Goal: Information Seeking & Learning: Learn about a topic

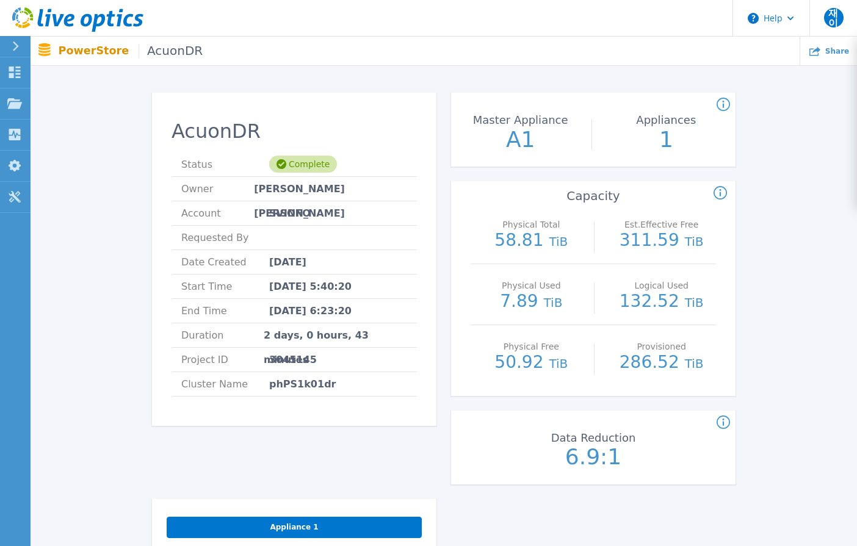
scroll to position [61, 0]
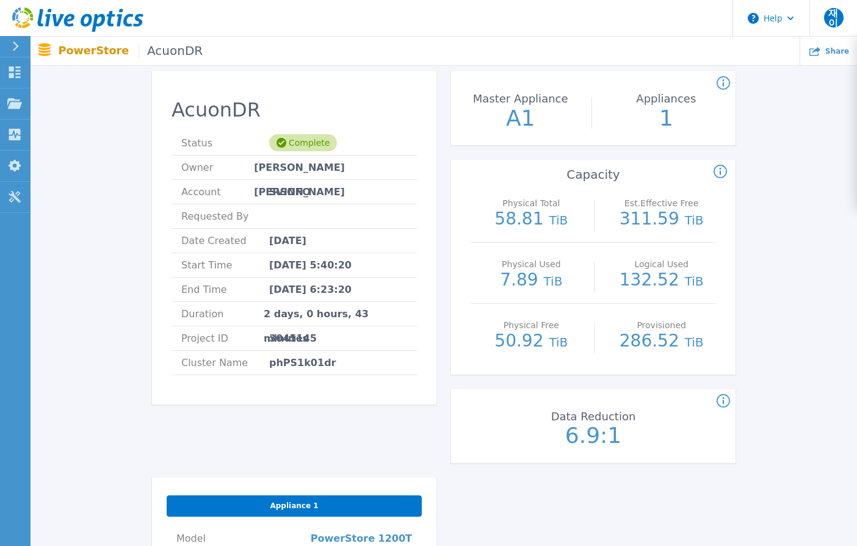
click at [510, 117] on p "A1" at bounding box center [520, 118] width 137 height 22
click at [534, 126] on p "A1" at bounding box center [520, 118] width 137 height 22
click at [117, 114] on div "AcuonDR Status Complete Owner 재준 이 Account SVINFO Requested By Date Created [DA…" at bounding box center [444, 458] width 790 height 812
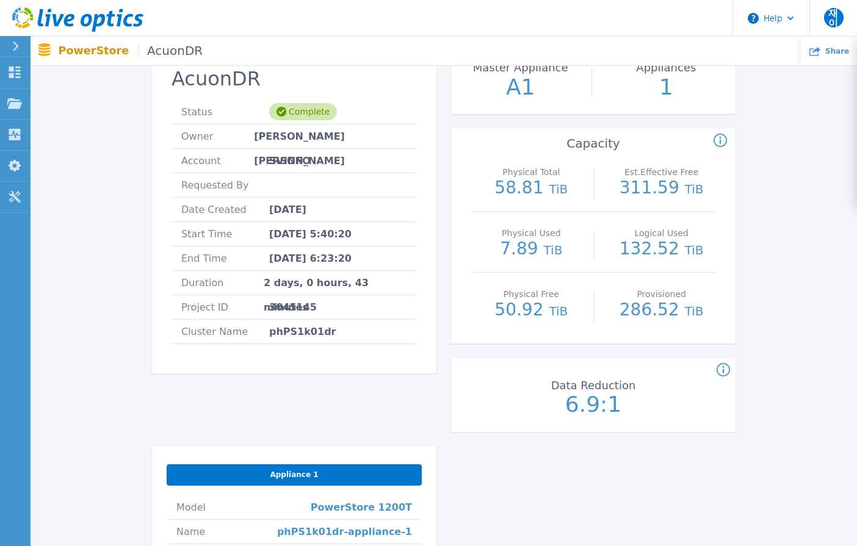
scroll to position [0, 0]
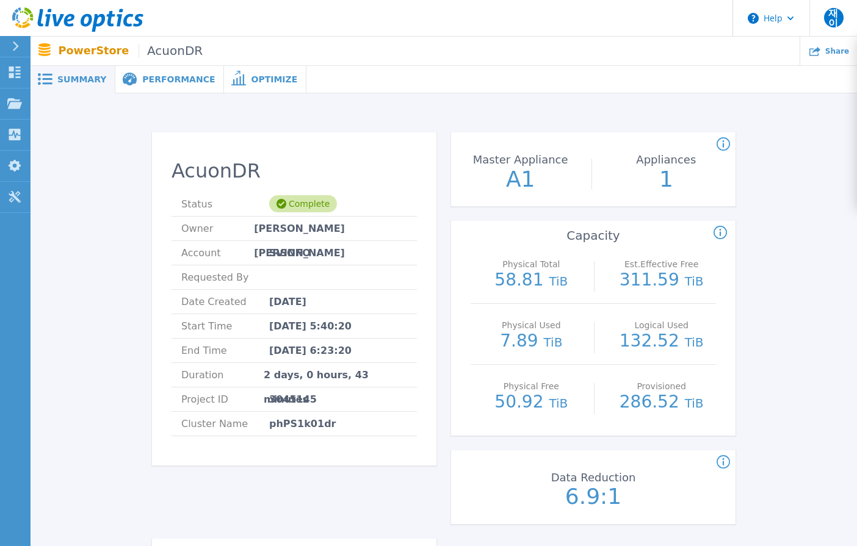
click at [178, 175] on h2 "AcuonDR" at bounding box center [294, 171] width 245 height 23
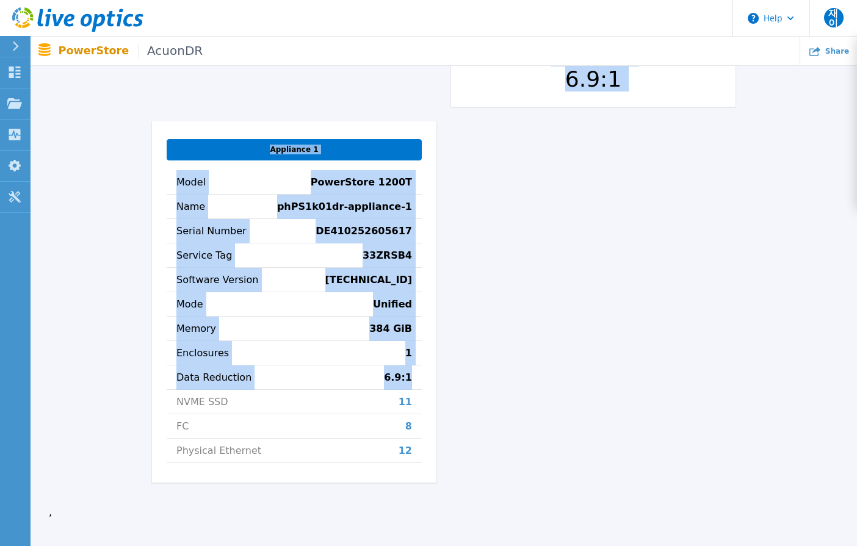
scroll to position [491, 0]
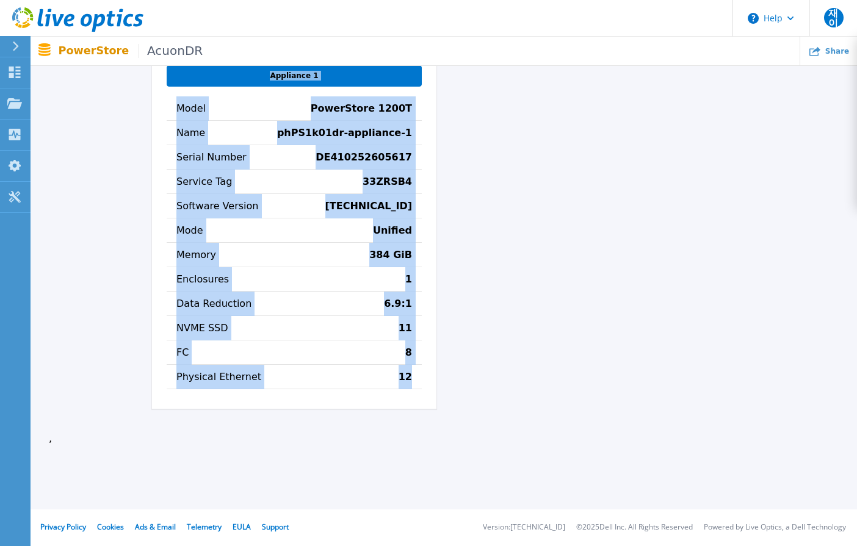
drag, startPoint x: 158, startPoint y: 170, endPoint x: 516, endPoint y: 383, distance: 416.4
click at [516, 383] on div "AcuonDR Status Complete Owner 재준 이 Account SVINFO Requested By Date Created [DA…" at bounding box center [444, 32] width 584 height 783
copy div "LoremIP Dolors Ametcons Adipi el s Doeiusm TEMPOR Incididun Ut Labo Etdolor Mag…"
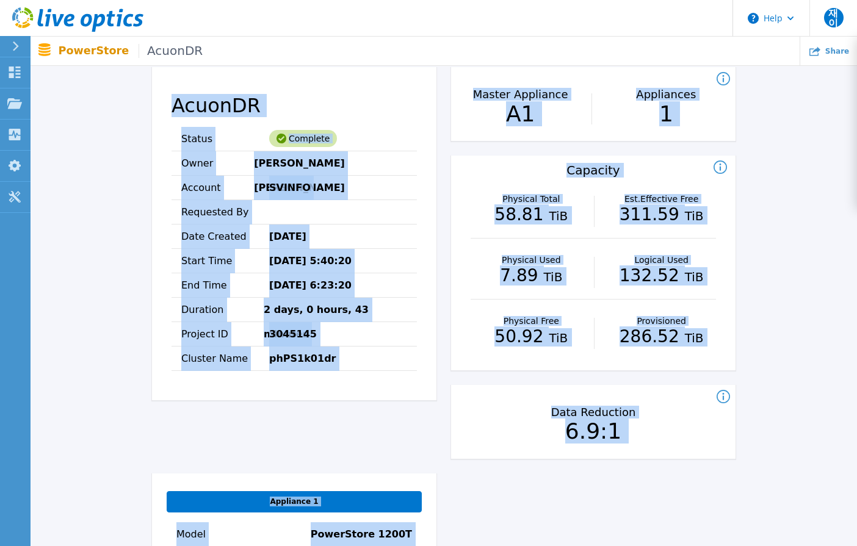
scroll to position [0, 0]
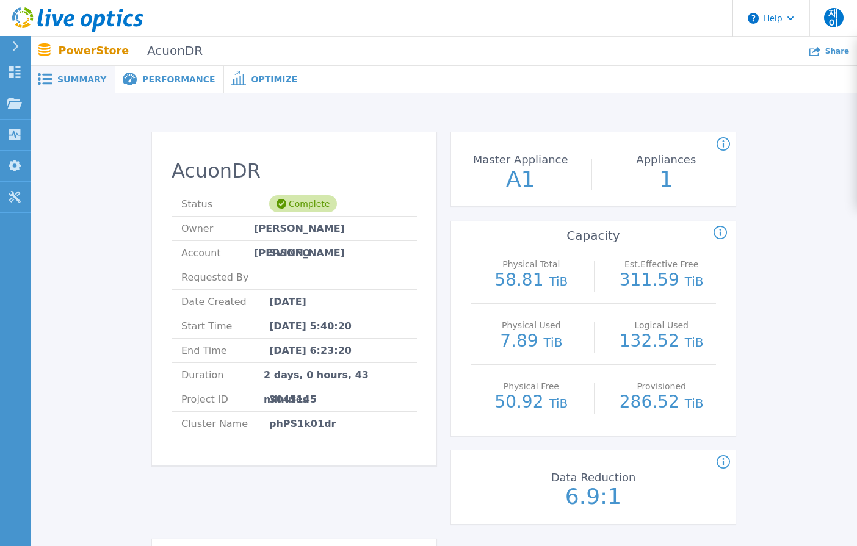
click at [162, 83] on span "Performance" at bounding box center [178, 79] width 73 height 9
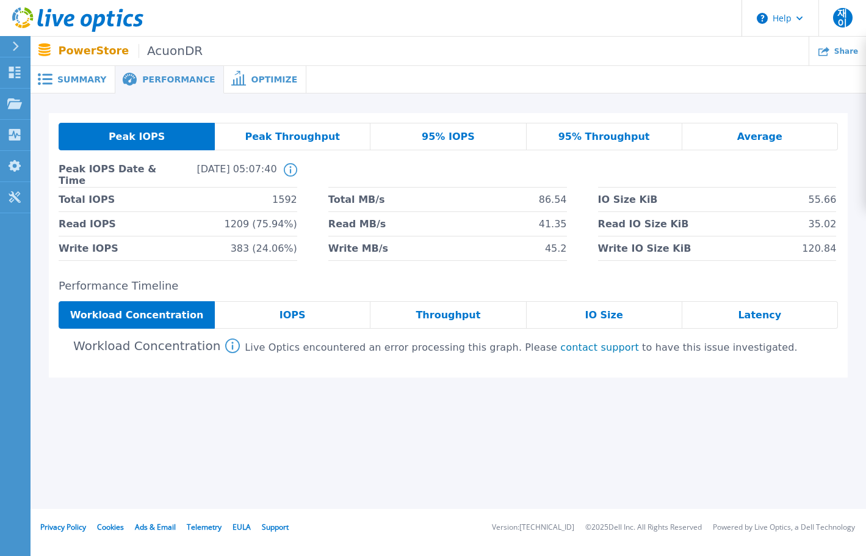
click at [479, 129] on div "95% IOPS" at bounding box center [449, 136] width 156 height 27
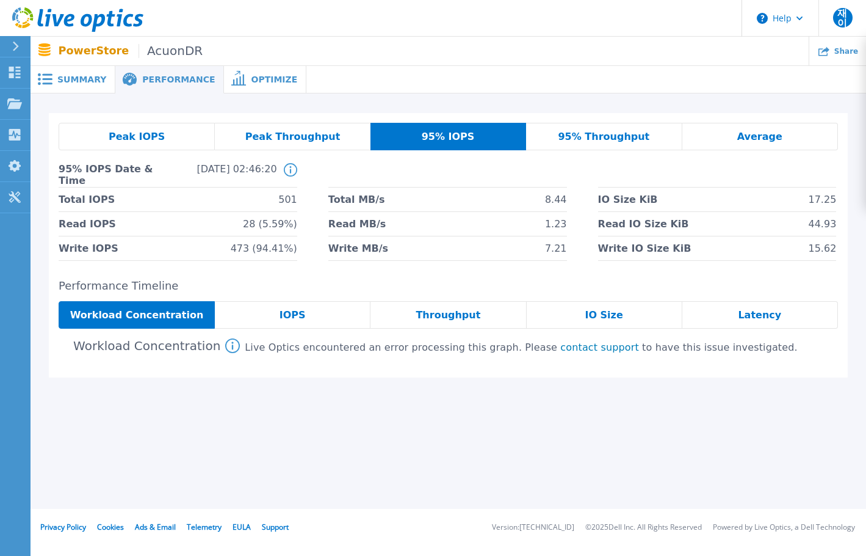
click at [296, 140] on span "Peak Throughput" at bounding box center [292, 137] width 95 height 10
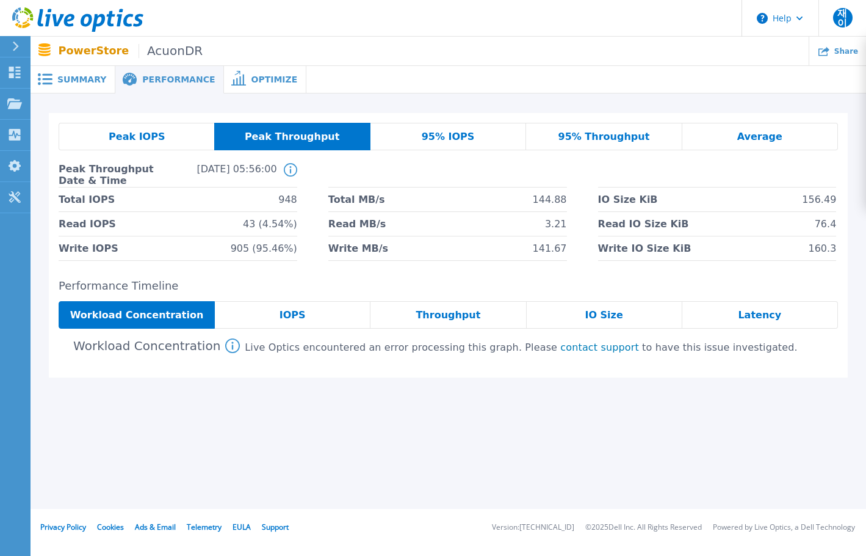
click at [165, 138] on div "Peak IOPS" at bounding box center [137, 136] width 156 height 27
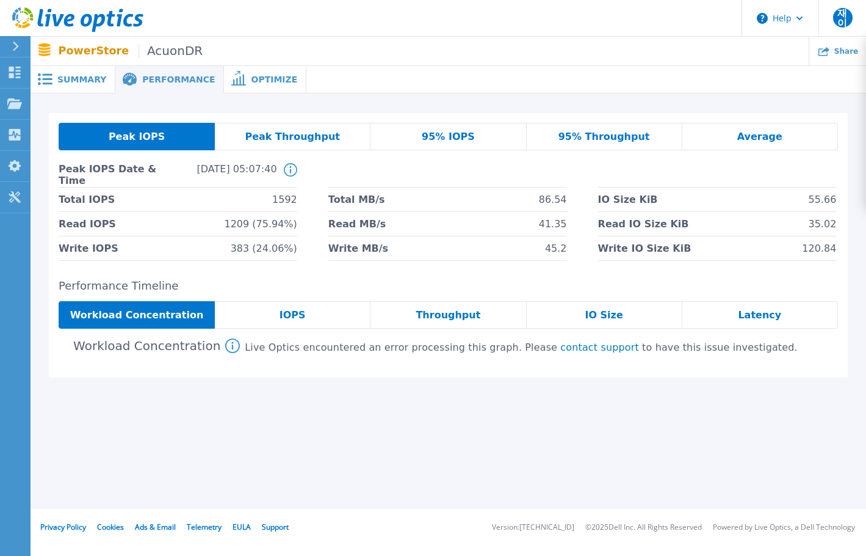
click at [435, 132] on span "95% IOPS" at bounding box center [448, 137] width 53 height 10
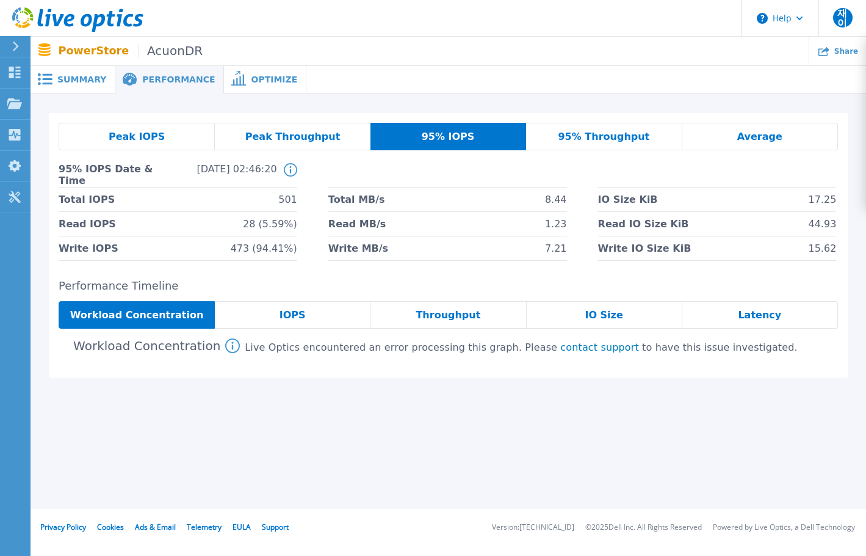
click at [647, 122] on div "Peak IOPS Peak Throughput 95% IOPS 95% Throughput Average 95% IOPS Date & Time …" at bounding box center [448, 192] width 799 height 158
click at [659, 132] on div "95% Throughput" at bounding box center [604, 136] width 156 height 27
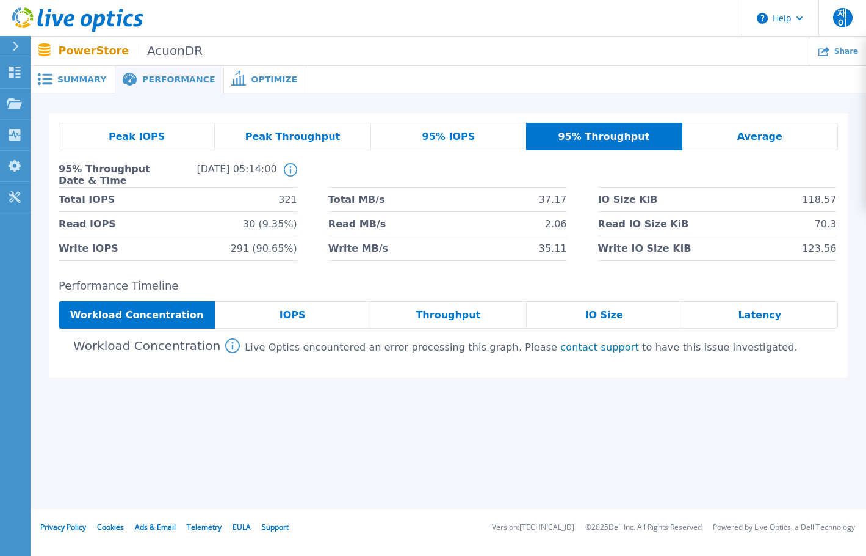
click at [697, 134] on div "Average" at bounding box center [761, 136] width 156 height 27
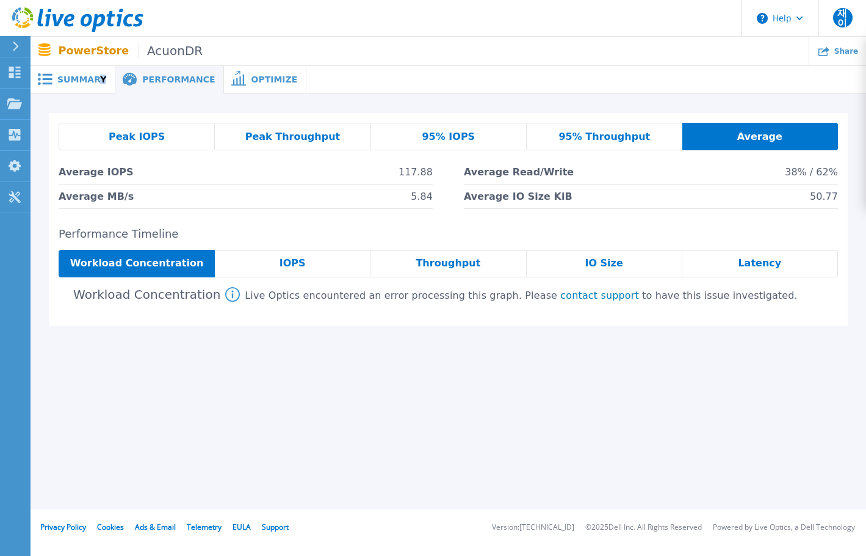
click at [99, 89] on div "Summary" at bounding box center [73, 79] width 85 height 27
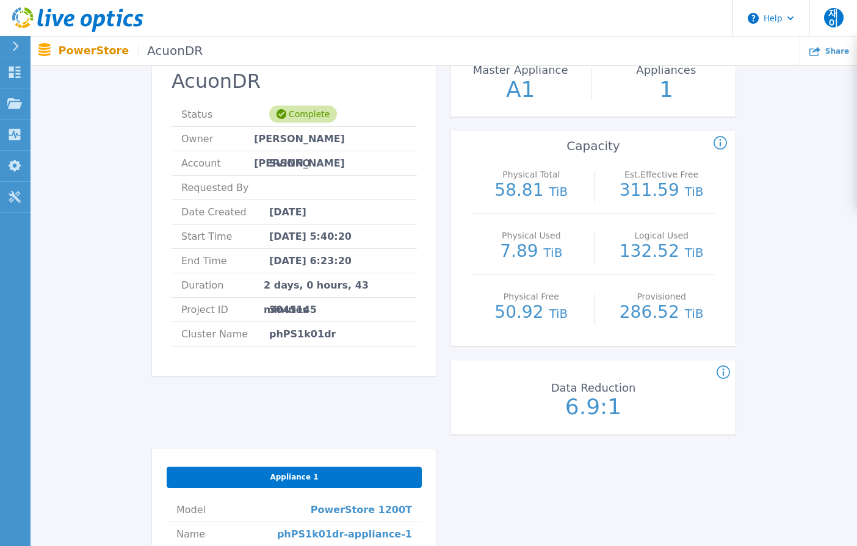
scroll to position [61, 0]
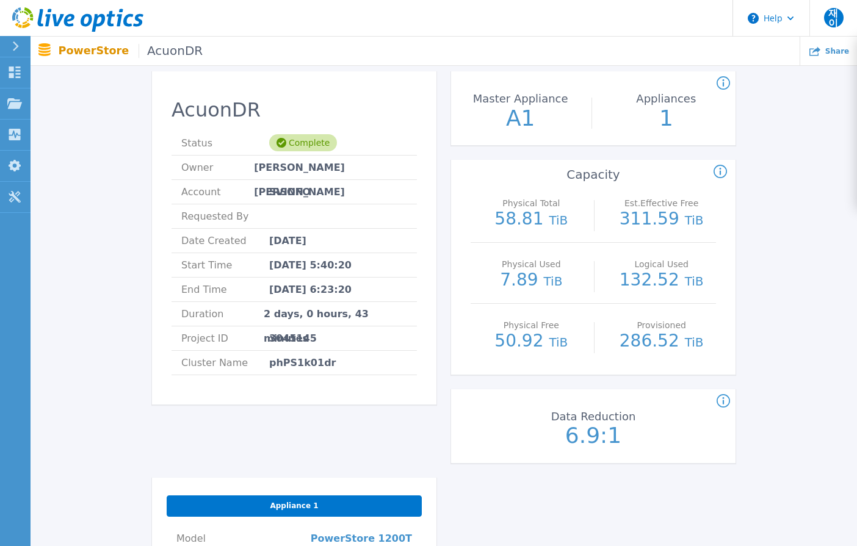
click at [549, 217] on span "TiB" at bounding box center [558, 220] width 19 height 15
click at [724, 168] on icon at bounding box center [720, 172] width 13 height 15
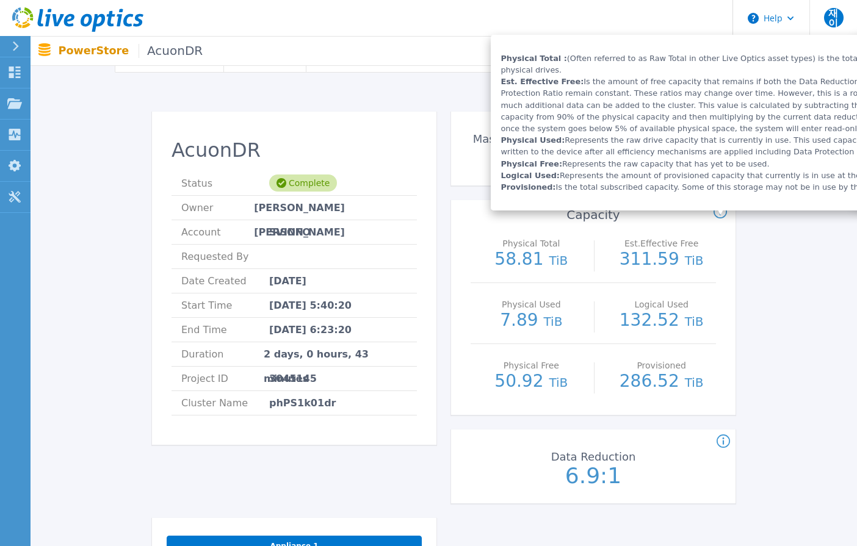
scroll to position [0, 0]
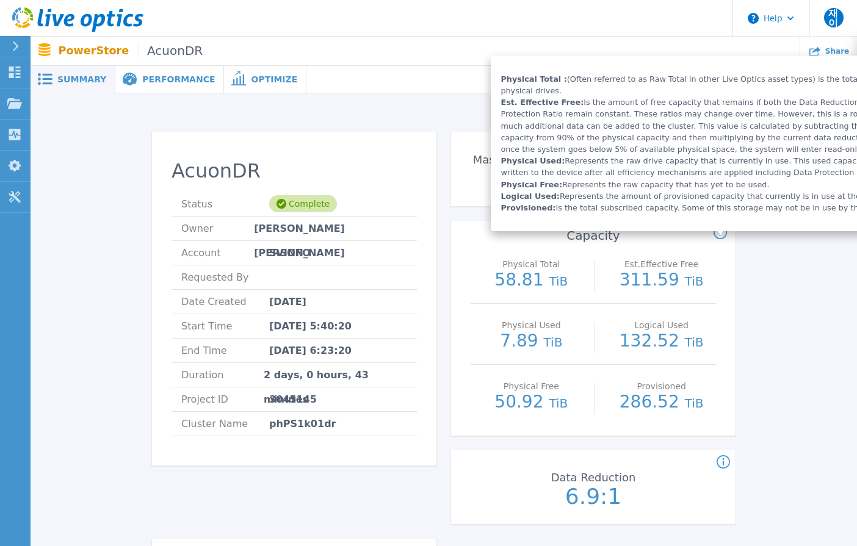
click at [748, 269] on div "AcuonDR Status Complete Owner 재준 이 Account SVINFO Requested By Date Created [DA…" at bounding box center [444, 519] width 790 height 812
click at [655, 252] on div "Est.Effective Free 311.59 TiB" at bounding box center [661, 273] width 109 height 61
click at [726, 233] on circle at bounding box center [720, 232] width 12 height 12
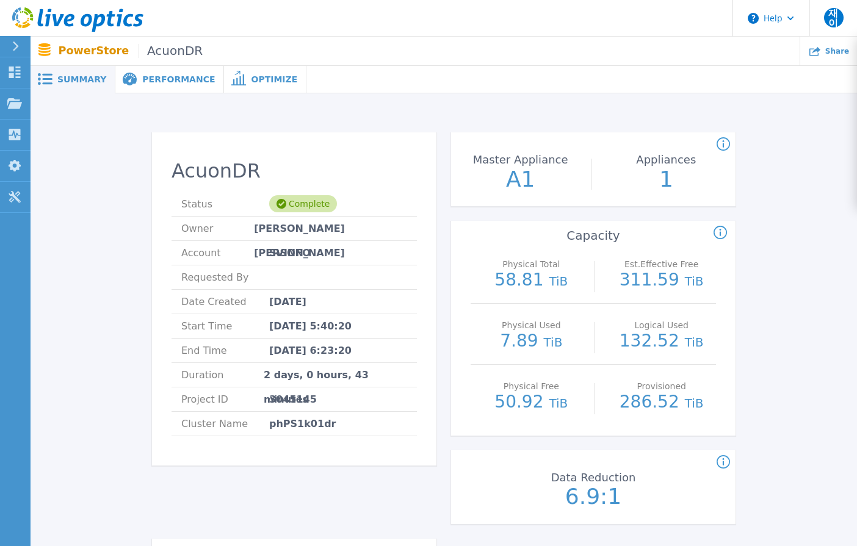
click at [504, 172] on p "A1" at bounding box center [520, 179] width 137 height 22
click at [534, 297] on div "Physical Total 58.81 TiB" at bounding box center [531, 273] width 109 height 61
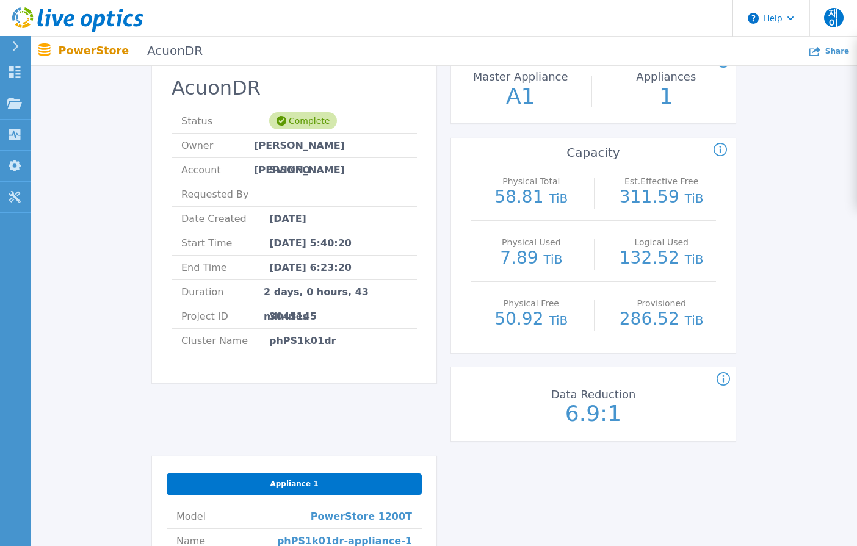
scroll to position [183, 0]
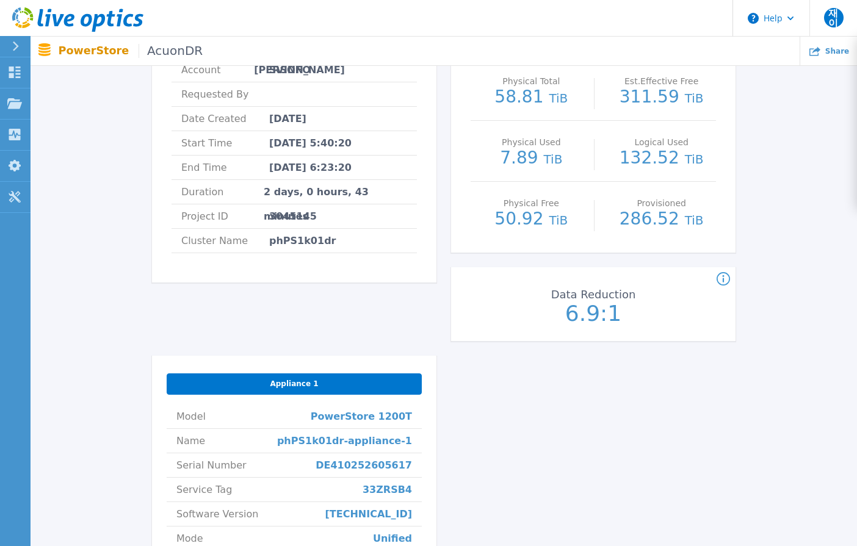
click at [155, 55] on span "AcuonDR" at bounding box center [171, 51] width 64 height 14
click at [106, 49] on p "PowerStore AcuonDR" at bounding box center [131, 51] width 145 height 14
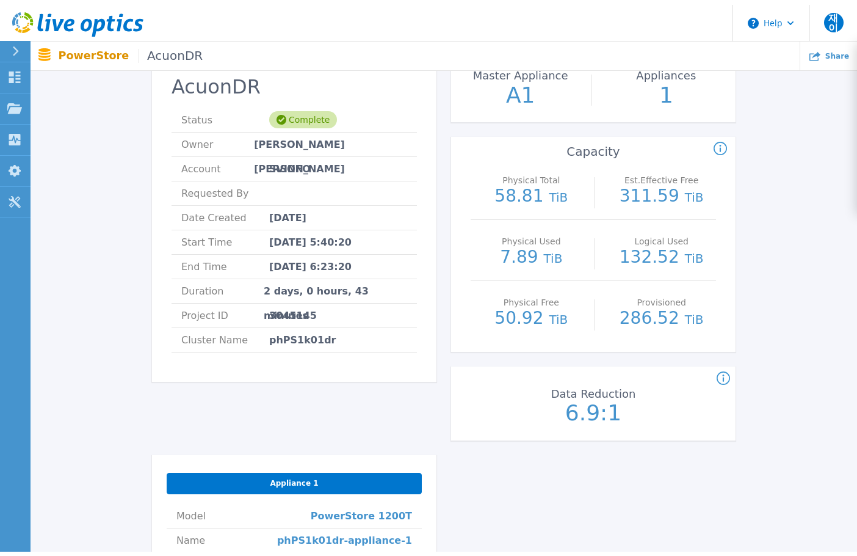
scroll to position [0, 0]
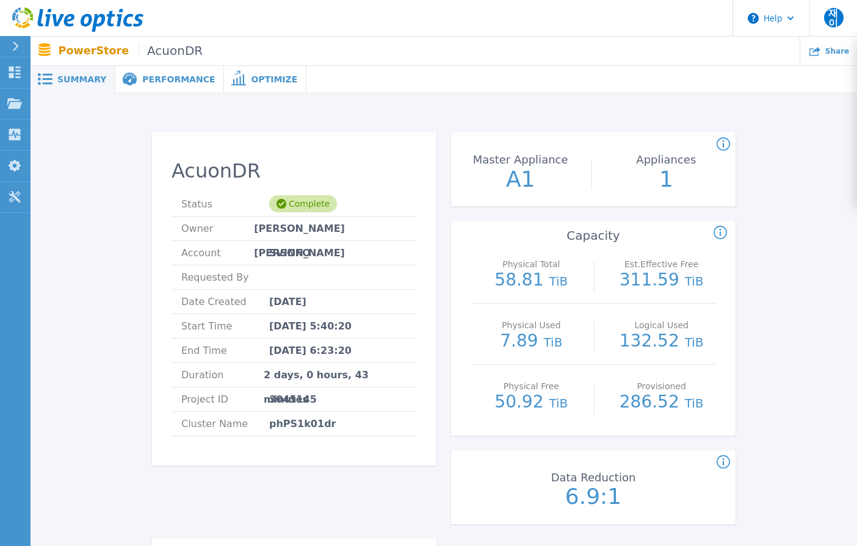
click at [248, 85] on div "Optimize" at bounding box center [265, 79] width 82 height 27
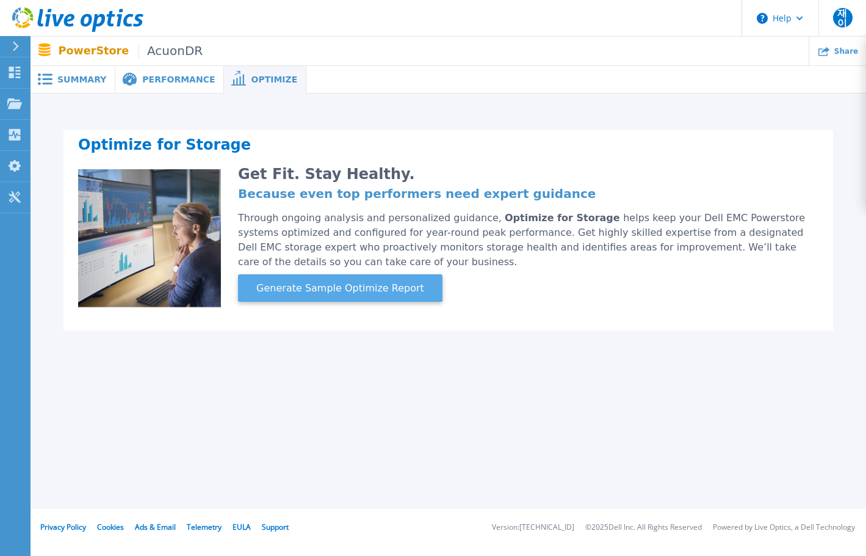
click at [280, 288] on span "Generate Sample Optimize Report" at bounding box center [341, 288] width 178 height 15
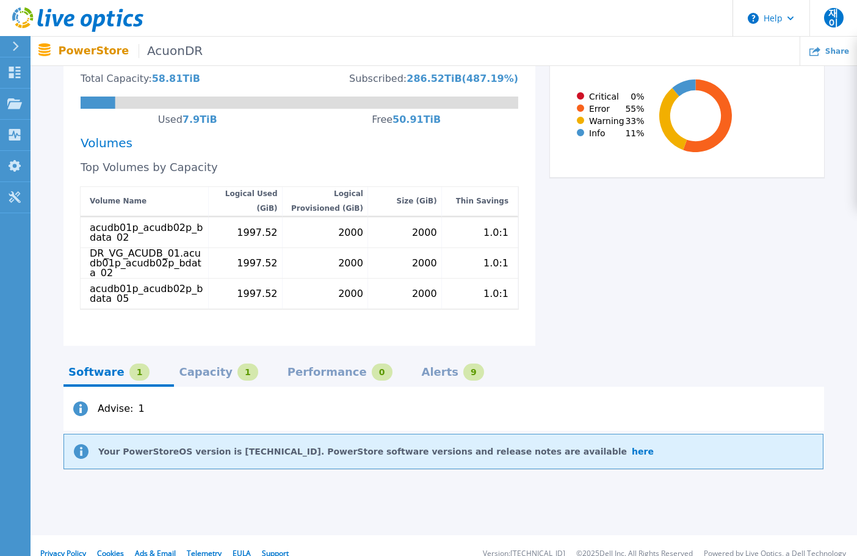
scroll to position [382, 0]
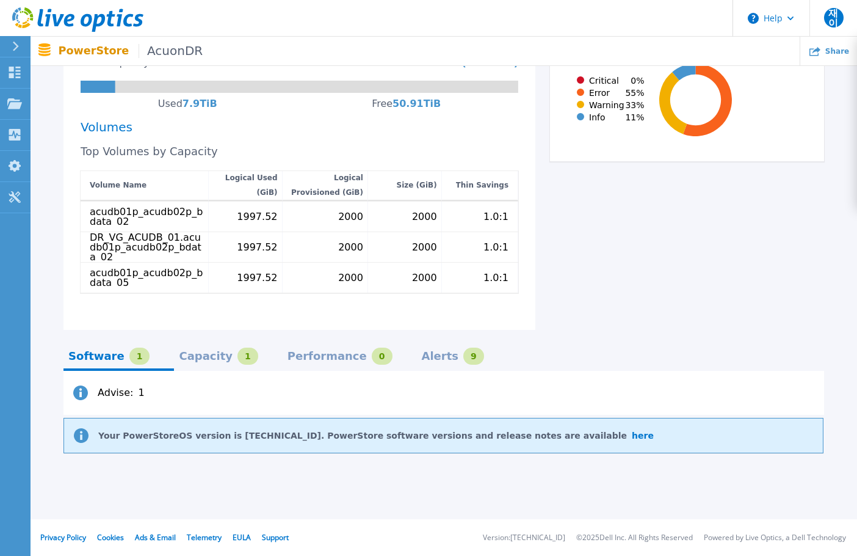
click at [177, 434] on p "Your PowerStoreOS version is [TECHNICAL_ID]. PowerStore software versions and r…" at bounding box center [376, 435] width 556 height 10
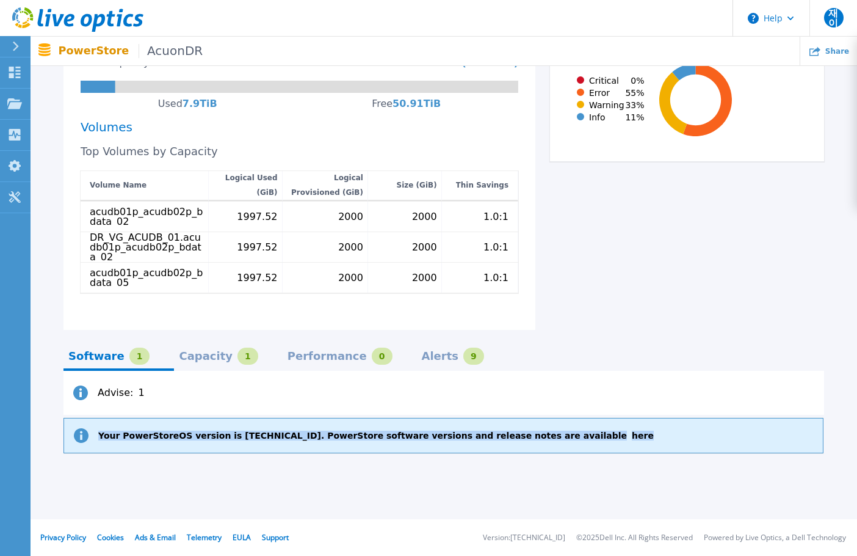
click at [177, 434] on p "Your PowerStoreOS version is [TECHNICAL_ID]. PowerStore software versions and r…" at bounding box center [376, 435] width 556 height 10
click at [190, 454] on div "Advise : 1 Your PowerStoreOS version is [TECHNICAL_ID]. PowerStore software ver…" at bounding box center [443, 423] width 761 height 105
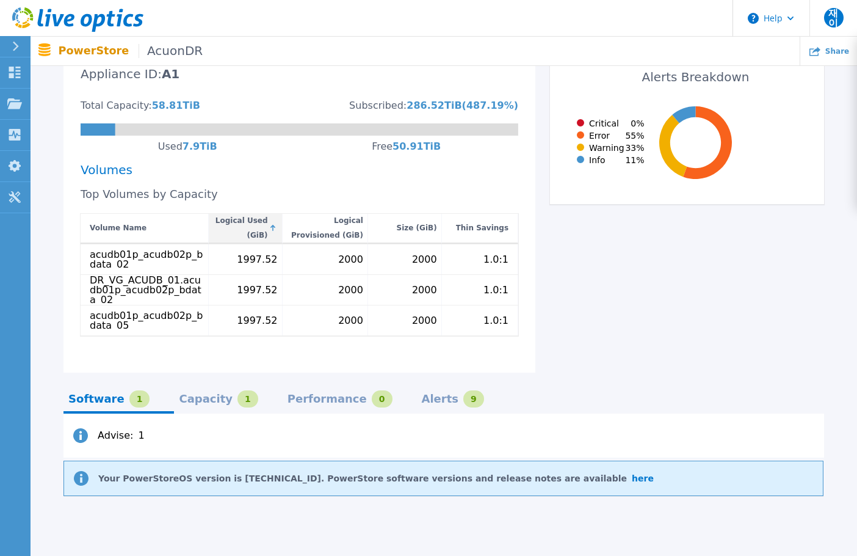
scroll to position [321, 0]
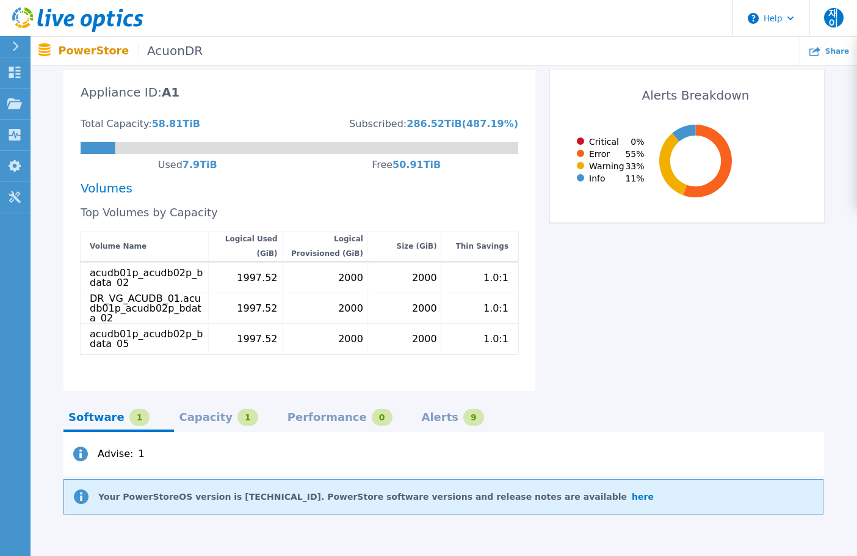
click at [184, 429] on div "Capacity 1" at bounding box center [228, 420] width 108 height 21
click at [288, 417] on div "Performance" at bounding box center [327, 417] width 79 height 10
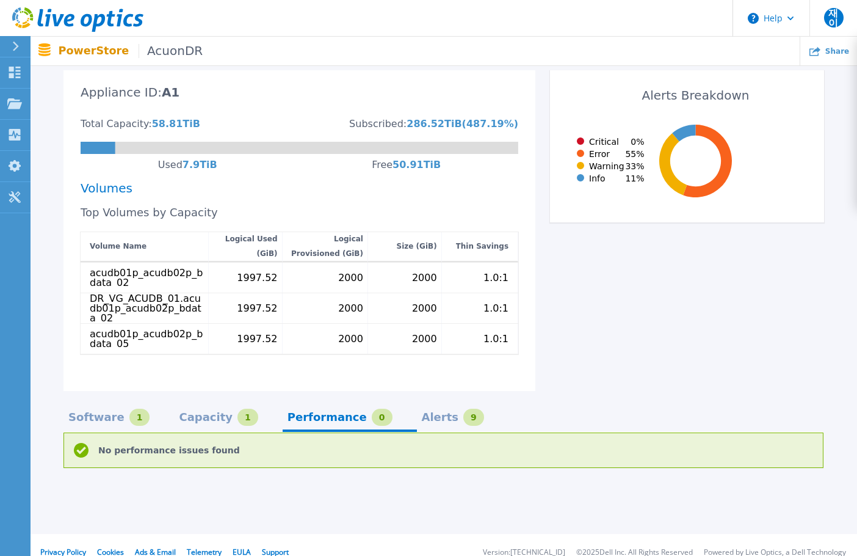
click at [422, 414] on div "Alerts" at bounding box center [440, 417] width 37 height 10
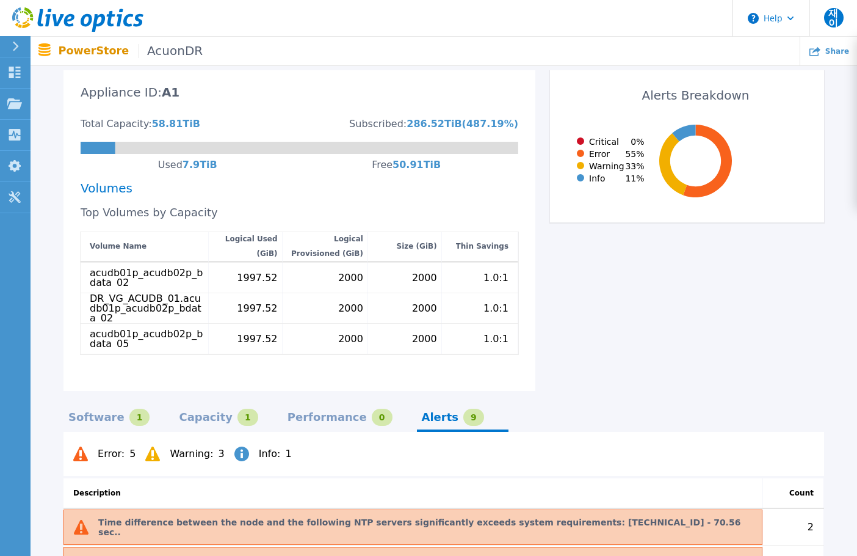
click at [323, 413] on div "Performance" at bounding box center [327, 417] width 79 height 10
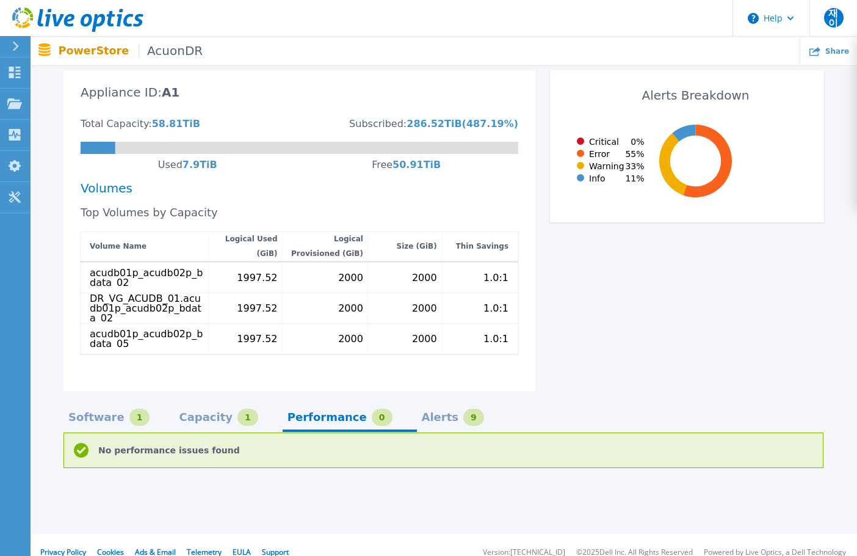
click at [194, 451] on p "No performance issues found" at bounding box center [169, 450] width 142 height 10
drag, startPoint x: 393, startPoint y: 404, endPoint x: 397, endPoint y: 413, distance: 9.9
click at [393, 404] on div "Software 1 Capacity 1 Performance 0 Alerts 9 No performance issues found" at bounding box center [443, 430] width 761 height 78
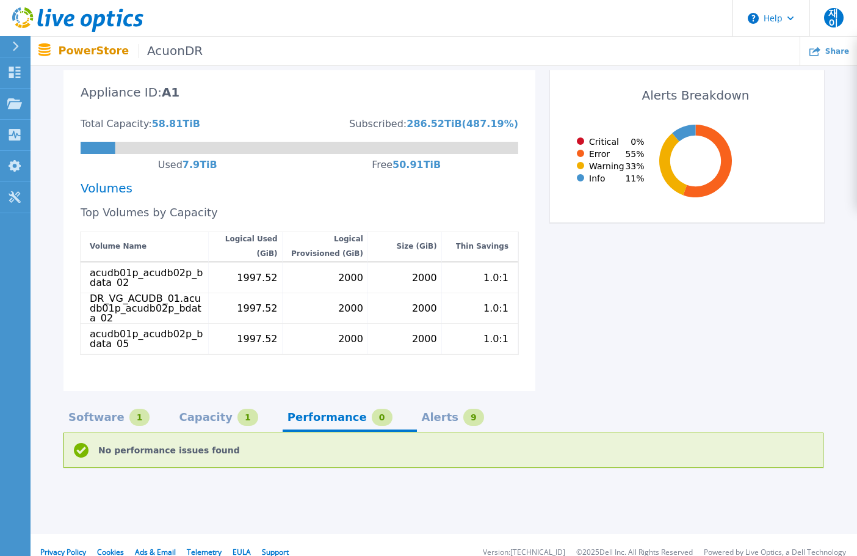
click at [422, 416] on div "Alerts" at bounding box center [440, 417] width 37 height 10
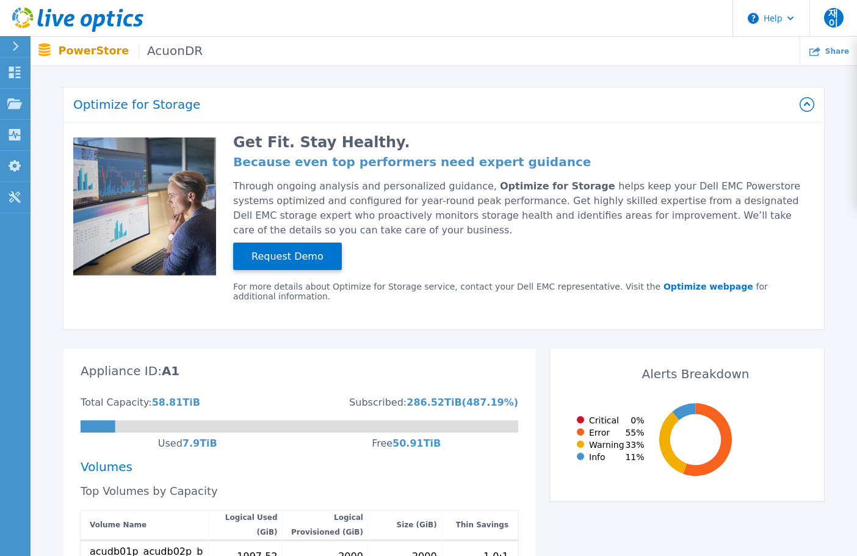
scroll to position [37, 0]
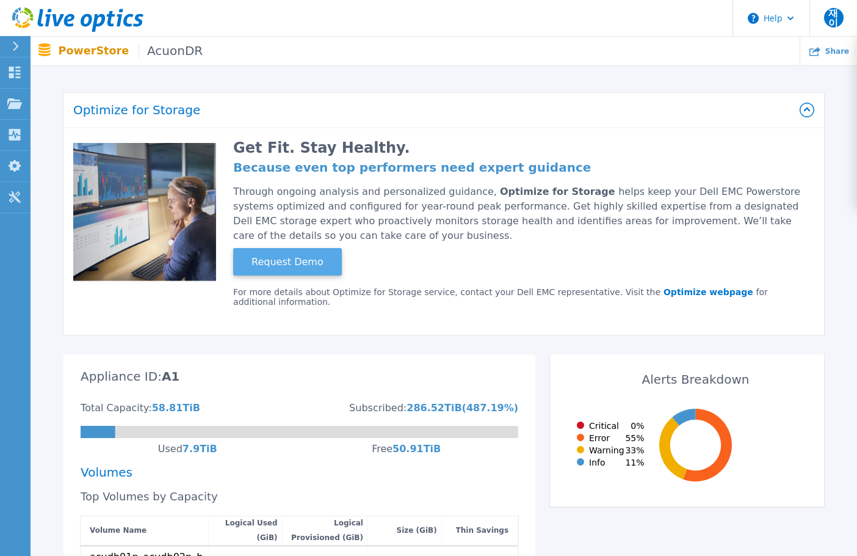
click at [277, 248] on button "Request Demo" at bounding box center [287, 261] width 109 height 27
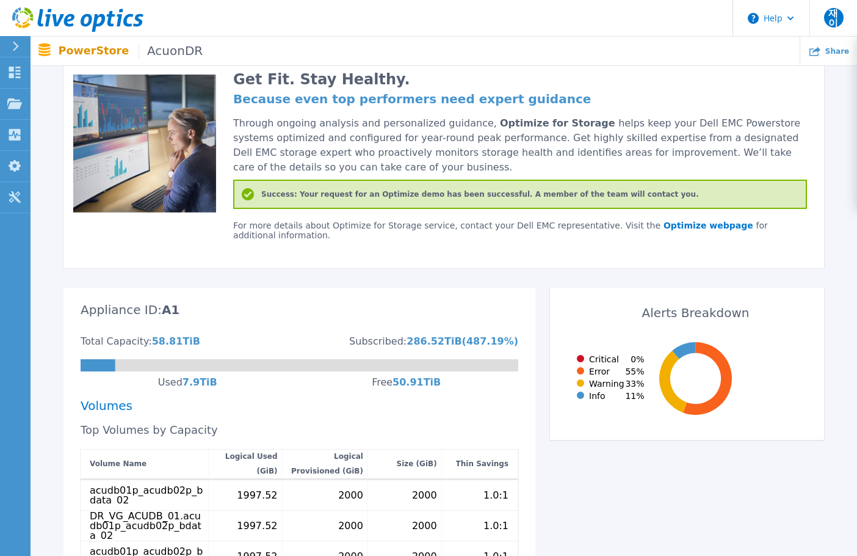
scroll to position [0, 0]
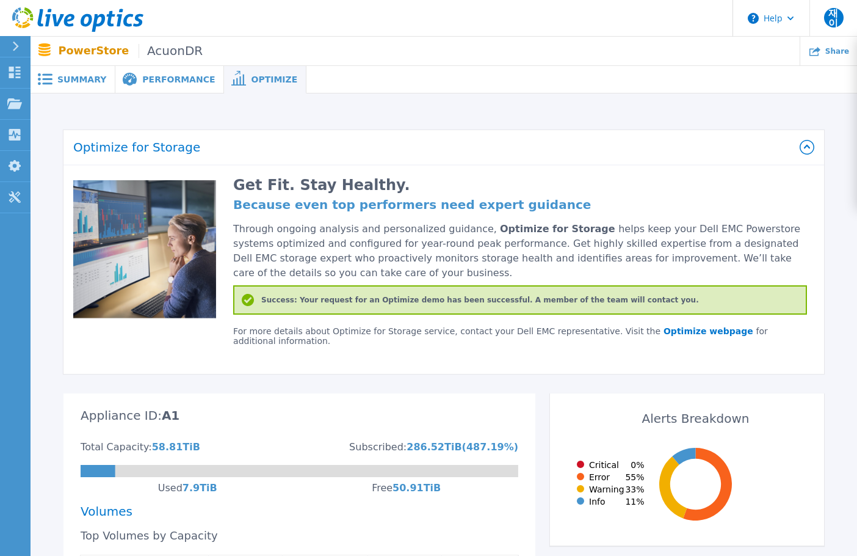
click at [346, 297] on div "Success: Your request for an Optimize demo has been successful. A member of the…" at bounding box center [520, 299] width 574 height 29
click at [379, 311] on div "Success: Your request for an Optimize demo has been successful. A member of the…" at bounding box center [520, 299] width 574 height 29
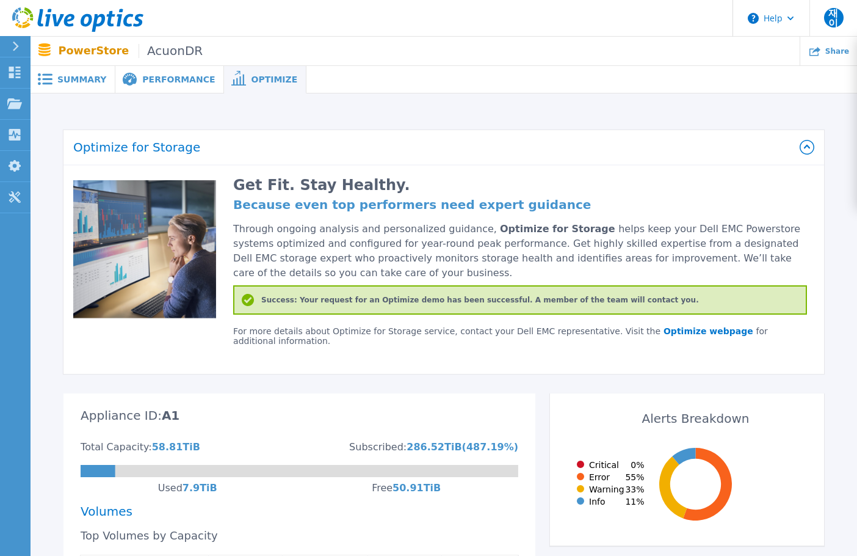
click at [374, 281] on div "Get Fit. Stay Healthy. Because even top performers need expert guidance Through…" at bounding box center [511, 268] width 591 height 176
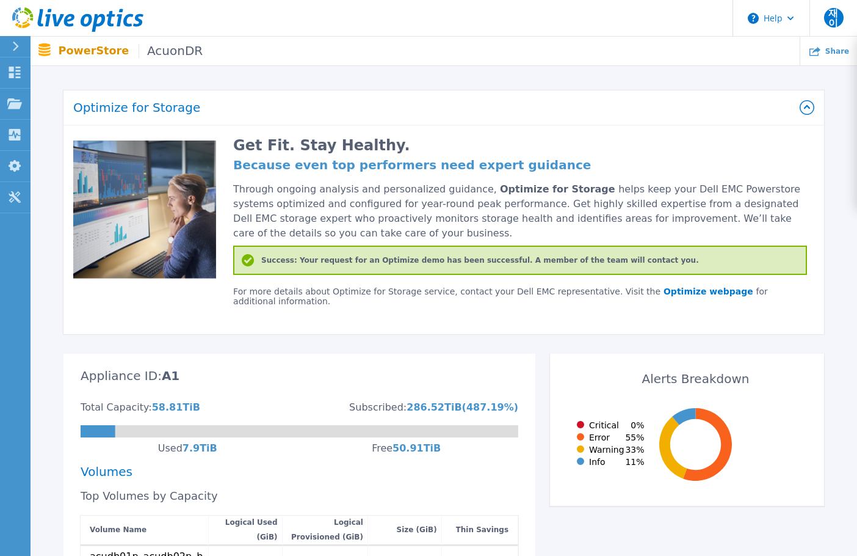
scroll to position [61, 0]
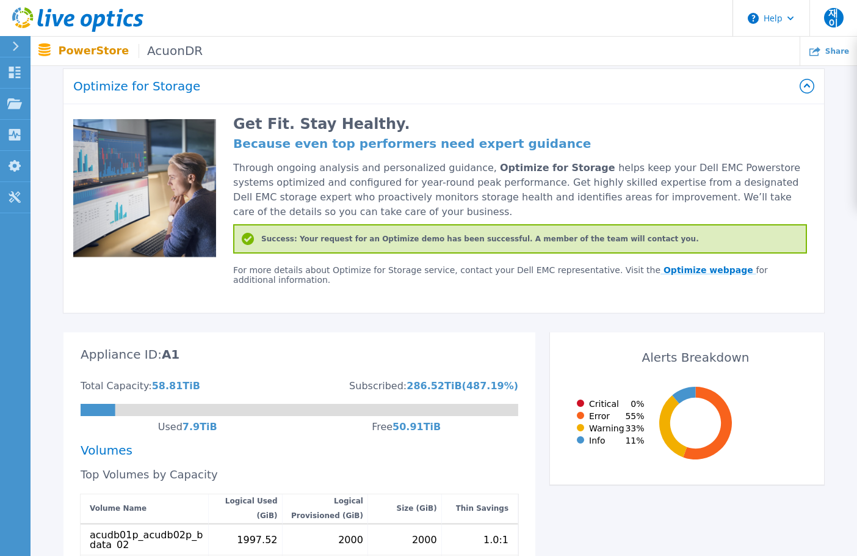
click at [670, 274] on link "Optimize webpage" at bounding box center [709, 270] width 96 height 10
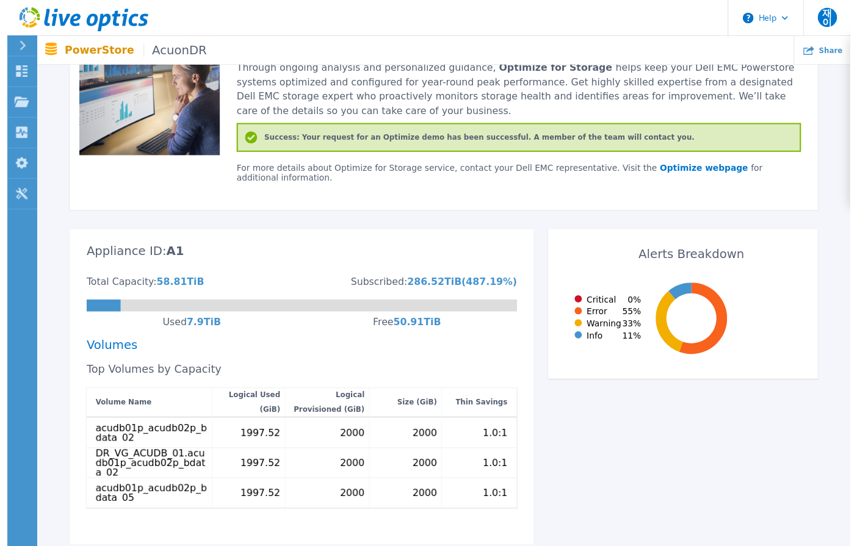
scroll to position [0, 0]
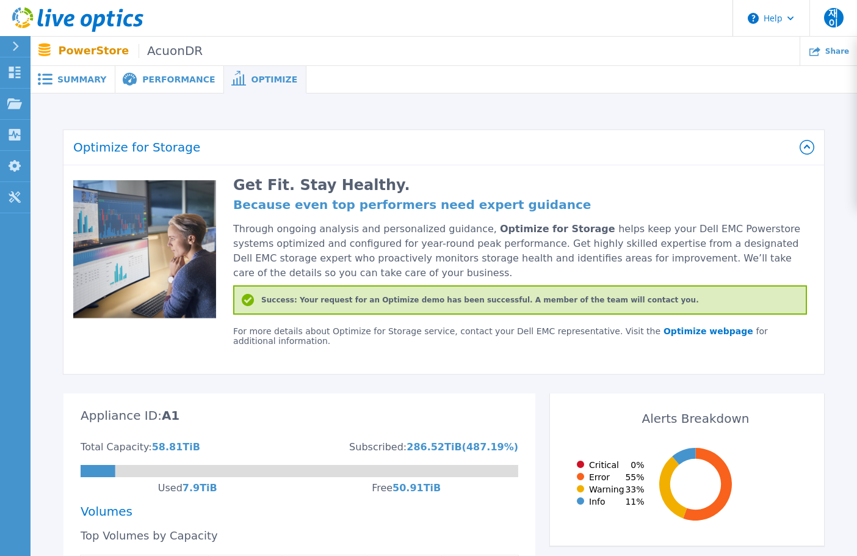
click at [186, 76] on span "Performance" at bounding box center [178, 79] width 73 height 9
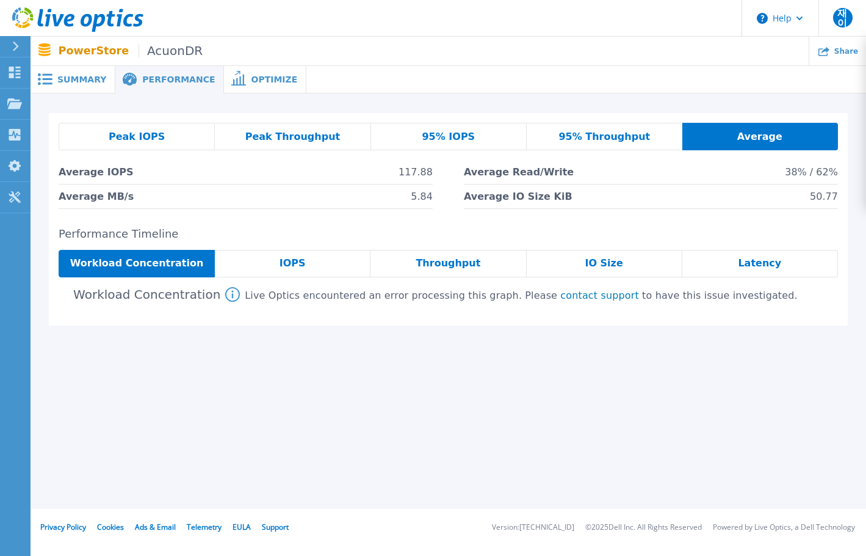
click at [85, 76] on span "Summary" at bounding box center [81, 79] width 49 height 9
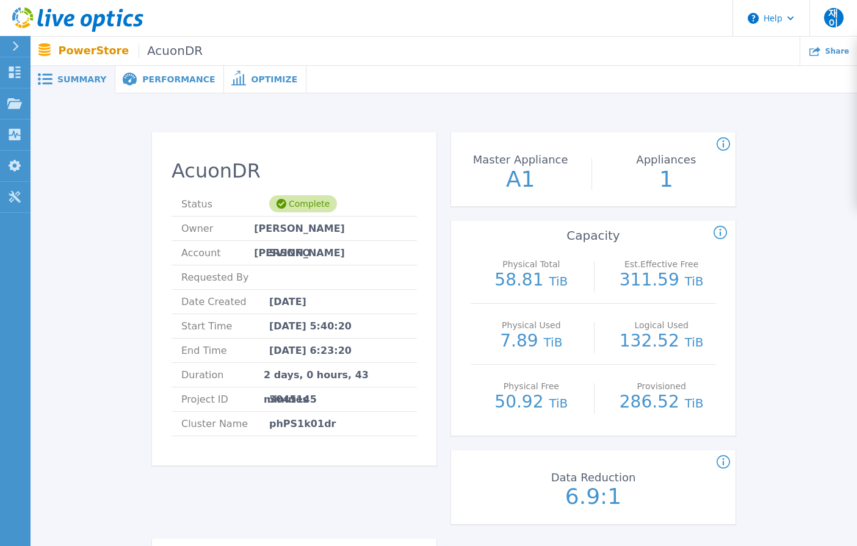
click at [722, 145] on icon at bounding box center [723, 144] width 13 height 15
click at [183, 85] on div "Performance" at bounding box center [169, 79] width 109 height 27
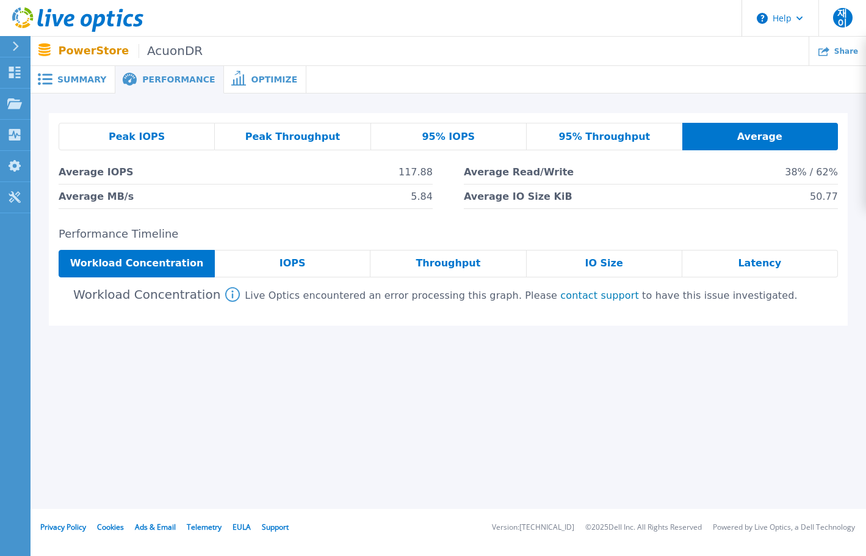
click at [294, 259] on span "IOPS" at bounding box center [293, 263] width 26 height 10
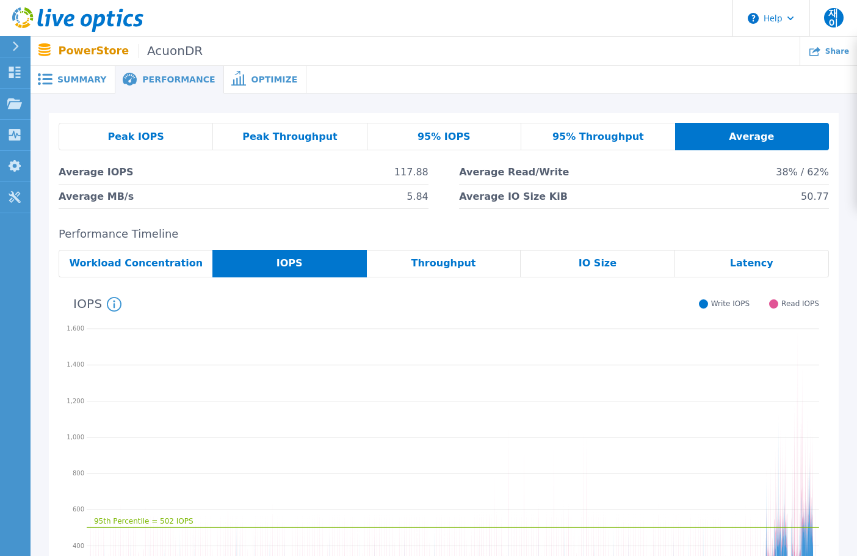
click at [466, 132] on span "95% IOPS" at bounding box center [444, 137] width 53 height 10
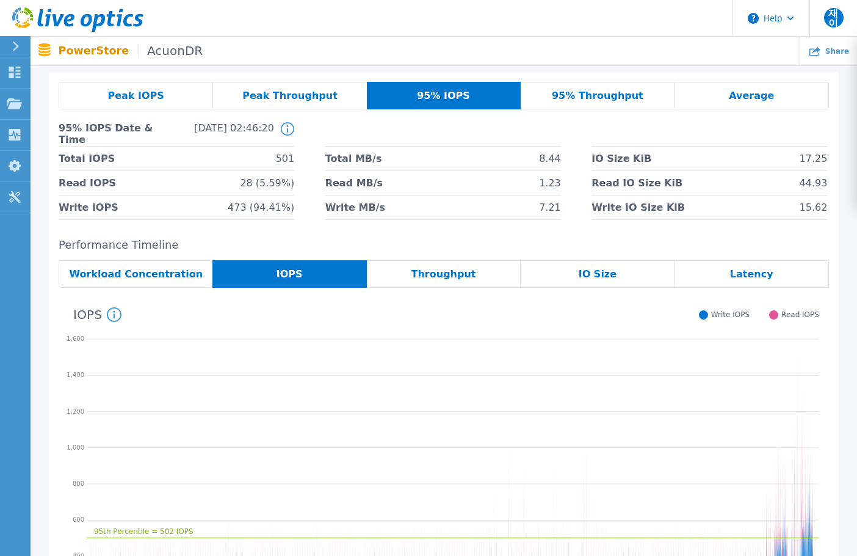
scroll to position [61, 0]
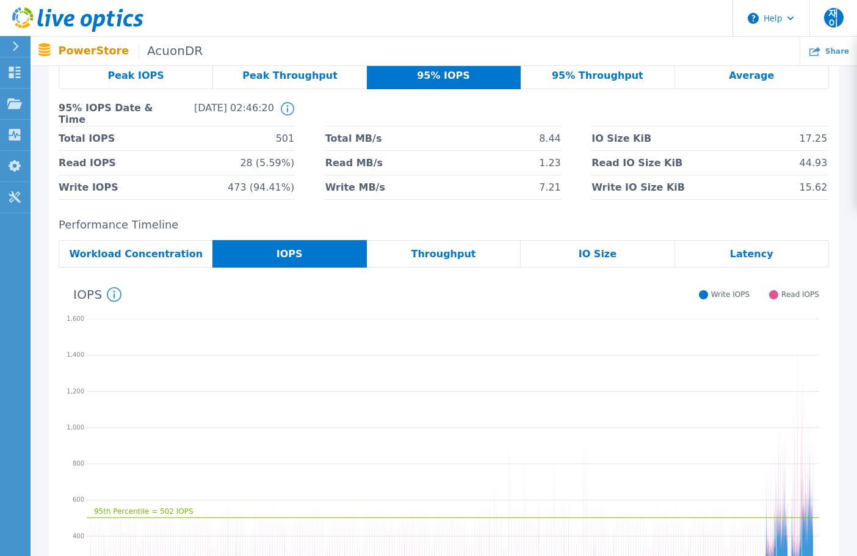
click at [297, 105] on div "95% IOPS Date & Time [DATE] 02:46:20 This shows the performance stats for when …" at bounding box center [444, 114] width 770 height 24
click at [287, 106] on icon at bounding box center [288, 108] width 2 height 7
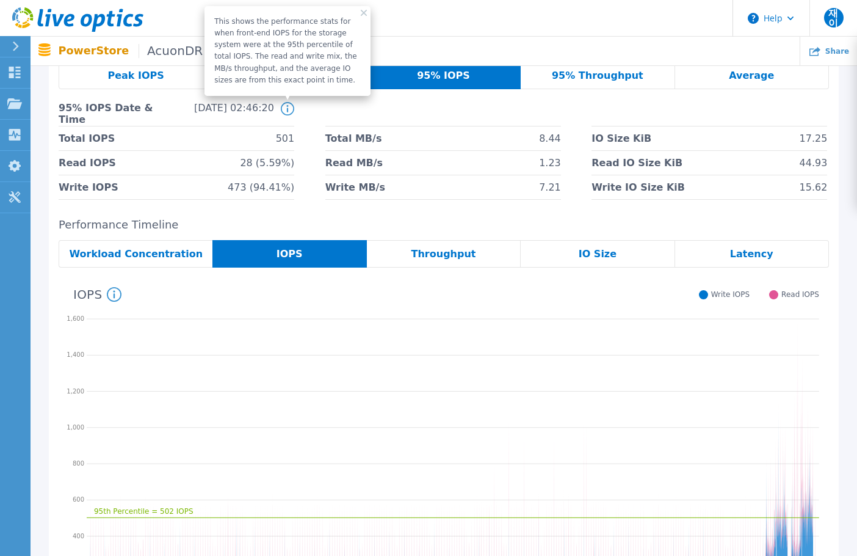
click at [319, 113] on div "95% IOPS Date & Time [DATE] 02:46:20 This shows the performance stats for when …" at bounding box center [444, 114] width 770 height 24
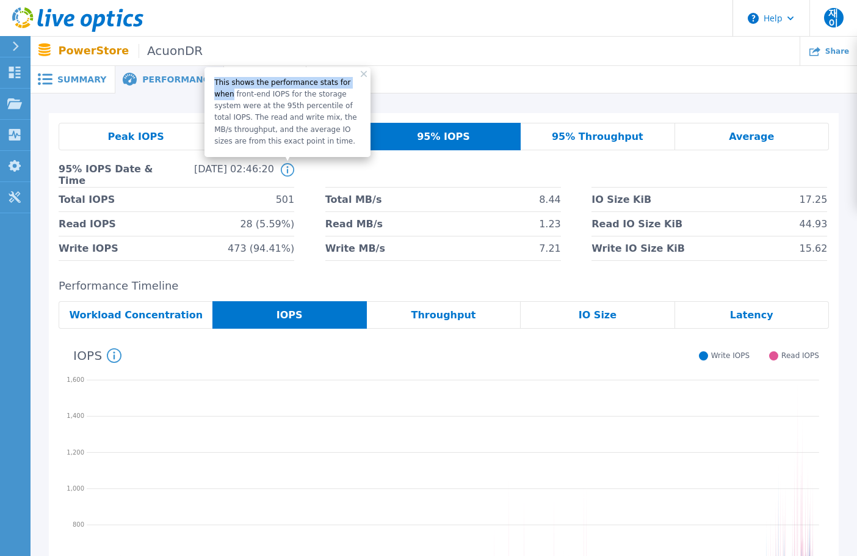
click at [363, 72] on div "This shows the performance stats for when front-end IOPS for the storage system…" at bounding box center [288, 112] width 166 height 90
click at [366, 74] on icon at bounding box center [364, 74] width 6 height 6
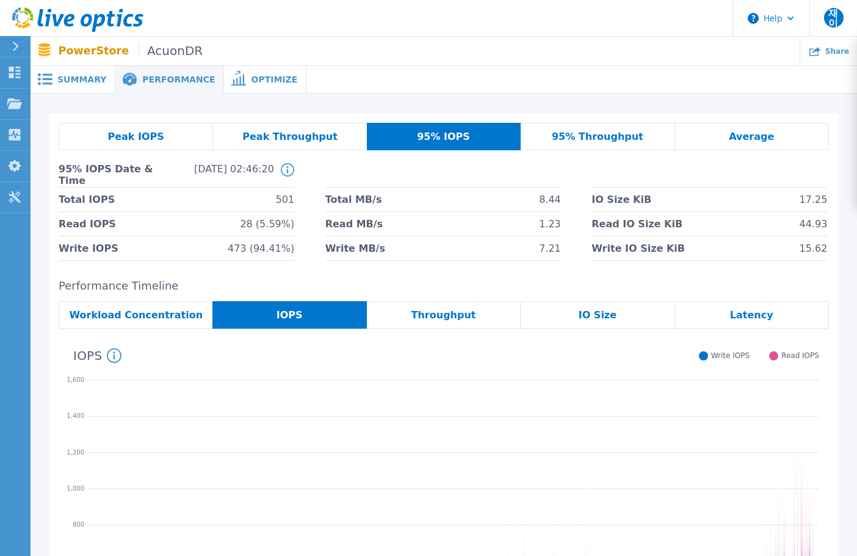
click at [255, 88] on div "Optimize" at bounding box center [265, 79] width 82 height 27
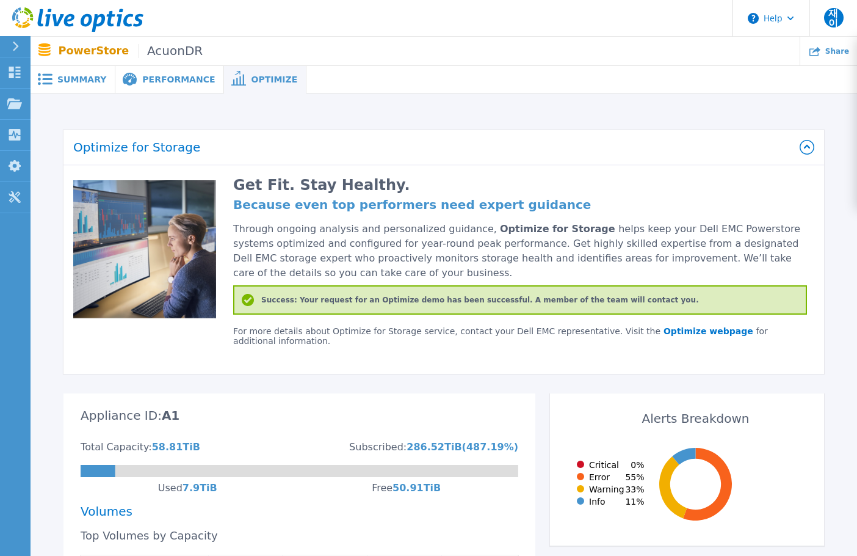
click at [163, 79] on span "Performance" at bounding box center [178, 79] width 73 height 9
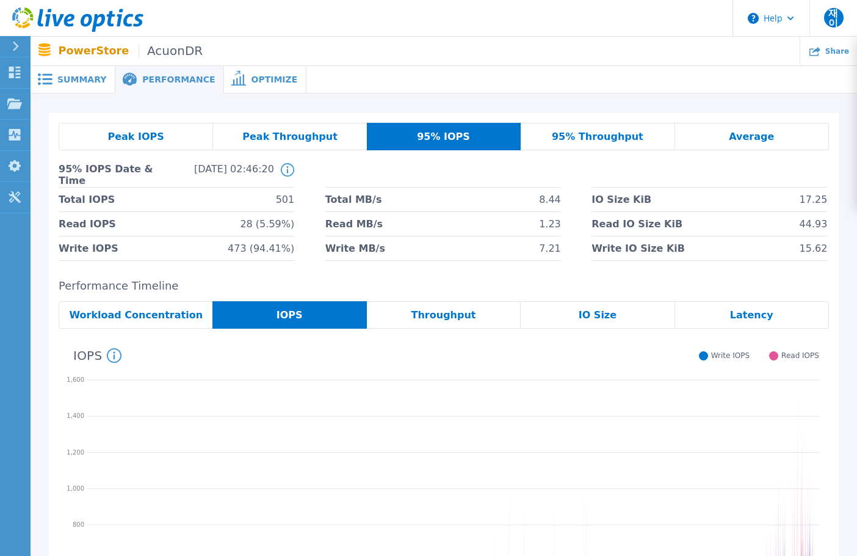
click at [149, 142] on span "Peak IOPS" at bounding box center [135, 137] width 56 height 10
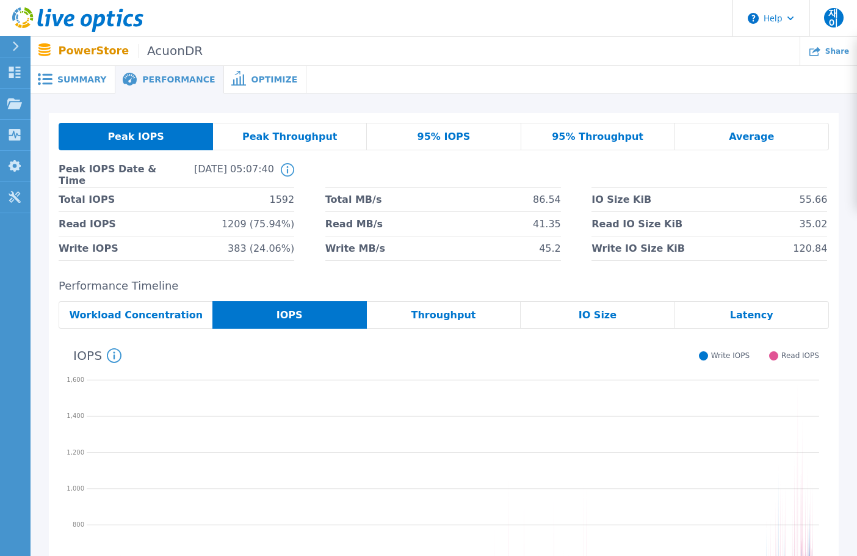
click at [186, 314] on span "Workload Concentration" at bounding box center [136, 315] width 134 height 10
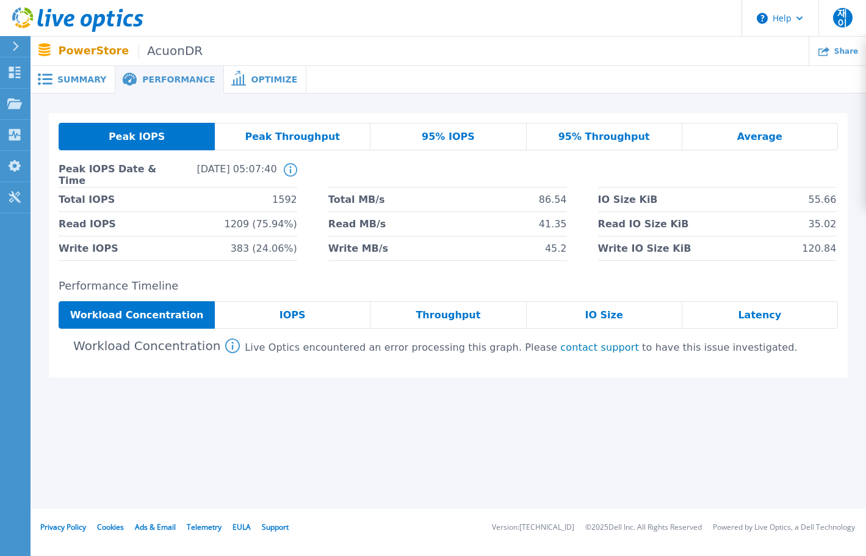
click at [245, 350] on div "Live Optics encountered an error processing this graph. Please contact support …" at bounding box center [521, 347] width 553 height 11
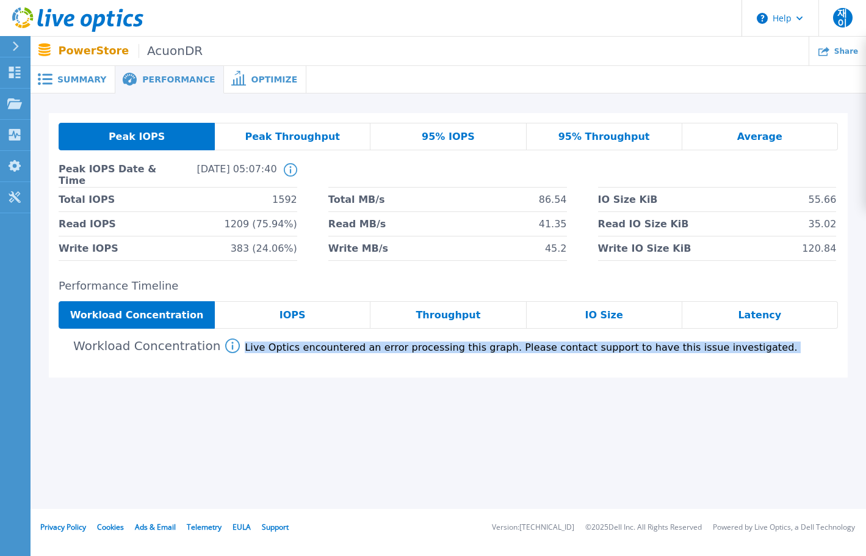
click at [245, 350] on div "Live Optics encountered an error processing this graph. Please contact support …" at bounding box center [521, 347] width 553 height 11
click at [381, 351] on div "Live Optics encountered an error processing this graph. Please contact support …" at bounding box center [521, 347] width 553 height 11
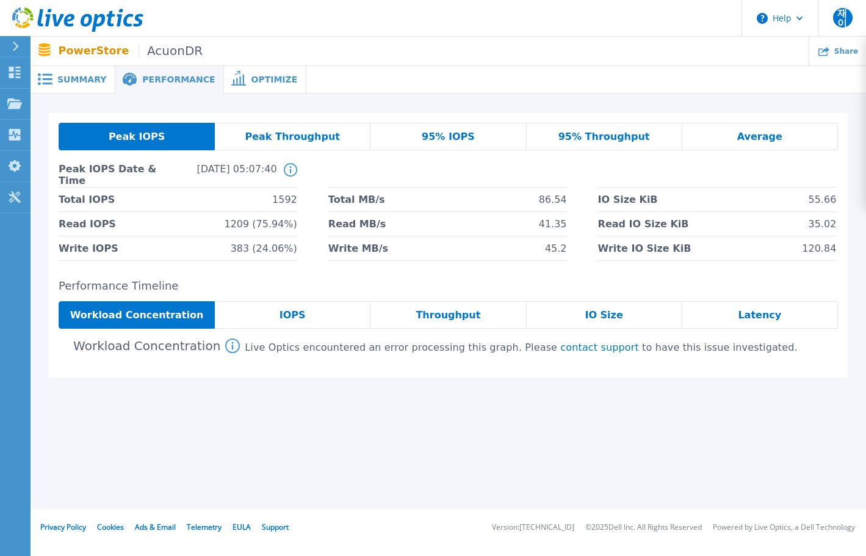
click at [386, 351] on div "Live Optics encountered an error processing this graph. Please contact support …" at bounding box center [521, 347] width 553 height 11
click at [281, 305] on div "IOPS" at bounding box center [293, 314] width 156 height 27
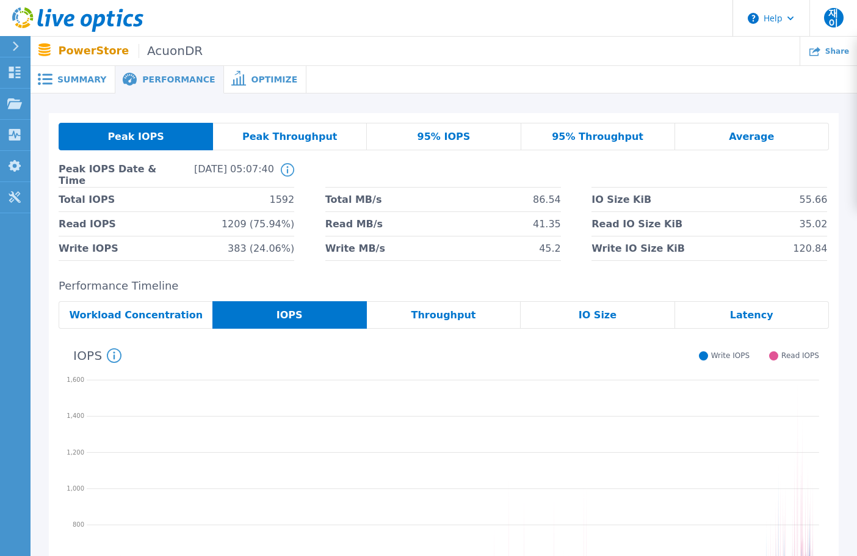
click at [281, 313] on span "IOPS" at bounding box center [290, 315] width 26 height 10
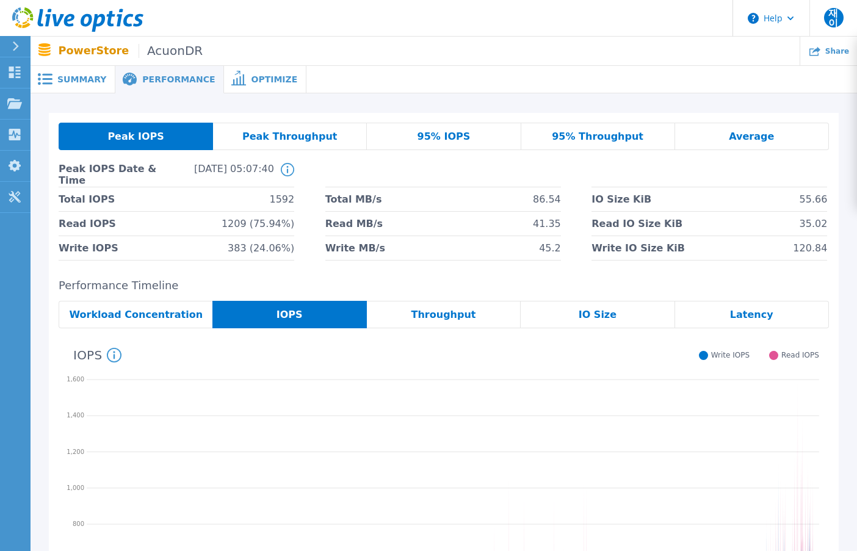
click at [231, 85] on icon at bounding box center [238, 78] width 15 height 15
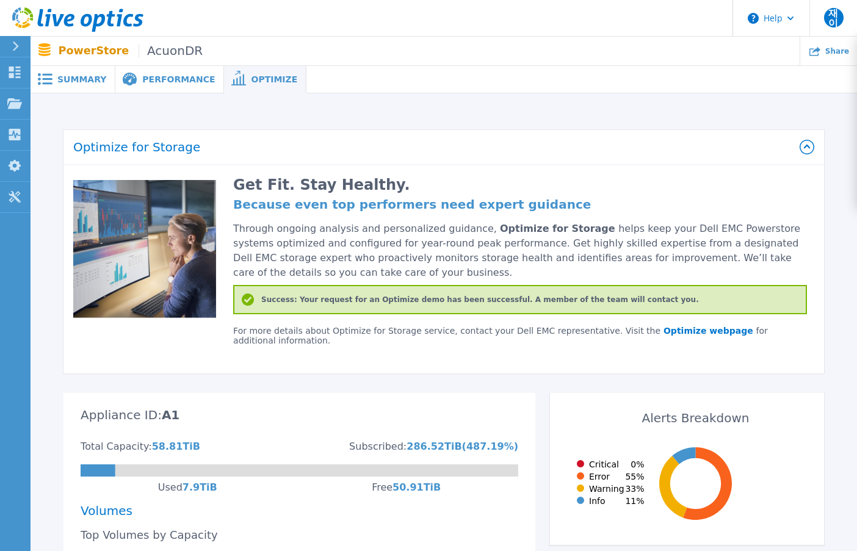
click at [81, 81] on span "Summary" at bounding box center [81, 79] width 49 height 9
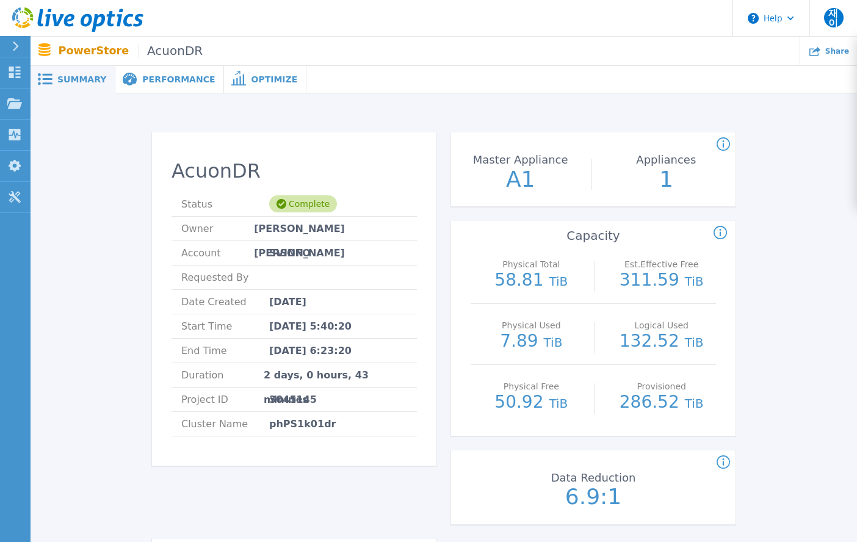
scroll to position [244, 0]
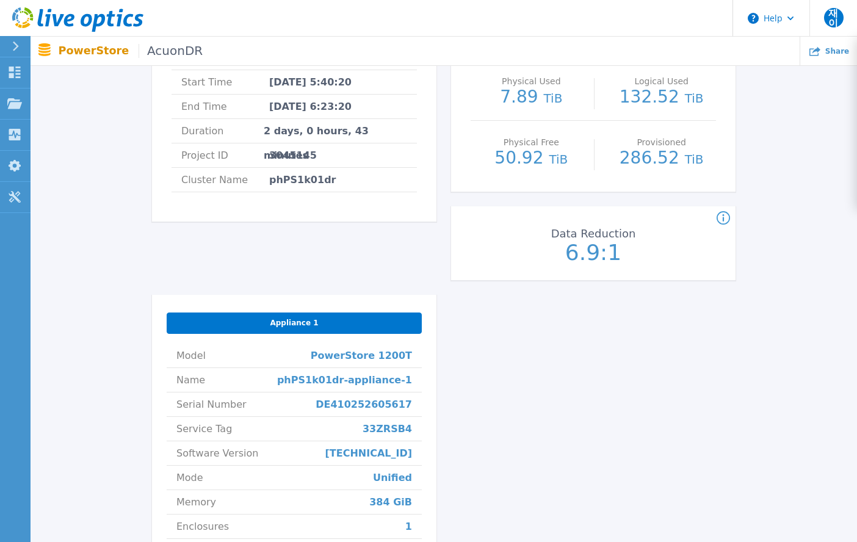
click at [513, 158] on p "50.92 TiB" at bounding box center [531, 159] width 109 height 18
click at [526, 194] on div "Count of appliances and the Master Appliance in the PowerStore cluster. Master …" at bounding box center [593, 91] width 284 height 407
click at [601, 249] on p "6.9:1" at bounding box center [593, 253] width 137 height 22
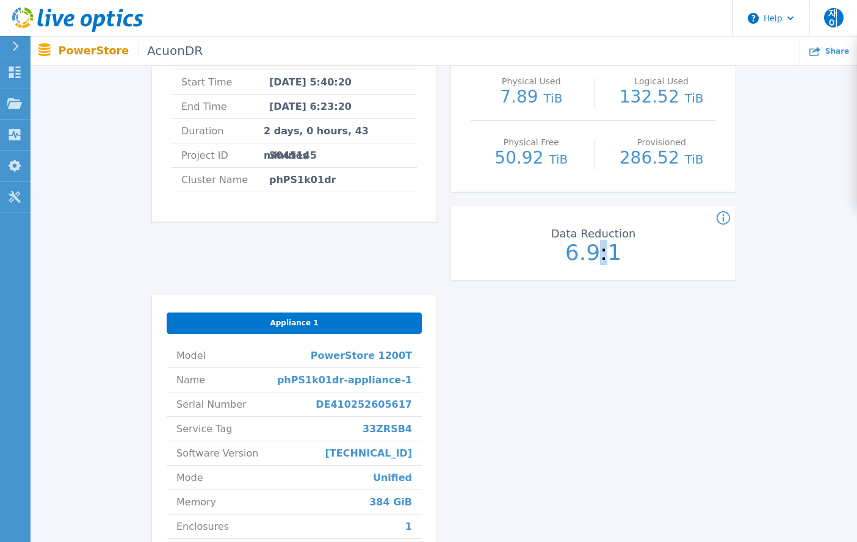
click at [601, 249] on p "6.9:1" at bounding box center [593, 253] width 137 height 22
click at [635, 295] on div "AcuonDR Status Complete Owner 재준 이 Account SVINFO Requested By Date Created [DA…" at bounding box center [444, 279] width 584 height 783
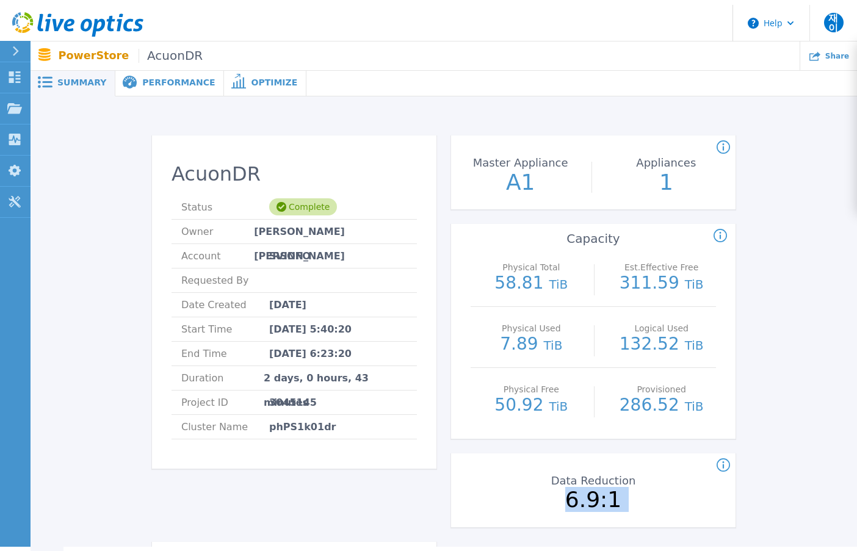
scroll to position [0, 0]
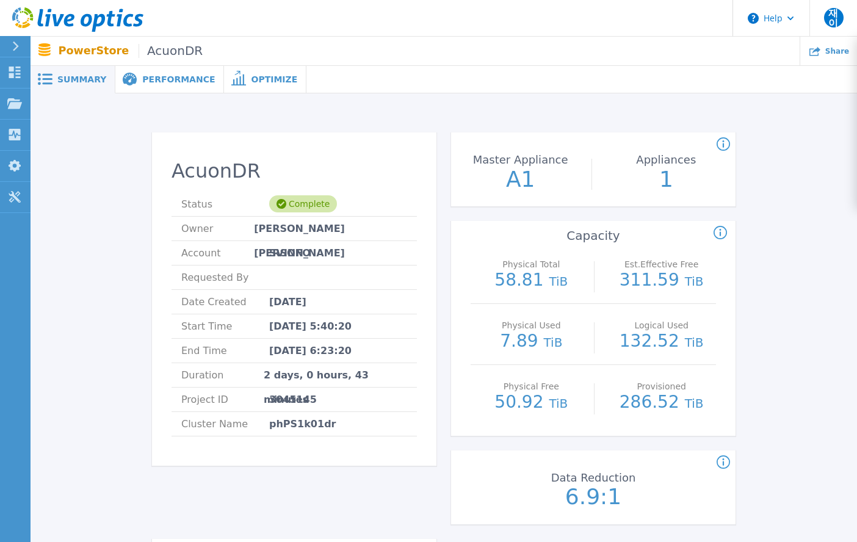
click at [203, 63] on ul "Share" at bounding box center [530, 51] width 654 height 29
click at [189, 74] on div "Performance" at bounding box center [169, 79] width 109 height 27
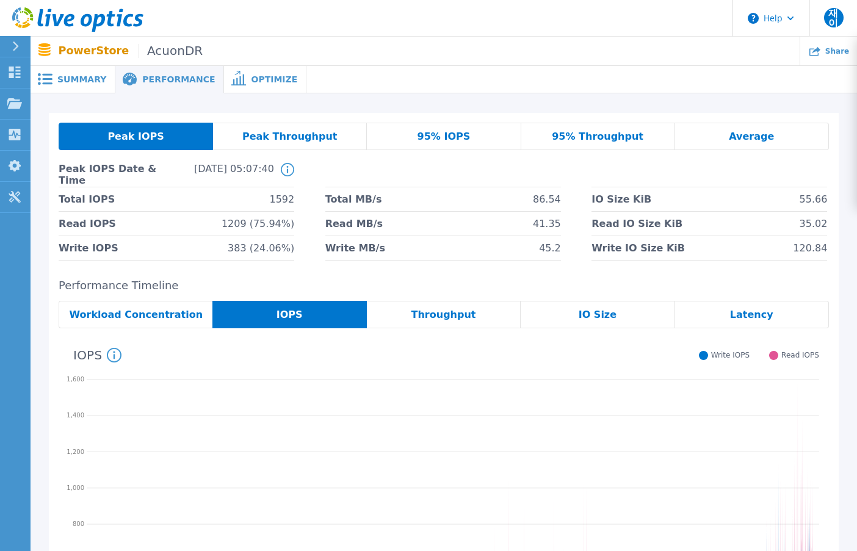
click at [256, 68] on div "Optimize" at bounding box center [265, 79] width 82 height 27
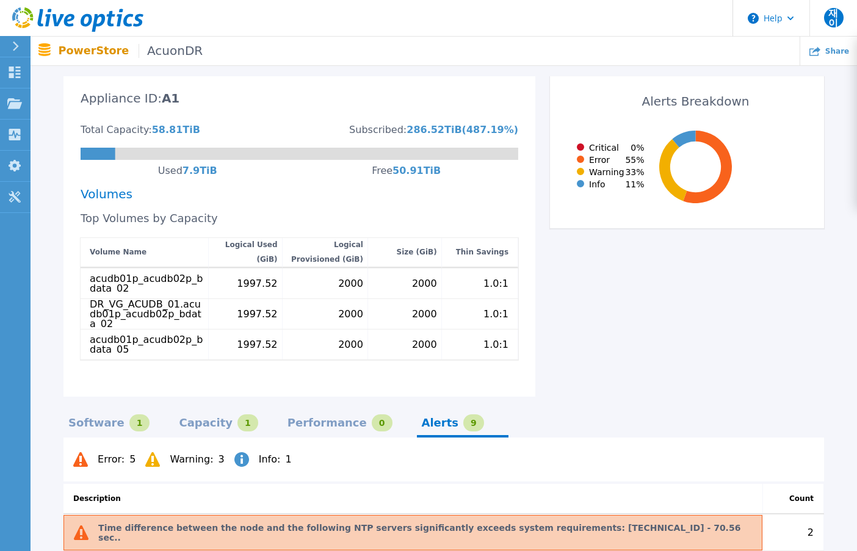
scroll to position [427, 0]
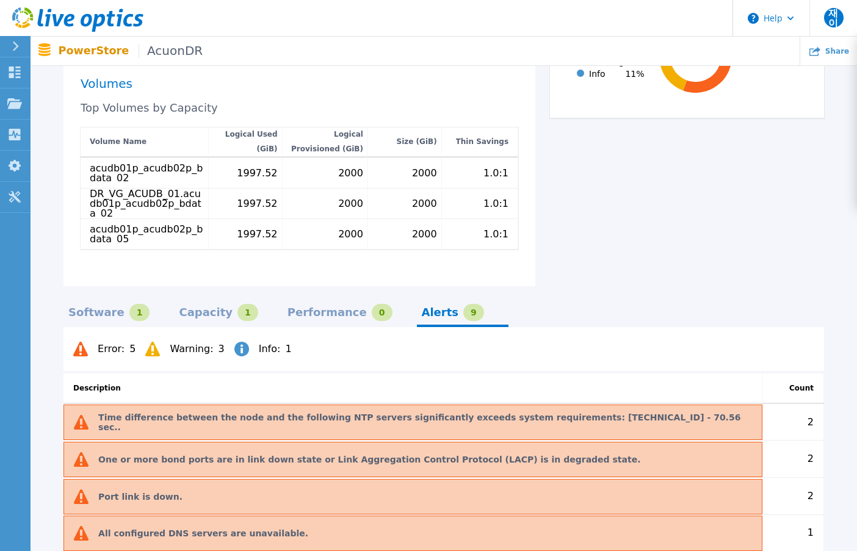
click at [223, 303] on div "Software 1 Capacity 1 Performance 0 Alerts 9 Error : 5 Warning : 3 Info : 1 Des…" at bounding box center [443, 511] width 761 height 451
click at [200, 316] on div "Capacity" at bounding box center [206, 313] width 54 height 10
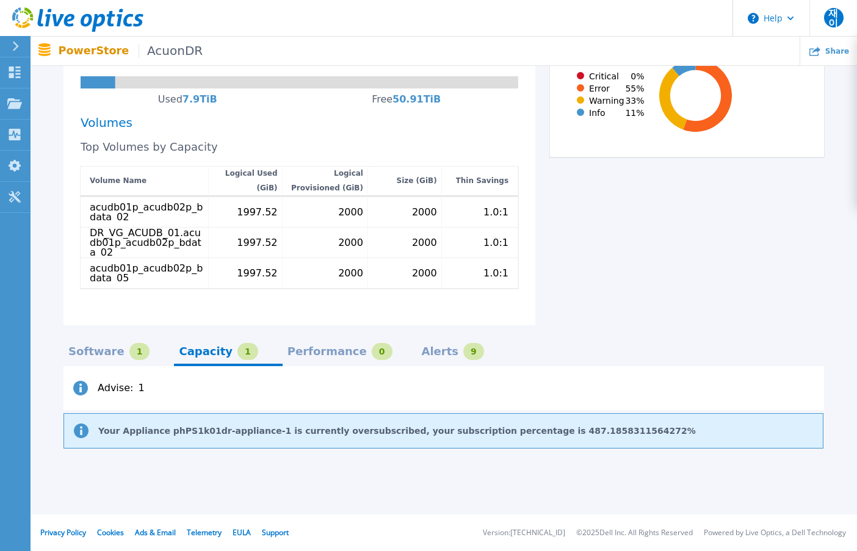
scroll to position [388, 0]
click at [121, 453] on div "Advise : 1 Your Appliance phPS1k01dr-appliance-1 is currently oversubscribed, y…" at bounding box center [443, 418] width 761 height 105
click at [84, 350] on div "Software" at bounding box center [96, 352] width 56 height 10
click at [463, 350] on div "9" at bounding box center [473, 351] width 21 height 17
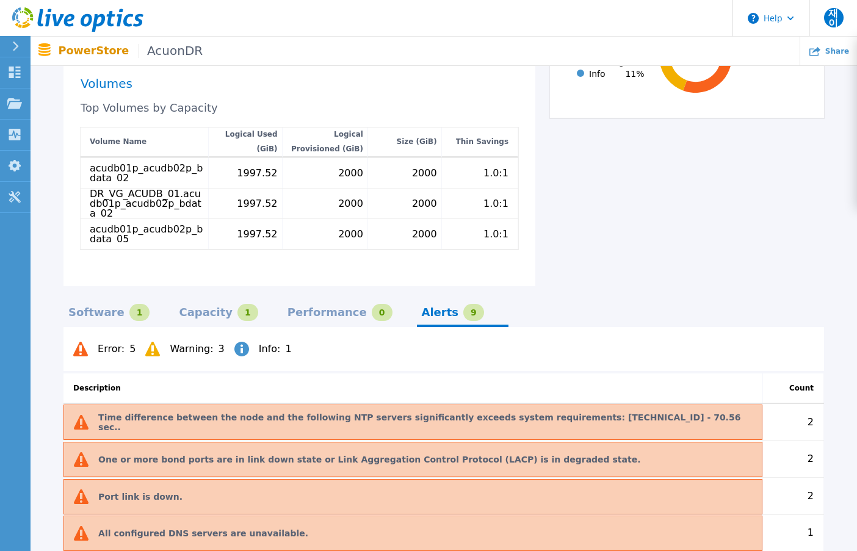
click at [129, 319] on div "1" at bounding box center [139, 312] width 21 height 17
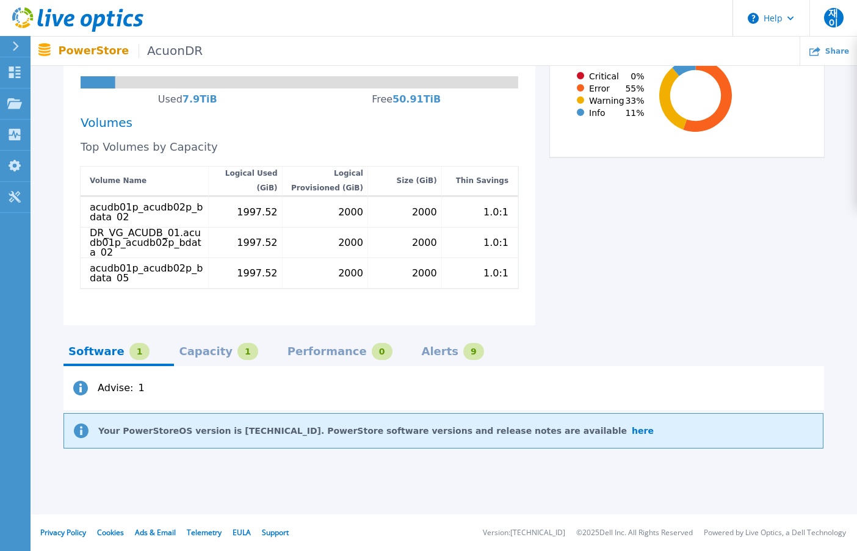
click at [212, 336] on div "Software 1 Capacity 1 Performance 0 Alerts 9 Advise : 1 Your PowerStoreOS versi…" at bounding box center [443, 387] width 761 height 125
click at [212, 352] on div "Capacity" at bounding box center [206, 352] width 54 height 10
click at [175, 325] on div "Appliance ID: A1 Total Capacity: 58.81 TiB Subscribed: 286.52 TiB ( 487.19 %) U…" at bounding box center [299, 169] width 472 height 313
click at [154, 305] on div "Appliance ID: A1 Total Capacity: 58.81 TiB Subscribed: 286.52 TiB ( 487.19 %) U…" at bounding box center [300, 165] width 438 height 286
click at [146, 292] on div "Appliance ID: A1 Total Capacity: 58.81 TiB Subscribed: 286.52 TiB ( 487.19 %) U…" at bounding box center [300, 165] width 438 height 286
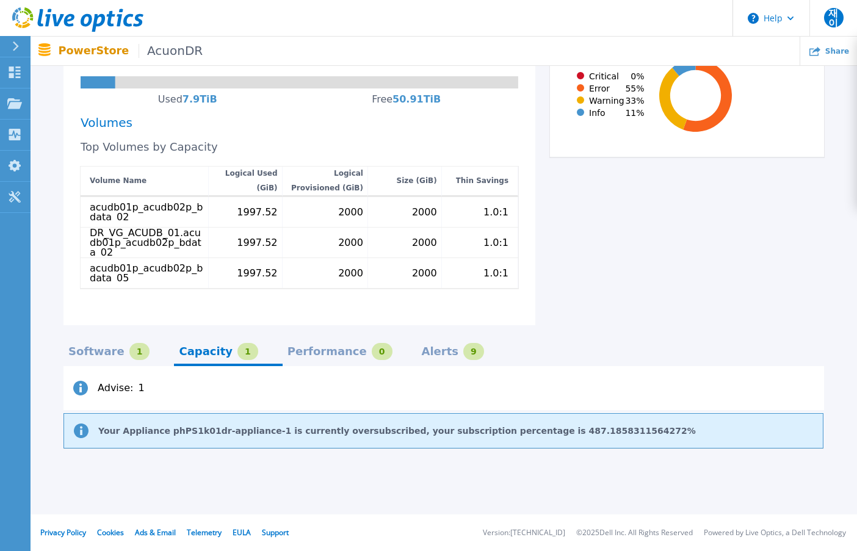
click at [234, 393] on div "Advise : 1" at bounding box center [443, 388] width 761 height 44
click at [306, 351] on div "Performance" at bounding box center [327, 352] width 79 height 10
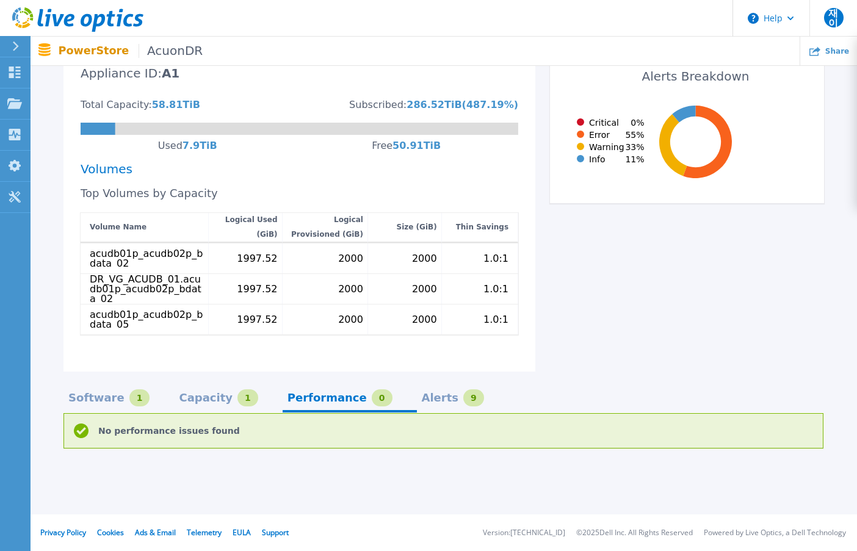
scroll to position [342, 0]
click at [184, 431] on p "No performance issues found" at bounding box center [169, 431] width 142 height 10
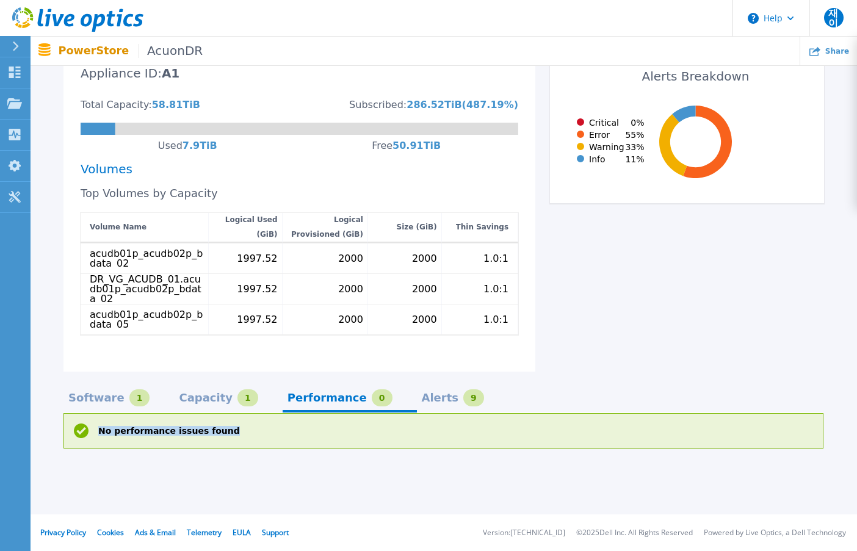
copy p "No performance issues found"
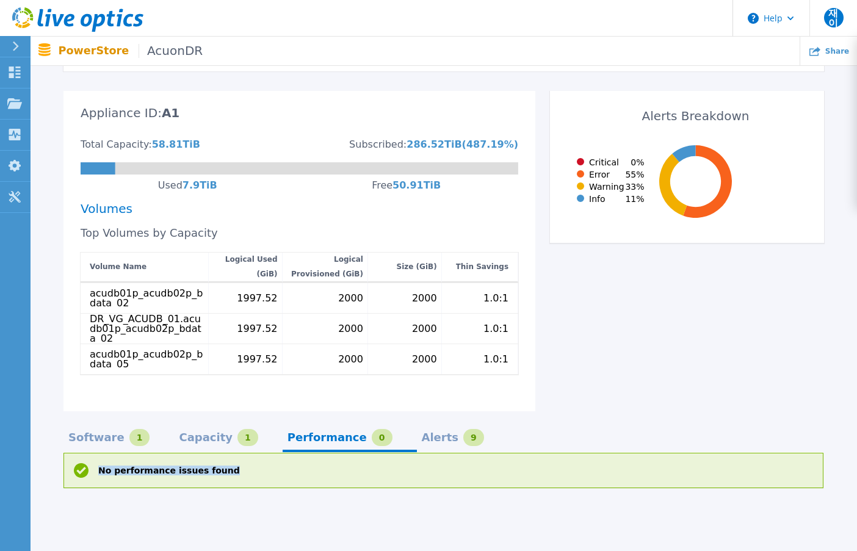
scroll to position [281, 0]
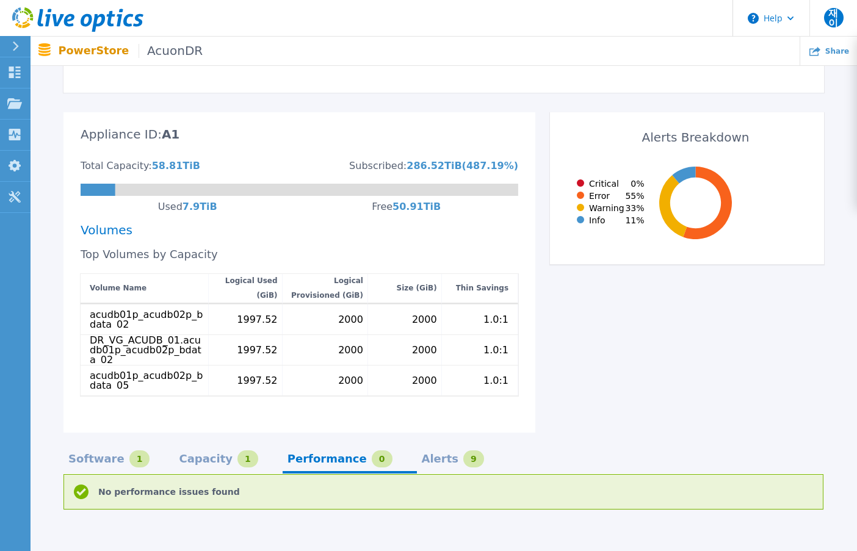
click at [36, 447] on div "Optimize for Storage Get Fit. Stay Healthy. Because even top performers need ex…" at bounding box center [444, 171] width 827 height 716
click at [434, 443] on div "Software 1 Capacity 1 Performance 0 Alerts 9 No performance issues found" at bounding box center [443, 472] width 761 height 78
click at [422, 454] on div "Alerts" at bounding box center [440, 459] width 37 height 10
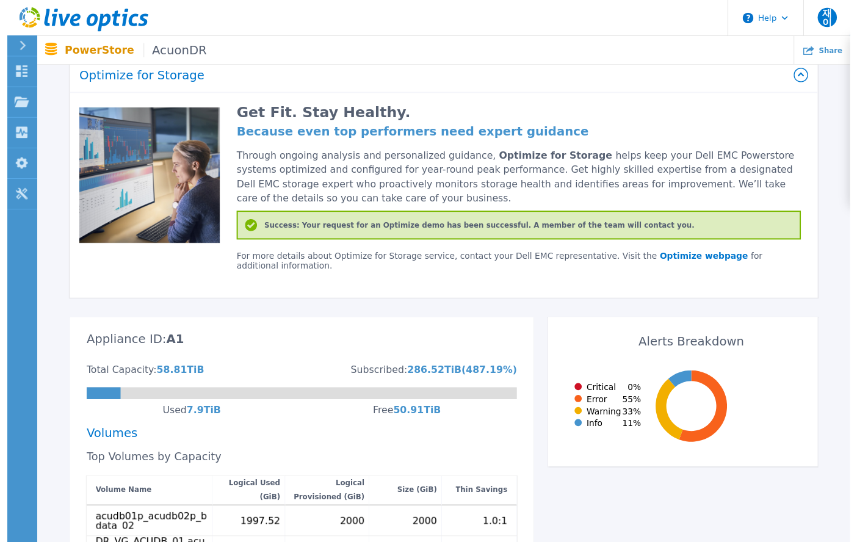
scroll to position [0, 0]
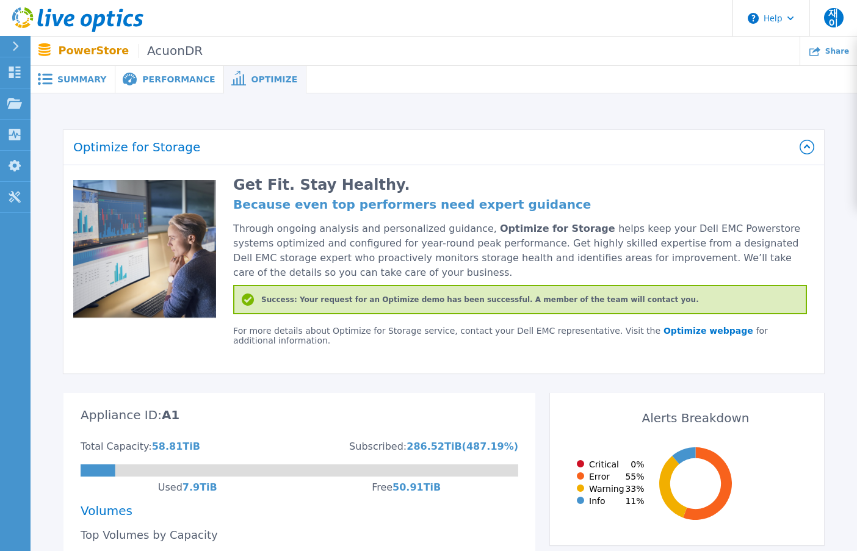
click at [86, 73] on div "Summary" at bounding box center [73, 79] width 85 height 27
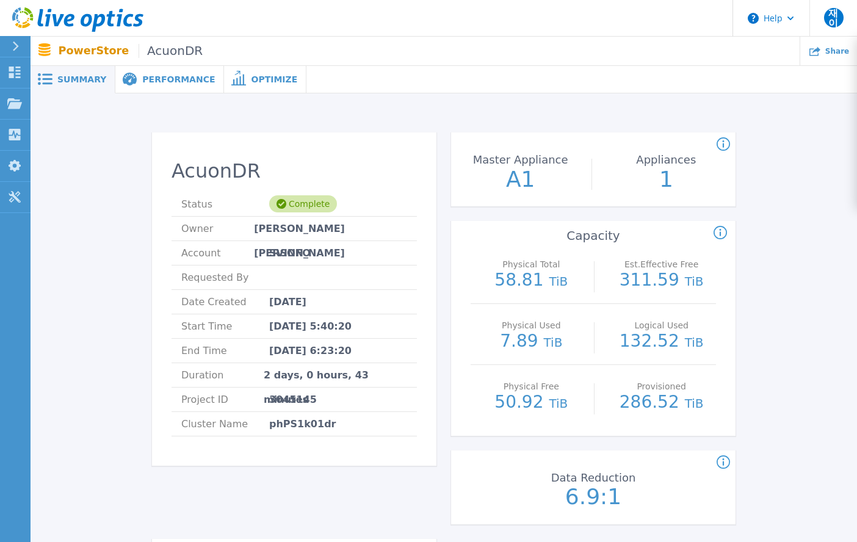
click at [755, 250] on div "AcuonDR Status Complete Owner 재준 이 Account SVINFO Requested By Date Created [DA…" at bounding box center [444, 519] width 790 height 812
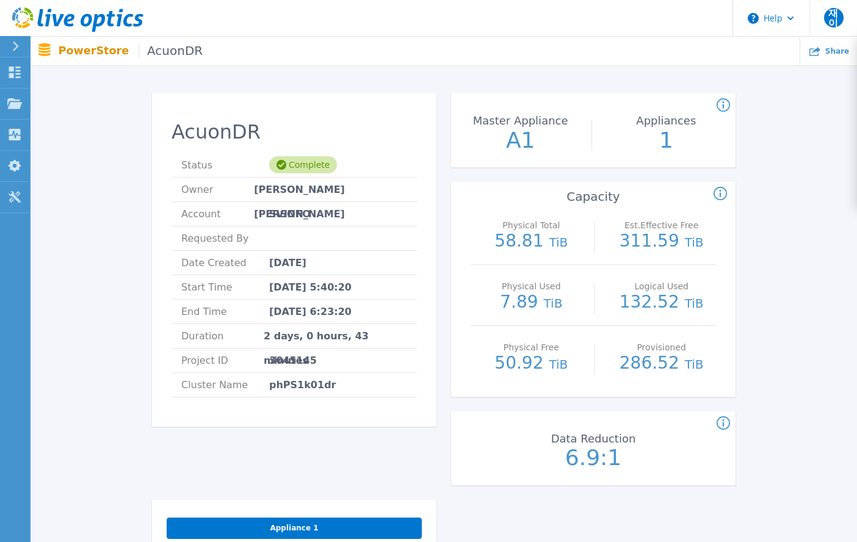
scroll to position [61, 0]
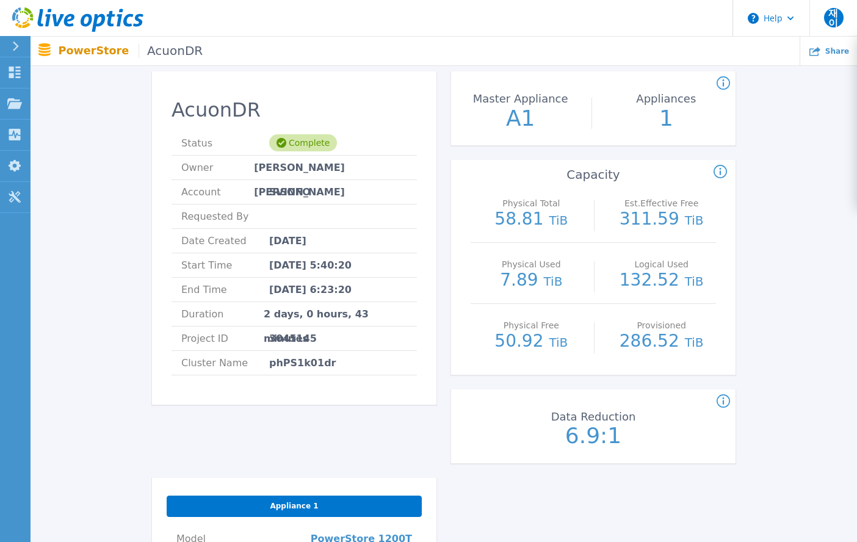
drag, startPoint x: 134, startPoint y: 184, endPoint x: 189, endPoint y: 171, distance: 55.8
click at [134, 184] on div "AcuonDR Status Complete Owner 재준 이 Account SVINFO Requested By Date Created [DA…" at bounding box center [444, 458] width 790 height 812
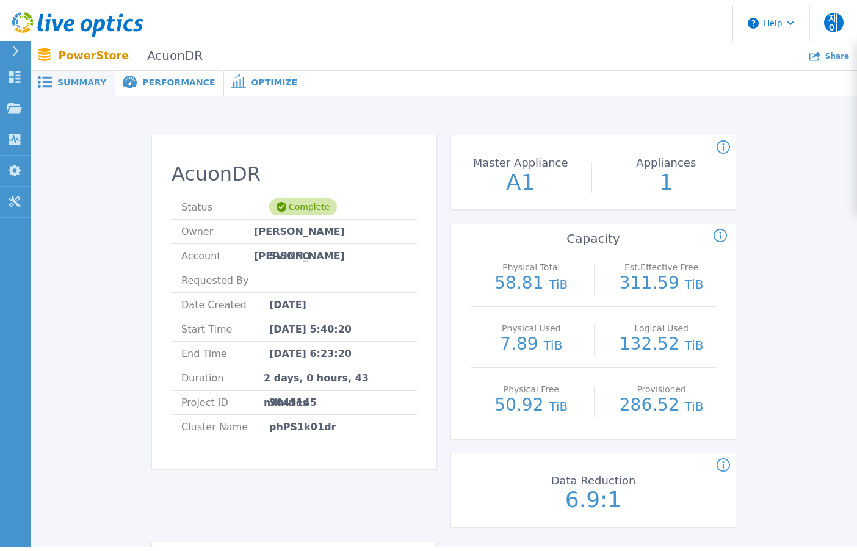
scroll to position [0, 0]
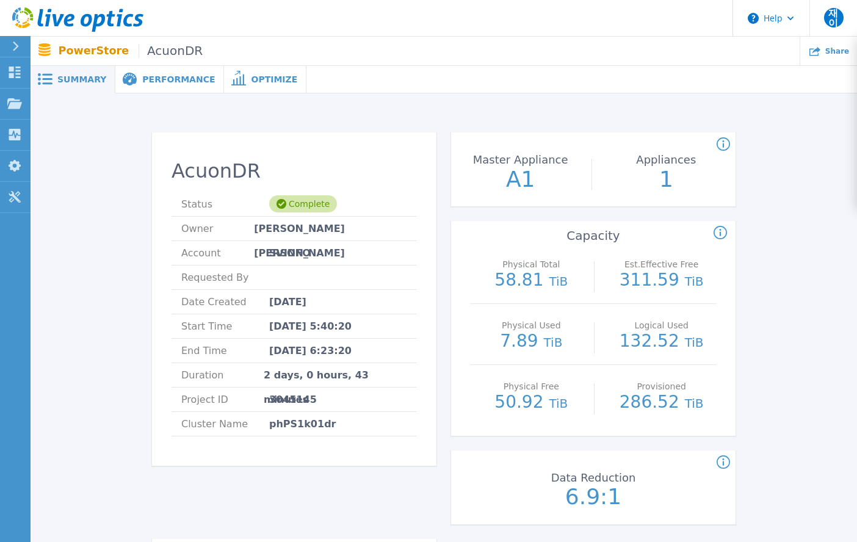
click at [175, 75] on span "Performance" at bounding box center [178, 79] width 73 height 9
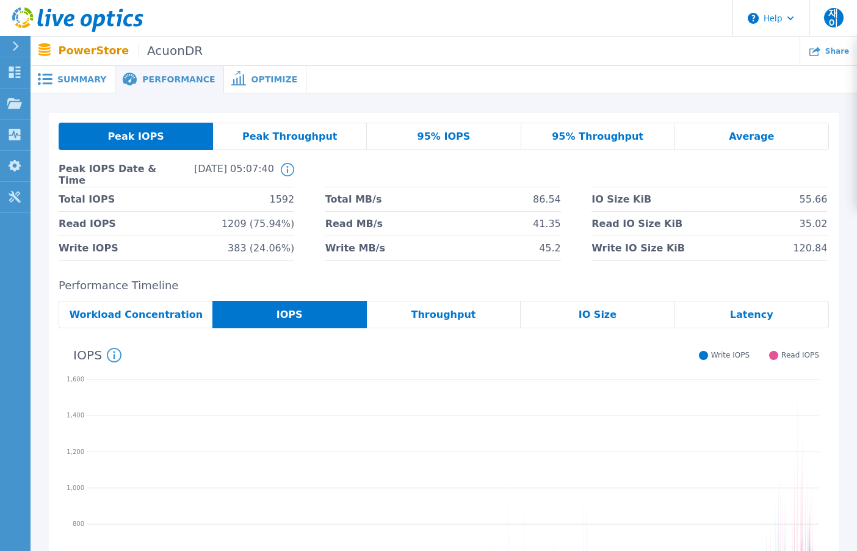
click at [327, 137] on span "Peak Throughput" at bounding box center [289, 137] width 95 height 10
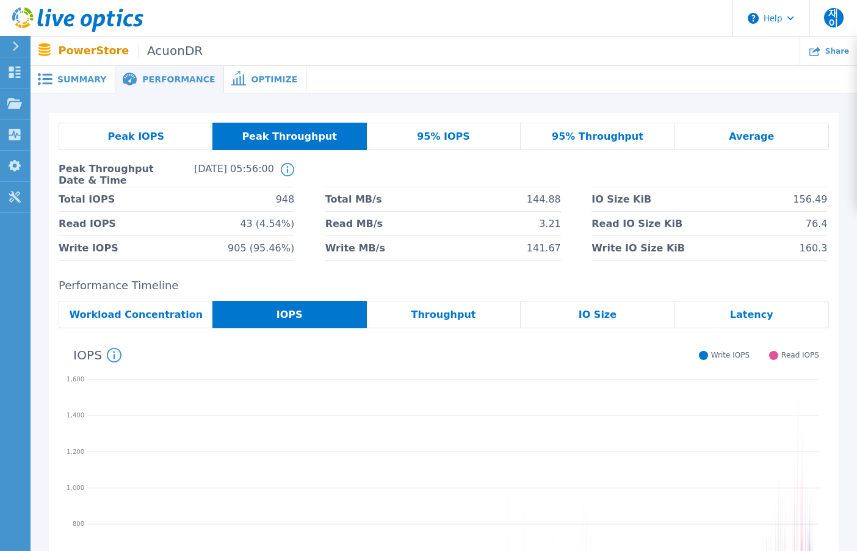
click at [397, 137] on div "95% IOPS" at bounding box center [444, 136] width 154 height 27
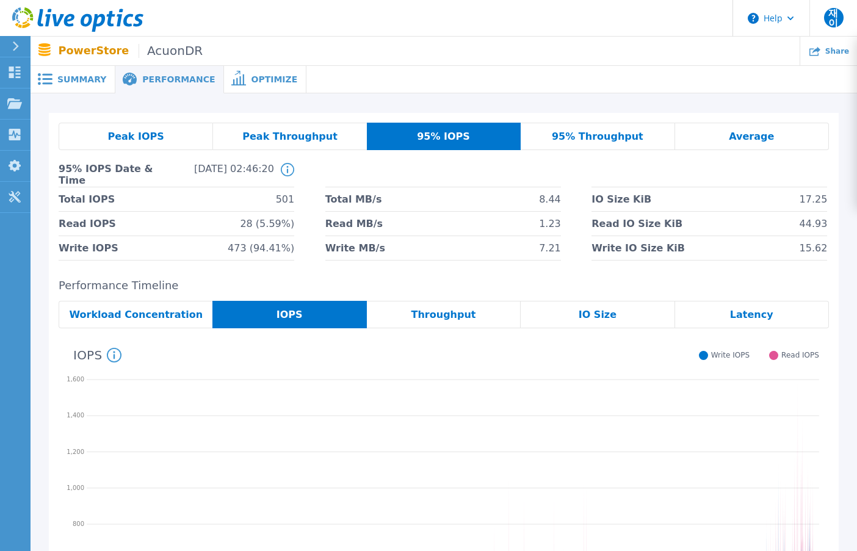
click at [286, 174] on icon at bounding box center [287, 169] width 13 height 13
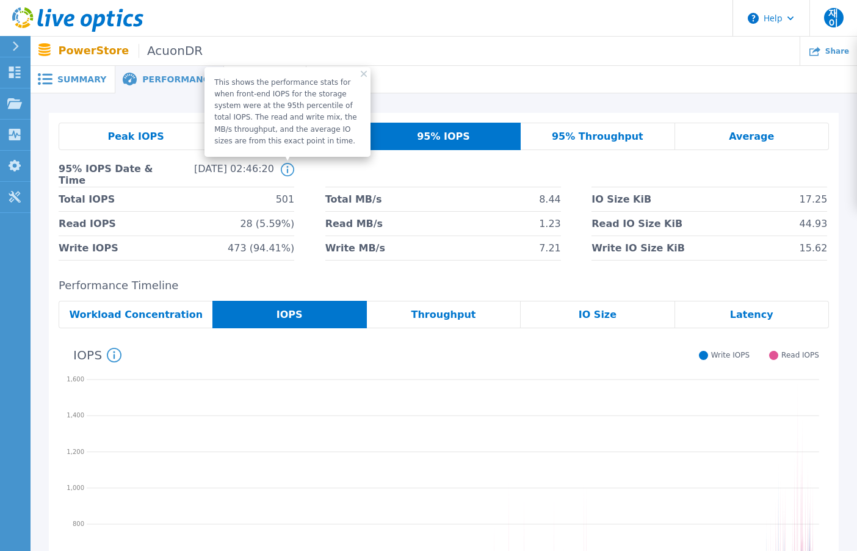
click at [286, 174] on icon at bounding box center [287, 169] width 13 height 13
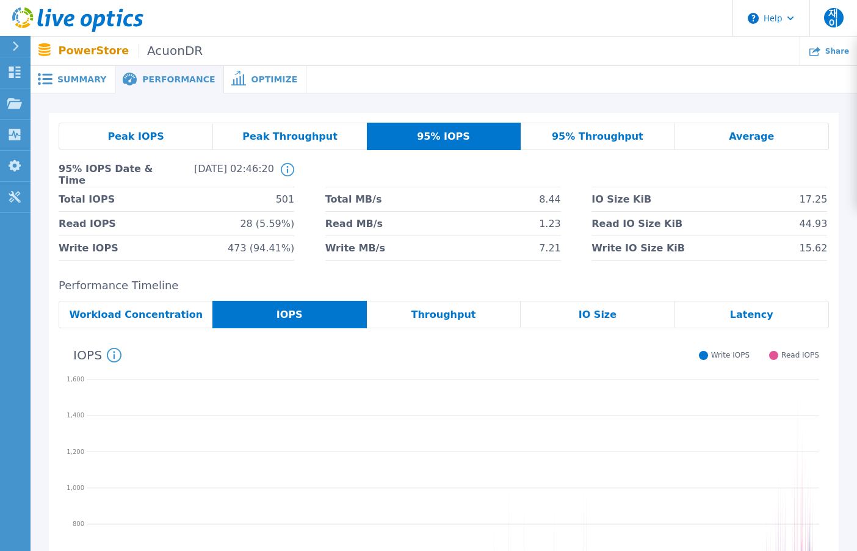
click at [133, 136] on span "Peak IOPS" at bounding box center [135, 137] width 56 height 10
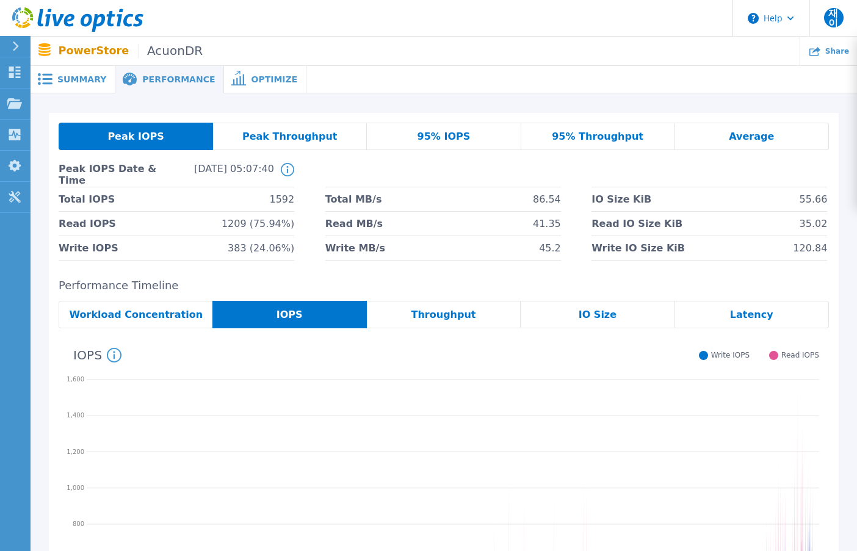
click at [120, 353] on icon at bounding box center [114, 355] width 15 height 15
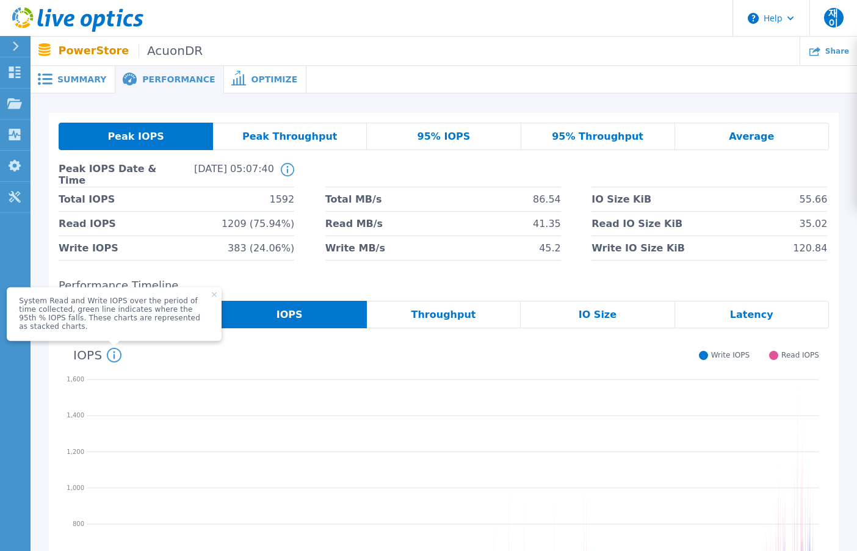
click at [156, 355] on div "IOPS System Read and Write IOPS over the period of time collected, green line i…" at bounding box center [439, 354] width 761 height 32
click at [214, 353] on div "IOPS System Read and Write IOPS over the period of time collected, green line i…" at bounding box center [439, 354] width 761 height 32
click at [147, 286] on h2 "Performance Timeline" at bounding box center [444, 286] width 770 height 13
click at [206, 277] on div "Peak IOPS Peak Throughput 95% IOPS 95% Throughput Average Peak IOPS Date & Time…" at bounding box center [444, 405] width 790 height 584
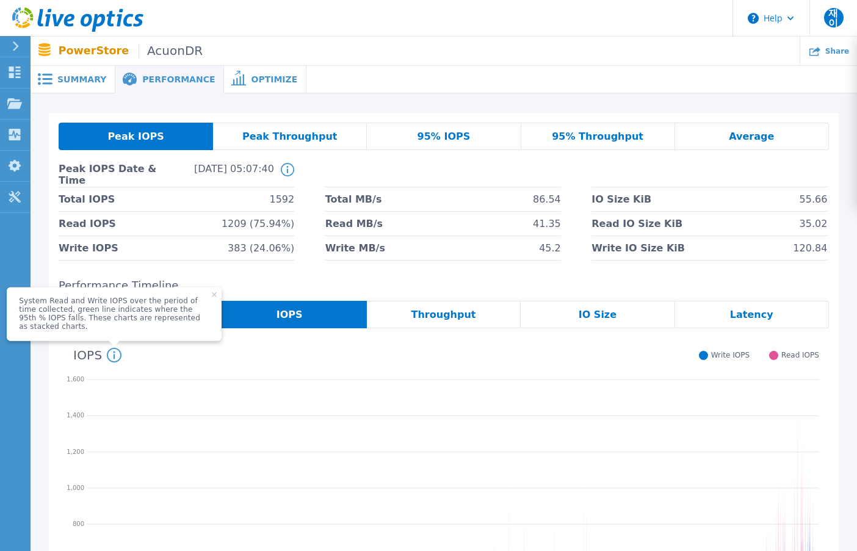
drag, startPoint x: 107, startPoint y: 283, endPoint x: 180, endPoint y: 292, distance: 73.8
click at [107, 282] on h2 "Performance Timeline" at bounding box center [444, 286] width 770 height 13
click at [212, 297] on icon at bounding box center [214, 294] width 5 height 5
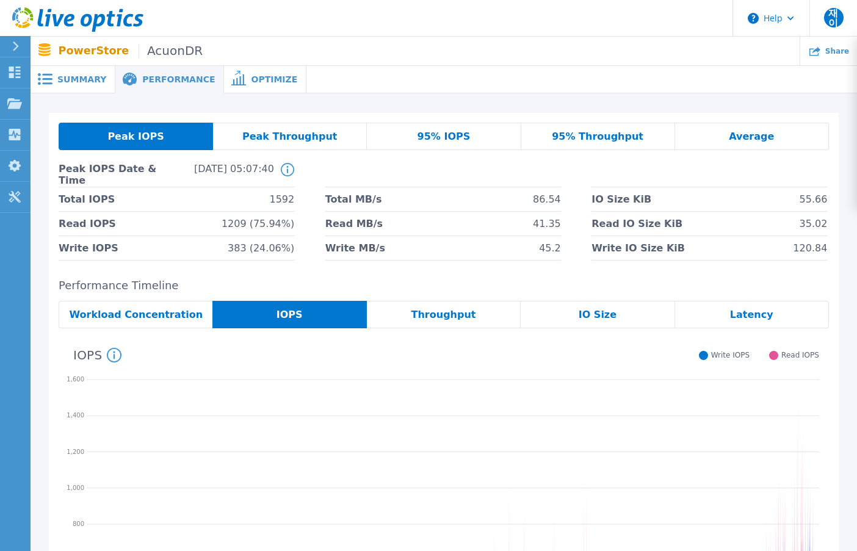
click at [204, 319] on div "Workload Concentration" at bounding box center [136, 314] width 154 height 27
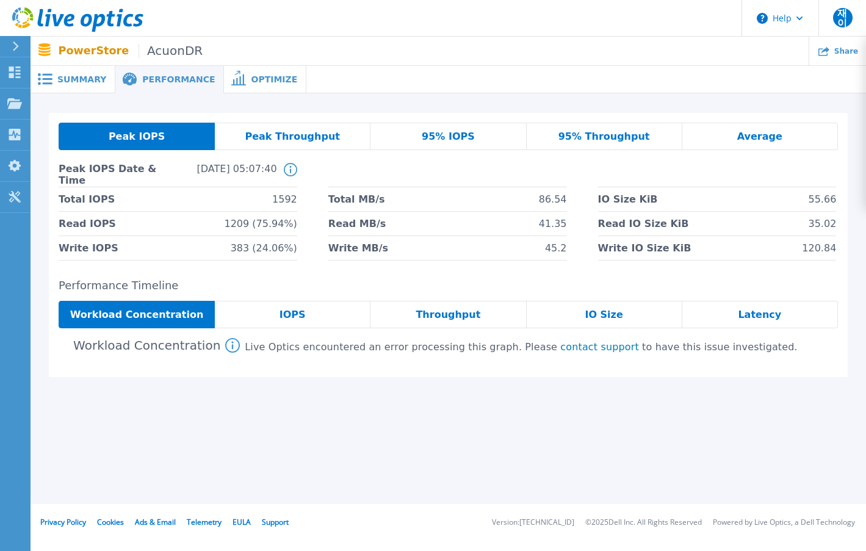
click at [295, 305] on div "IOPS" at bounding box center [293, 314] width 156 height 27
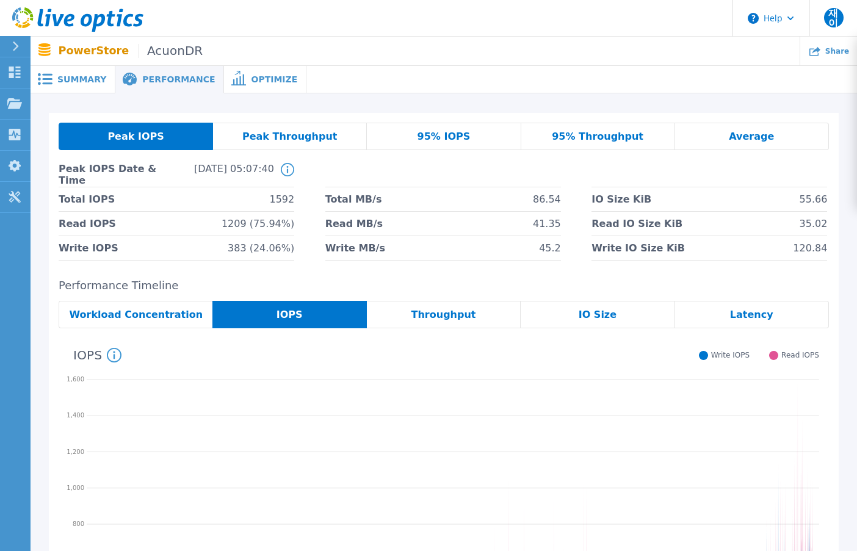
click at [465, 141] on span "95% IOPS" at bounding box center [444, 137] width 53 height 10
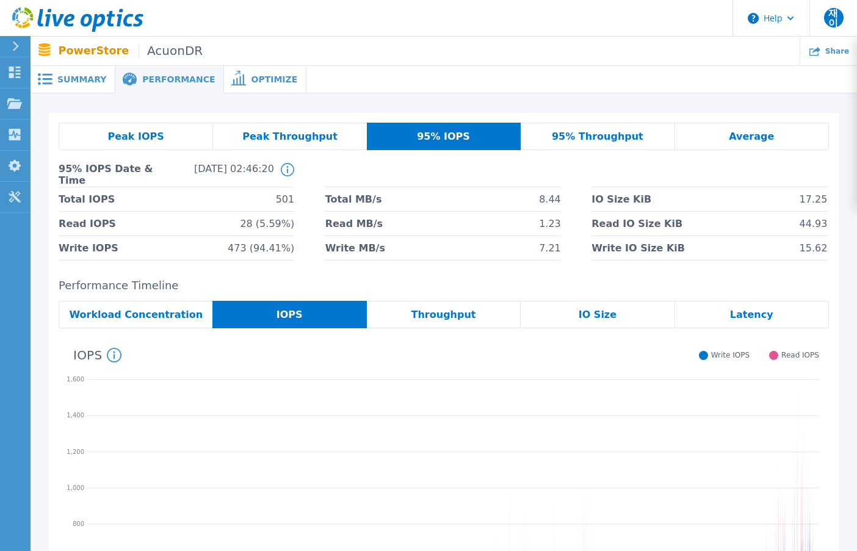
click at [321, 143] on div "Peak Throughput" at bounding box center [290, 136] width 154 height 27
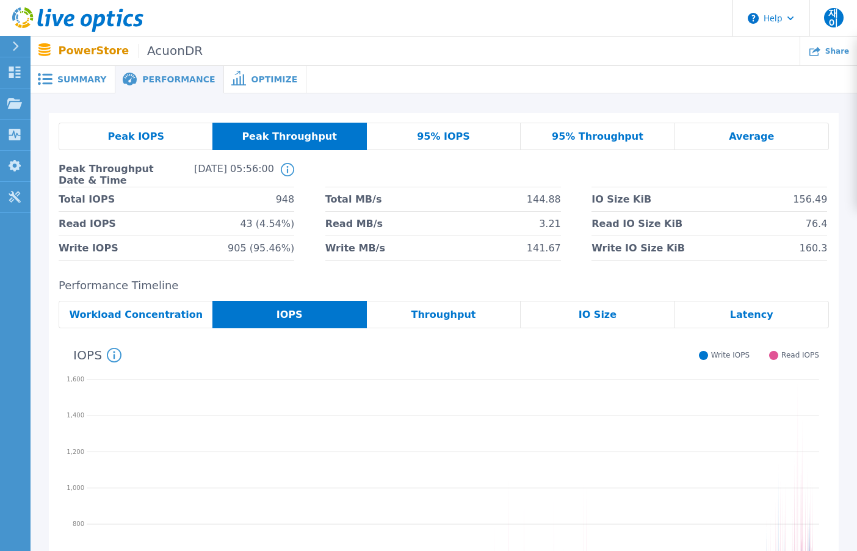
click at [168, 141] on div "Peak IOPS" at bounding box center [136, 136] width 154 height 27
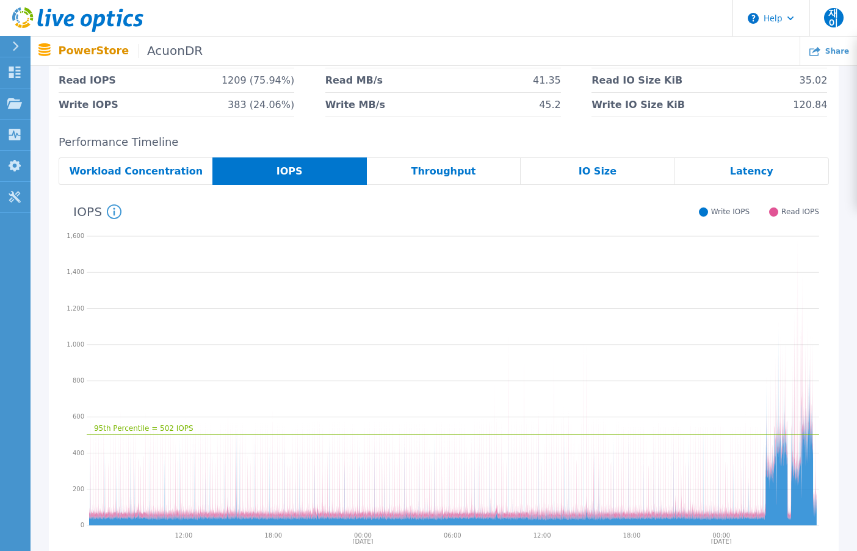
scroll to position [142, 0]
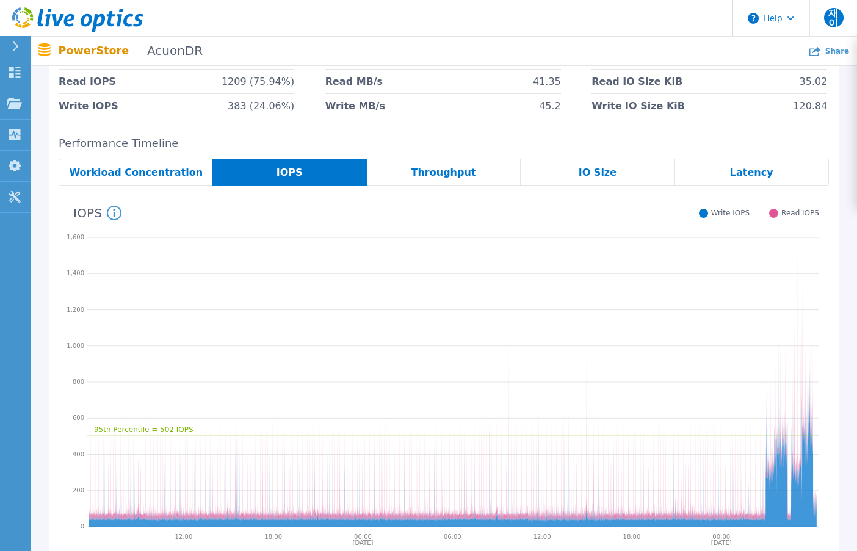
click at [408, 175] on div "Throughput" at bounding box center [444, 172] width 154 height 27
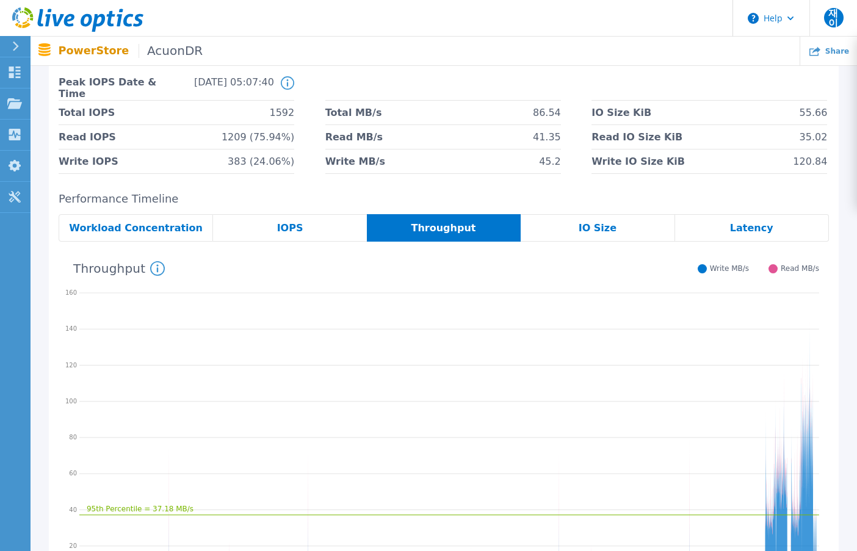
scroll to position [20, 0]
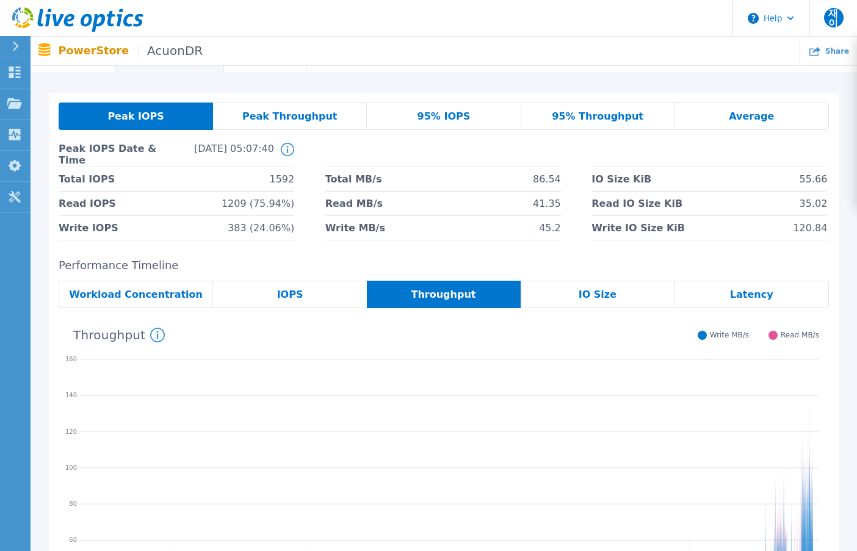
click at [717, 115] on div "Average" at bounding box center [752, 116] width 154 height 27
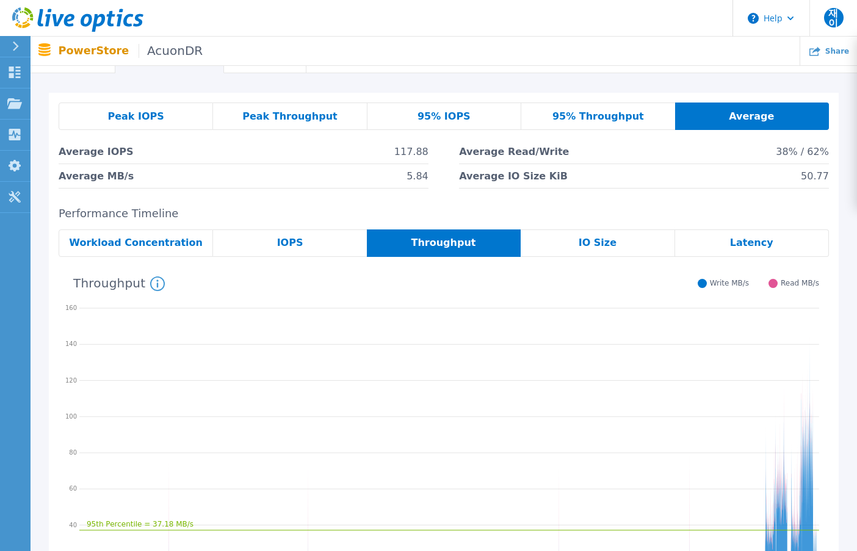
click at [250, 255] on div "IOPS" at bounding box center [290, 243] width 154 height 27
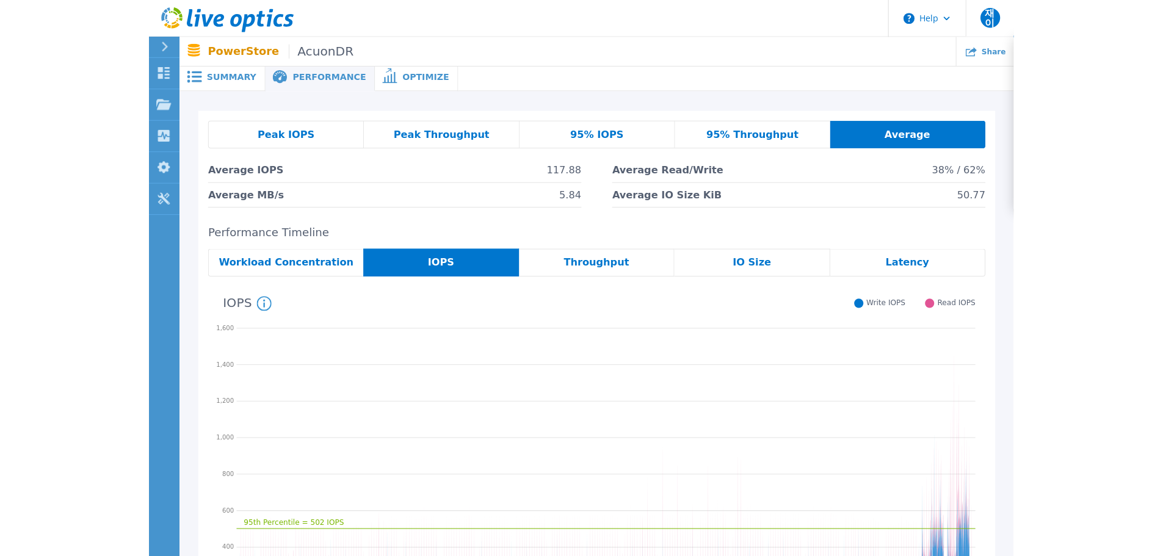
scroll to position [0, 0]
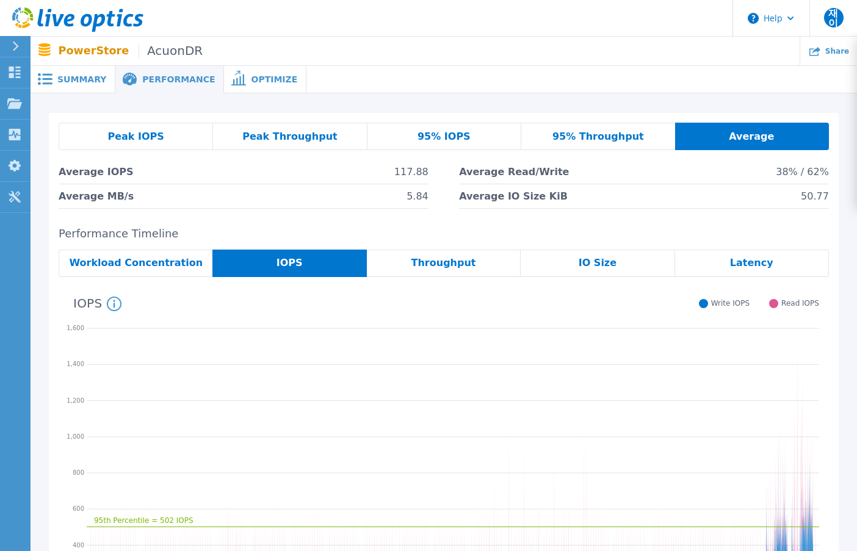
click at [266, 140] on span "Peak Throughput" at bounding box center [289, 137] width 95 height 10
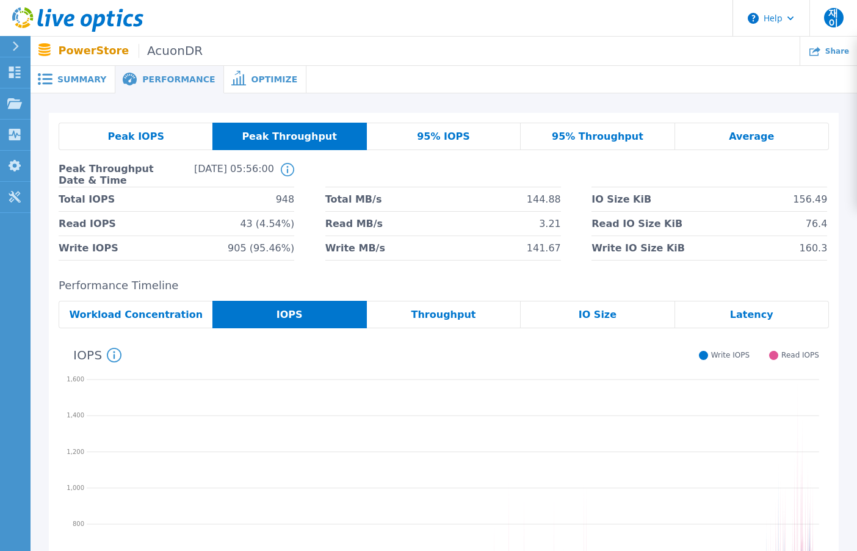
click at [259, 132] on span "Peak Throughput" at bounding box center [289, 137] width 95 height 10
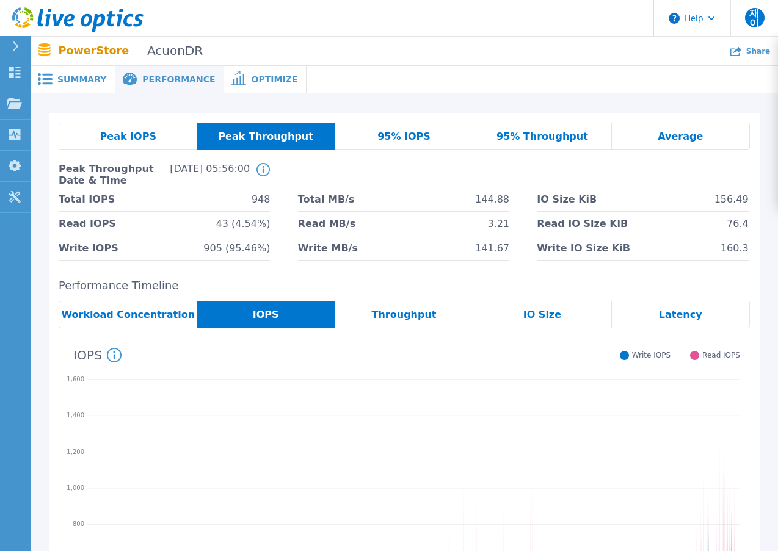
click at [447, 138] on div "95% IOPS" at bounding box center [404, 136] width 138 height 27
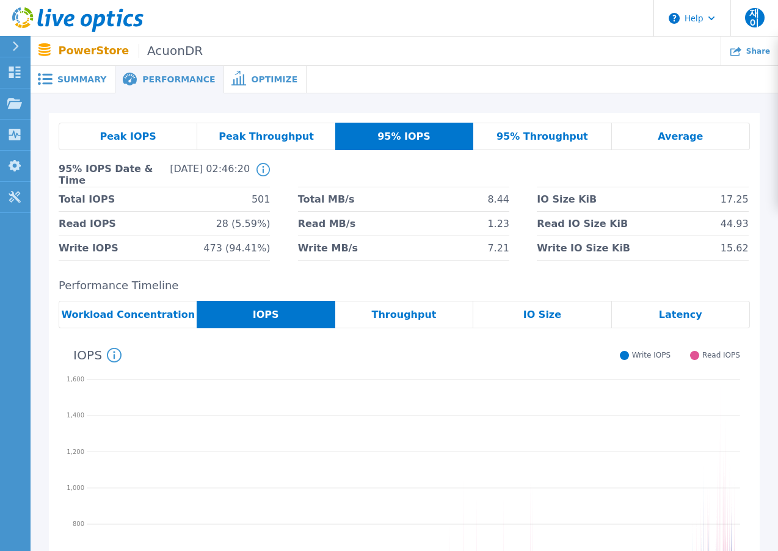
click at [500, 143] on div "95% Throughput" at bounding box center [542, 136] width 138 height 27
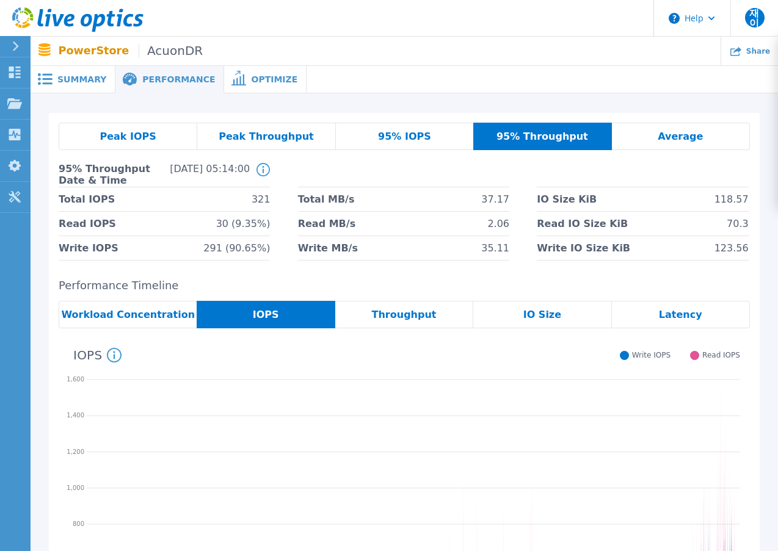
click at [397, 145] on div "95% IOPS" at bounding box center [405, 136] width 138 height 27
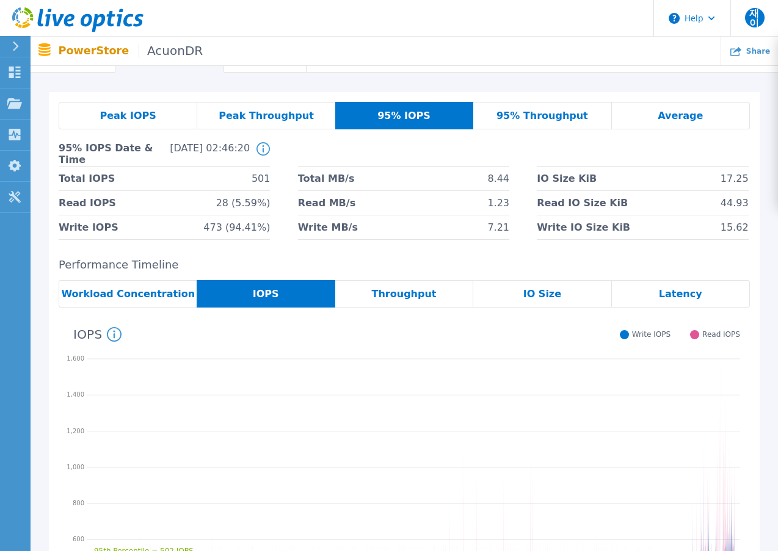
scroll to position [20, 0]
click at [256, 148] on icon at bounding box center [262, 149] width 13 height 13
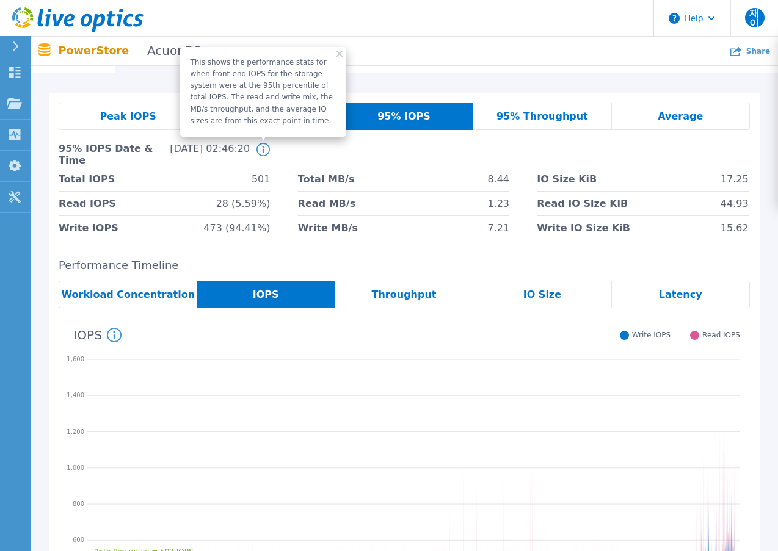
click at [262, 146] on icon at bounding box center [262, 149] width 13 height 13
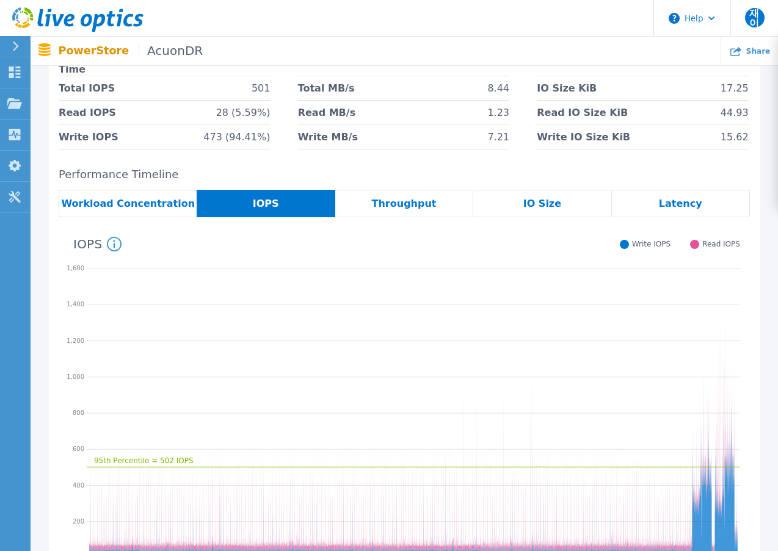
scroll to position [142, 0]
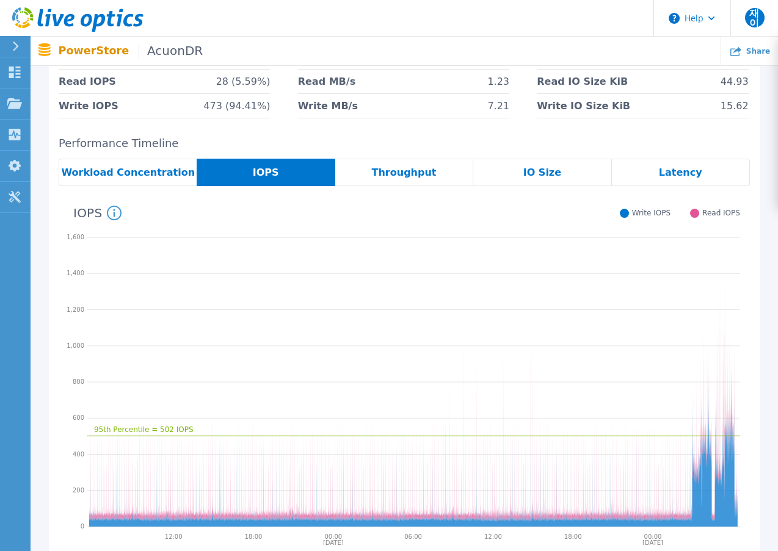
click at [717, 352] on icon "95th Percentile = 502 IOPS" at bounding box center [413, 380] width 653 height 305
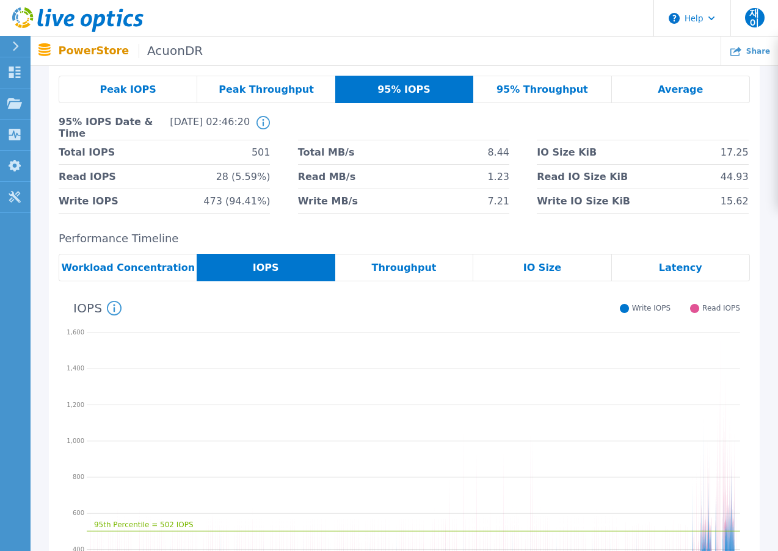
scroll to position [20, 0]
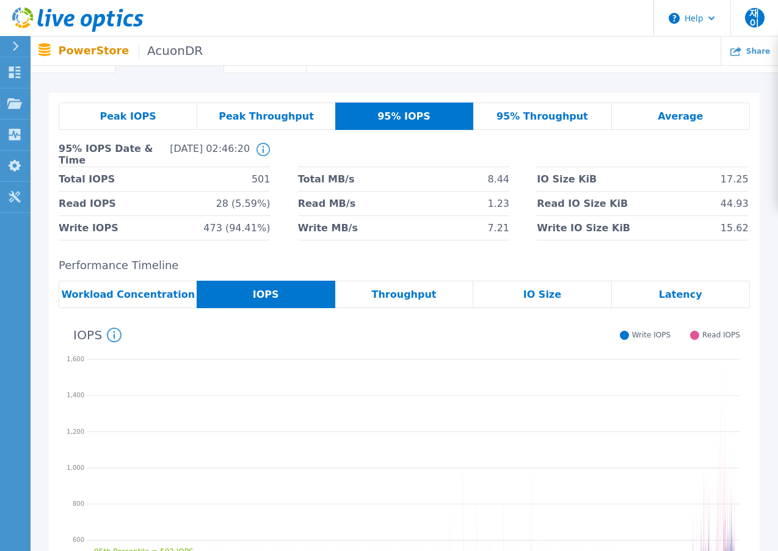
click at [260, 148] on icon at bounding box center [262, 149] width 13 height 13
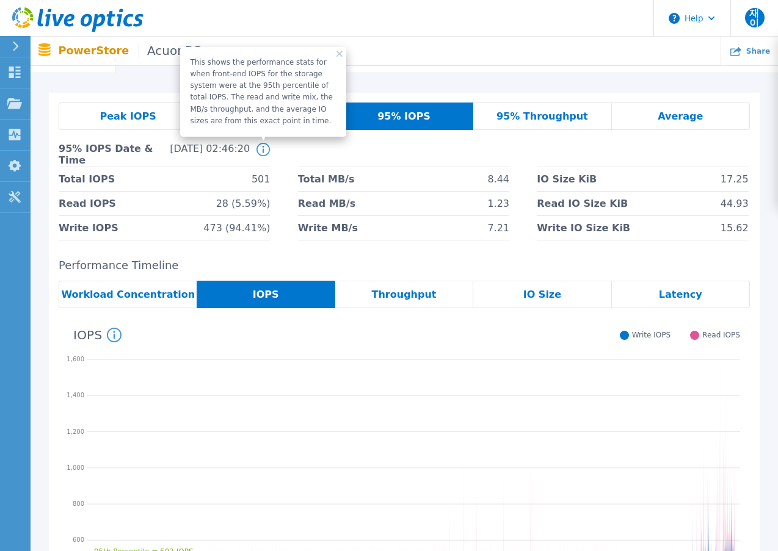
click at [262, 93] on div "This shows the performance stats for when front-end IOPS for the storage system…" at bounding box center [263, 92] width 147 height 70
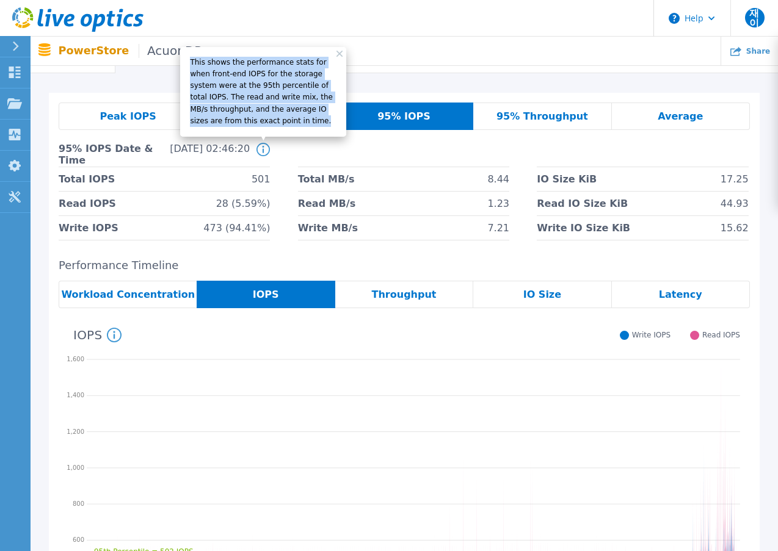
click at [262, 93] on div "This shows the performance stats for when front-end IOPS for the storage system…" at bounding box center [263, 92] width 147 height 70
copy div "This shows the performance stats for when front-end IOPS for the storage system…"
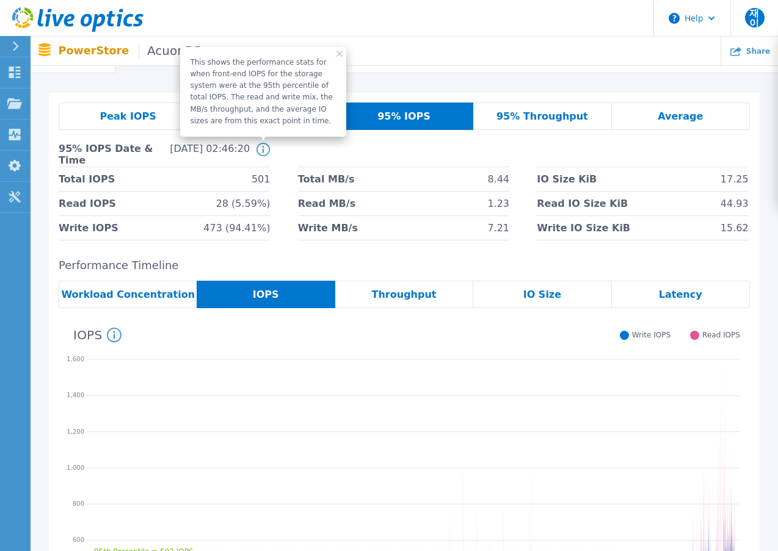
click at [166, 87] on div "Peak IOPS Peak Throughput 95% IOPS 95% Throughput Average 95% IOPS Date & Time …" at bounding box center [404, 392] width 747 height 639
click at [335, 53] on div "This shows the performance stats for when front-end IOPS for the storage system…" at bounding box center [263, 92] width 166 height 90
click at [338, 53] on icon at bounding box center [339, 54] width 6 height 6
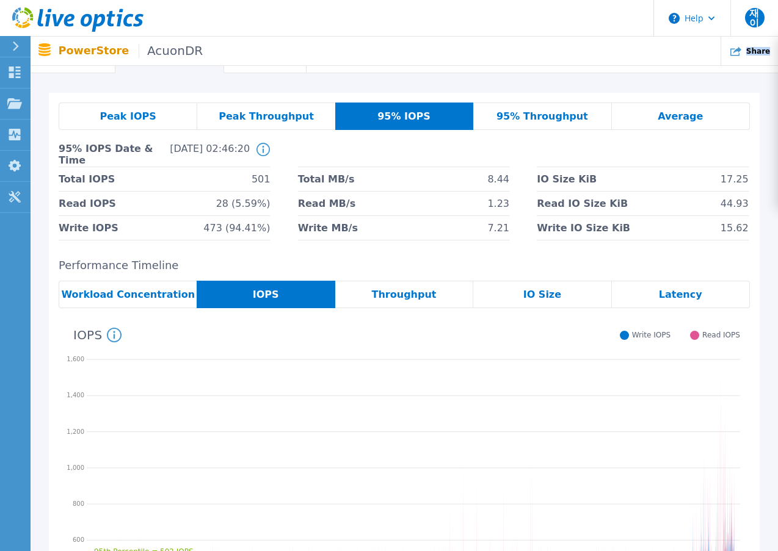
click at [338, 53] on ul "Share" at bounding box center [490, 51] width 575 height 29
click at [164, 114] on div "Peak IOPS" at bounding box center [128, 116] width 139 height 27
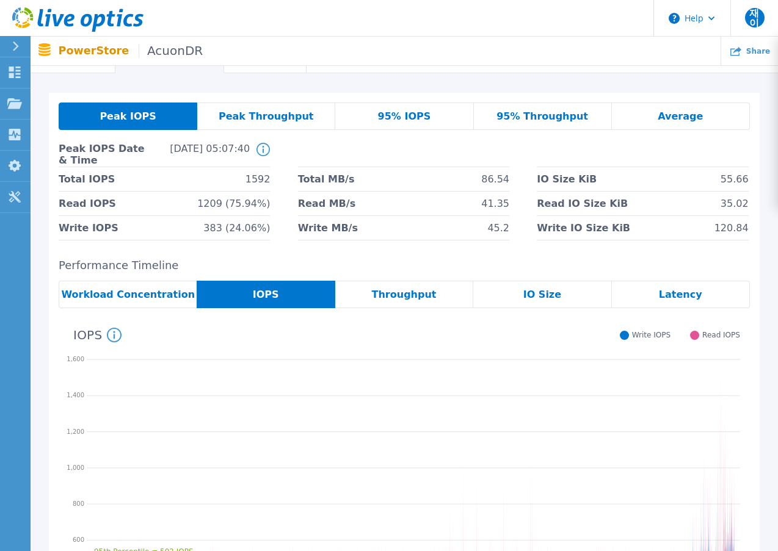
click at [257, 148] on circle at bounding box center [263, 149] width 12 height 12
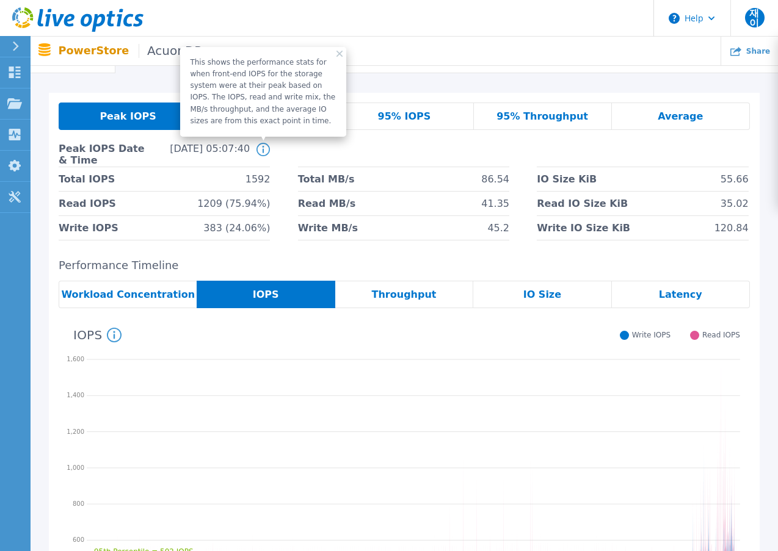
click at [280, 87] on div "This shows the performance stats for when front-end IOPS for the storage system…" at bounding box center [263, 92] width 147 height 70
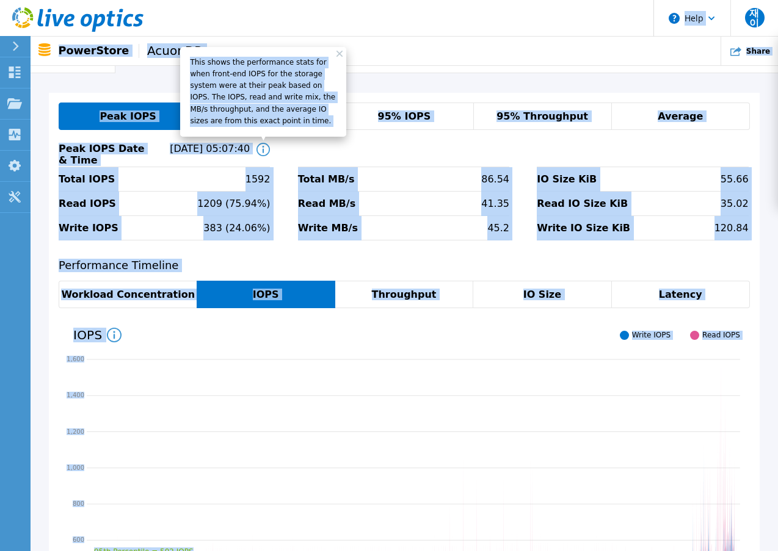
click at [274, 67] on div "This shows the performance stats for when front-end IOPS for the storage system…" at bounding box center [263, 92] width 147 height 70
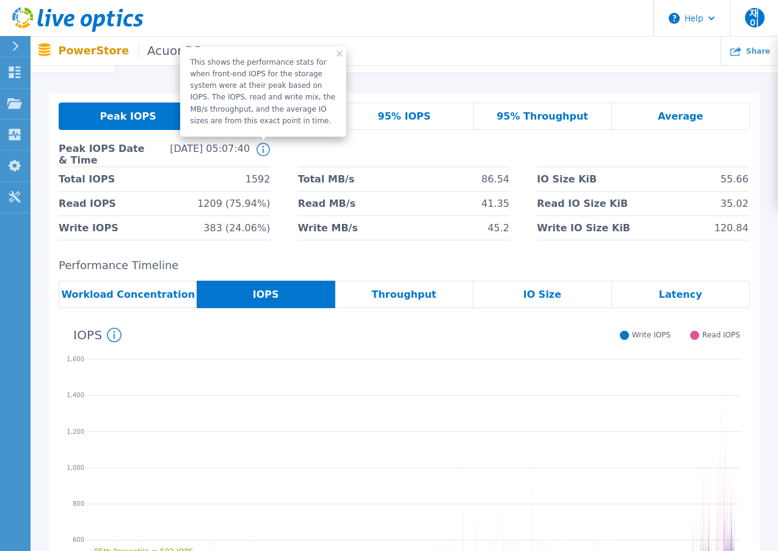
click at [245, 72] on div "This shows the performance stats for when front-end IOPS for the storage system…" at bounding box center [263, 92] width 147 height 70
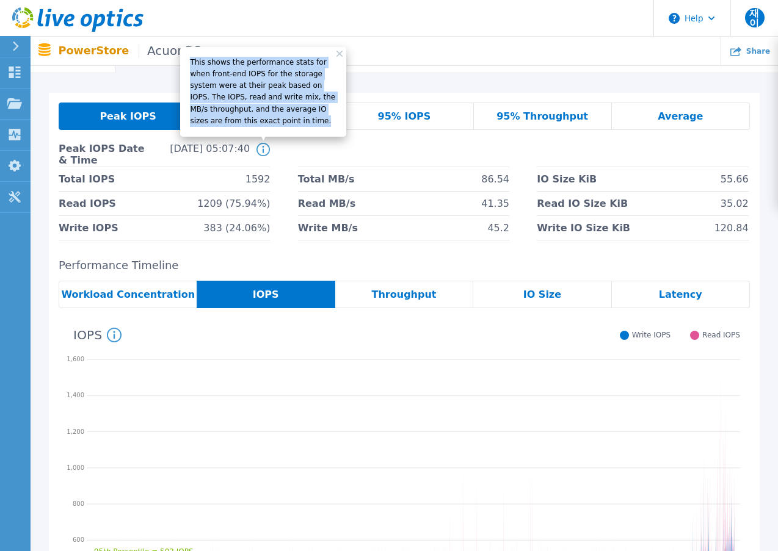
click at [245, 72] on div "This shows the performance stats for when front-end IOPS for the storage system…" at bounding box center [263, 92] width 147 height 70
copy div "This shows the performance stats for when front-end IOPS for the storage system…"
click at [335, 147] on li at bounding box center [403, 155] width 211 height 24
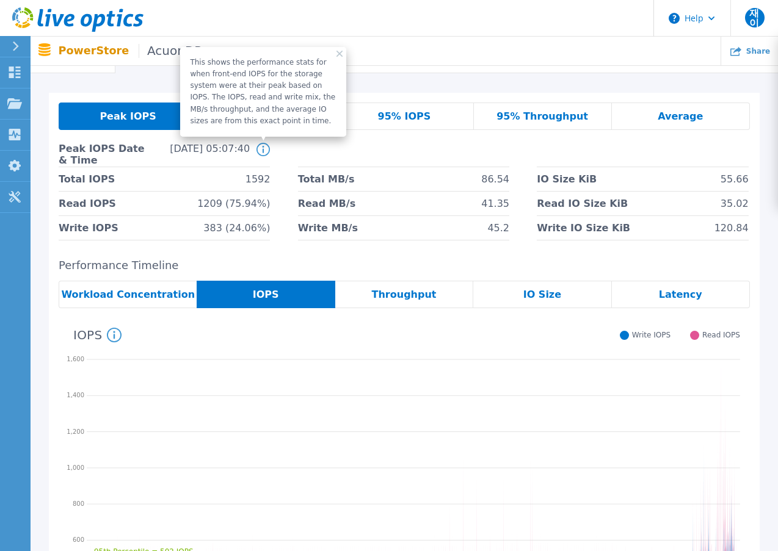
click at [342, 53] on icon at bounding box center [339, 54] width 6 height 6
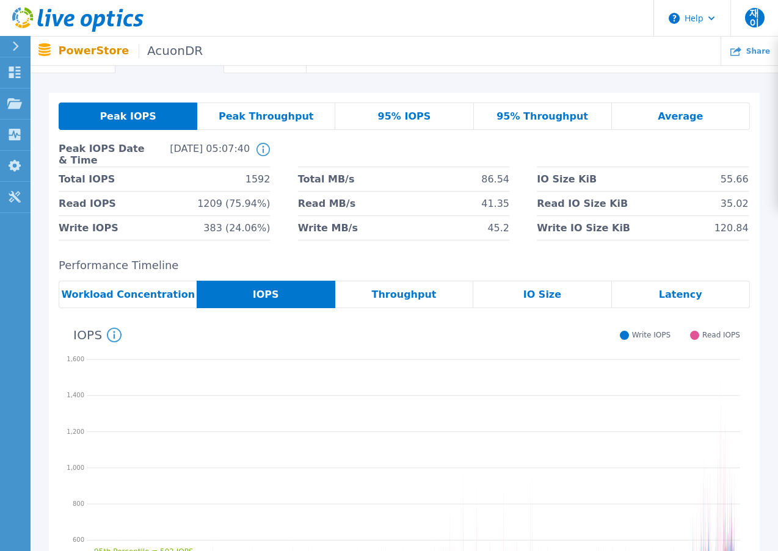
click at [158, 250] on div "Peak IOPS Peak Throughput 95% IOPS 95% Throughput Average Peak IOPS Date & Time…" at bounding box center [404, 385] width 711 height 584
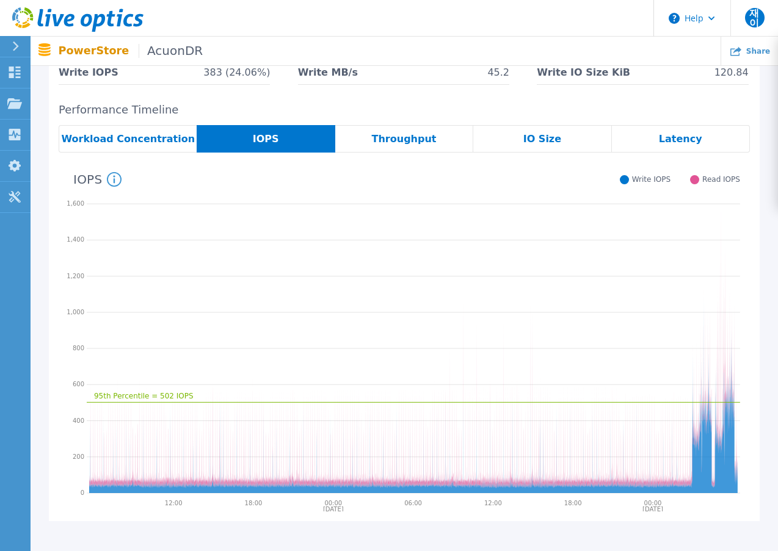
scroll to position [203, 0]
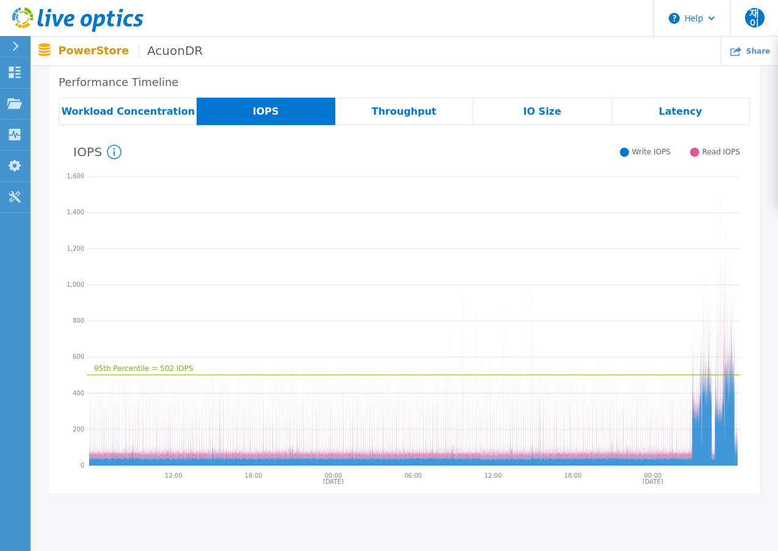
click at [372, 144] on div "IOPS System Read and Write IOPS over the period of time collected, green line i…" at bounding box center [399, 151] width 681 height 32
click at [266, 289] on icon "95th Percentile = 502 IOPS" at bounding box center [413, 319] width 653 height 305
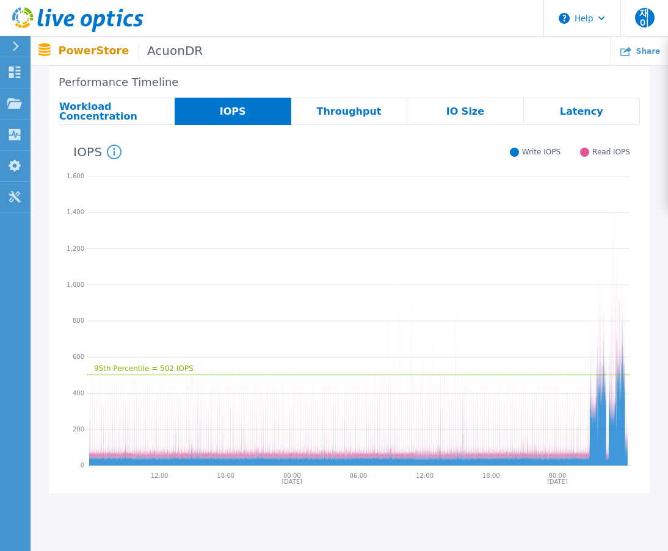
click at [198, 272] on icon "95th Percentile = 502 IOPS" at bounding box center [358, 319] width 543 height 305
drag, startPoint x: 203, startPoint y: 220, endPoint x: 219, endPoint y: 220, distance: 15.9
click at [203, 220] on icon "95th Percentile = 502 IOPS" at bounding box center [358, 319] width 543 height 305
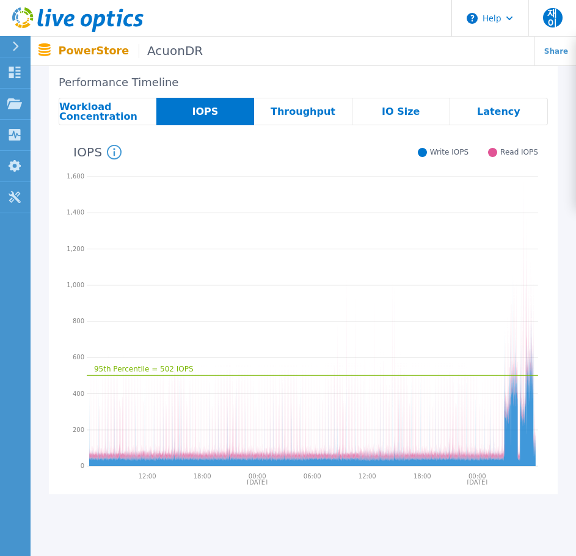
click at [158, 257] on icon "95th Percentile = 502 IOPS" at bounding box center [312, 319] width 451 height 305
click at [292, 116] on span "Throughput" at bounding box center [302, 112] width 65 height 10
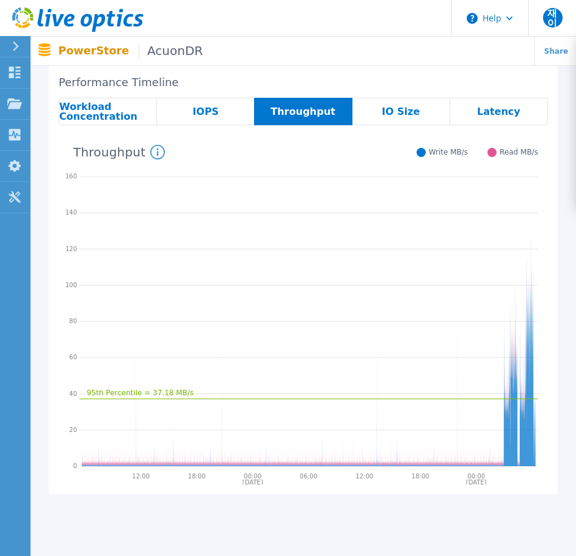
click at [223, 166] on div "Throughput System Throughput (MB/s) over the period of time collected. These ch…" at bounding box center [298, 151] width 479 height 32
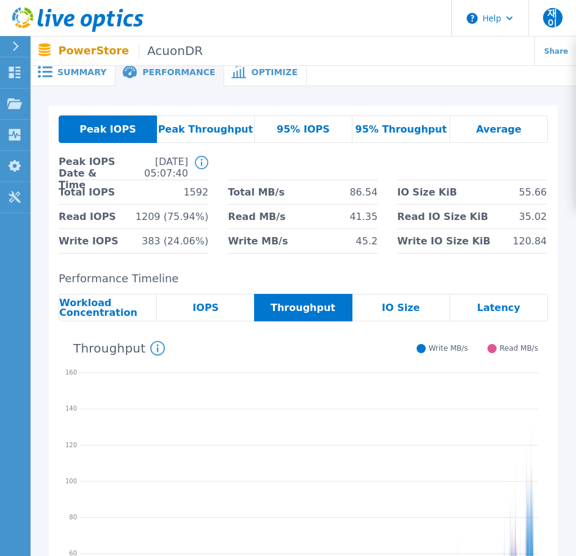
scroll to position [0, 0]
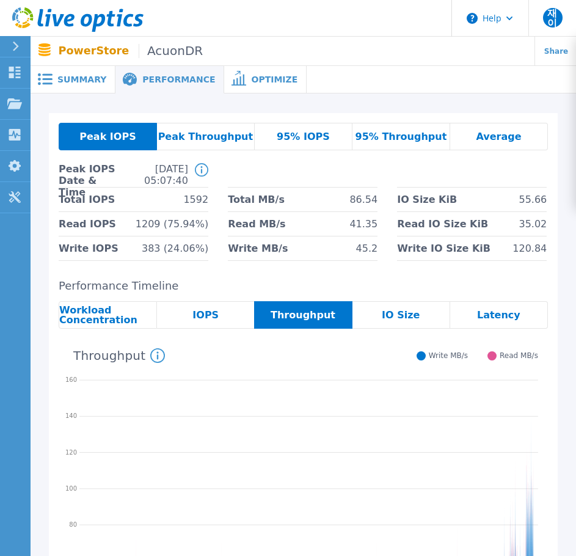
click at [225, 140] on span "Peak Throughput" at bounding box center [205, 137] width 95 height 10
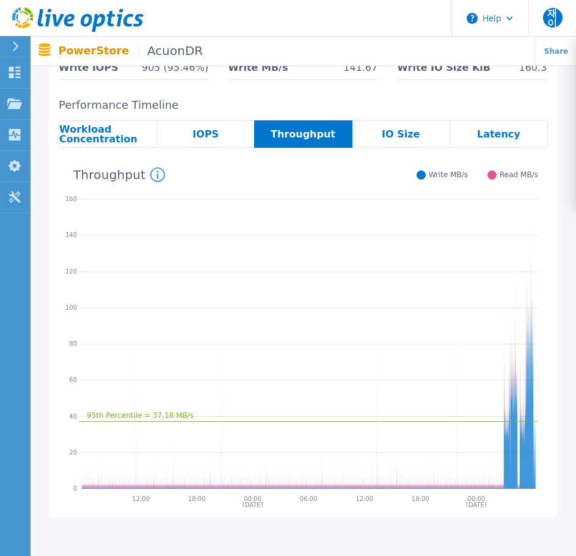
scroll to position [183, 0]
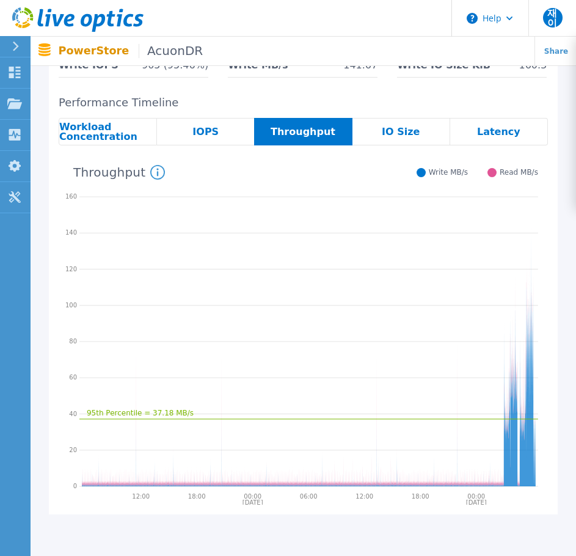
click at [102, 225] on icon "95th Percentile = 37.18 MB/s" at bounding box center [308, 339] width 458 height 305
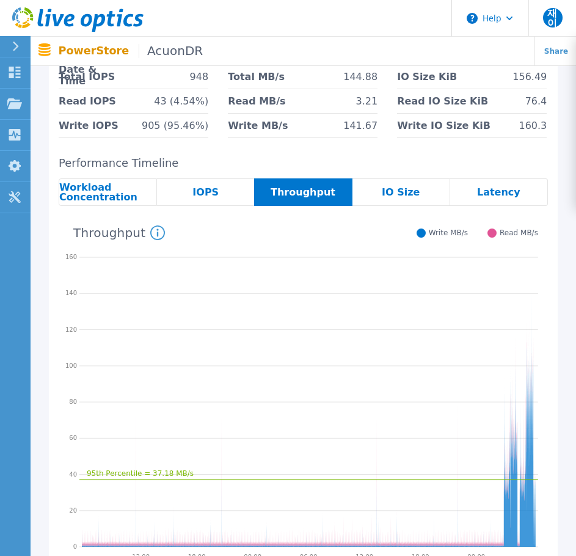
scroll to position [0, 0]
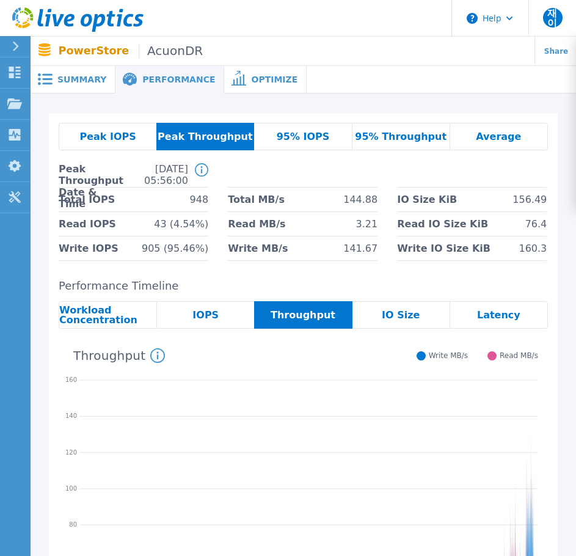
click at [122, 132] on span "Peak IOPS" at bounding box center [107, 137] width 56 height 10
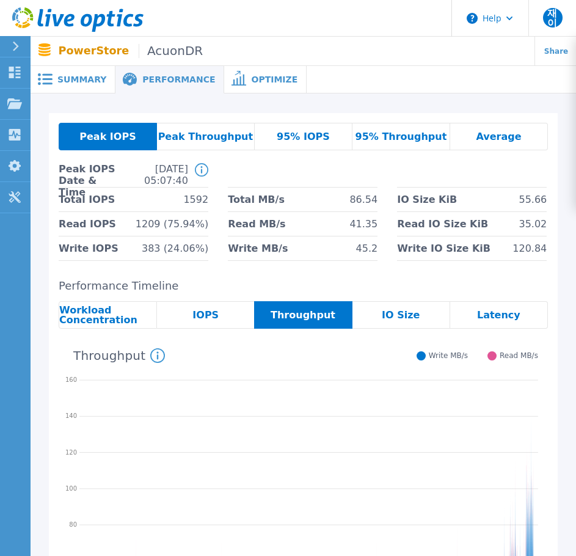
click at [180, 135] on span "Peak Throughput" at bounding box center [205, 137] width 95 height 10
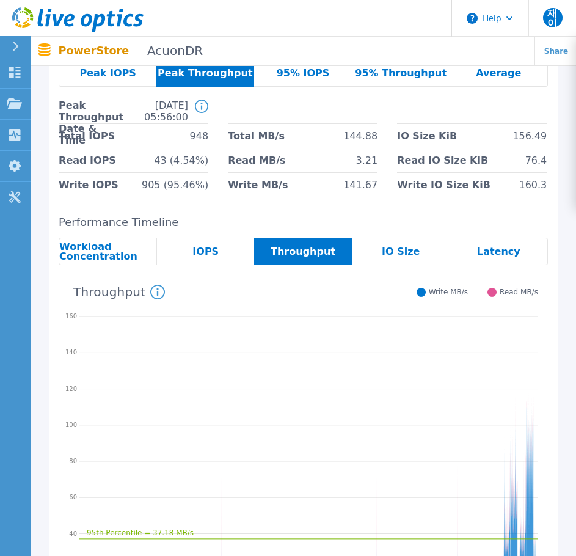
scroll to position [183, 0]
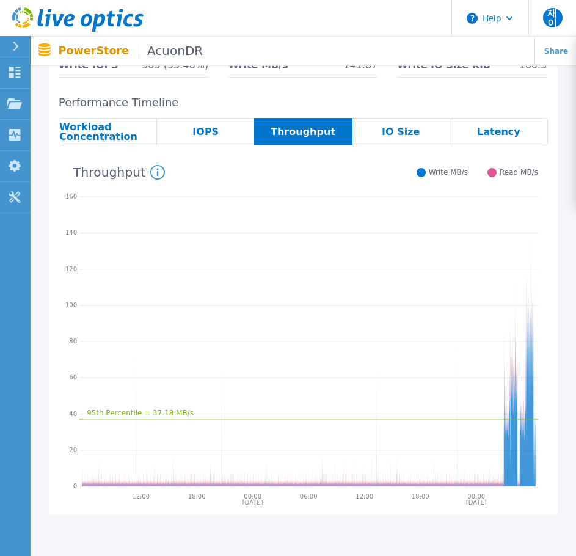
click at [231, 259] on icon "95th Percentile = 37.18 MB/s" at bounding box center [308, 339] width 458 height 305
click at [208, 132] on span "IOPS" at bounding box center [205, 132] width 26 height 10
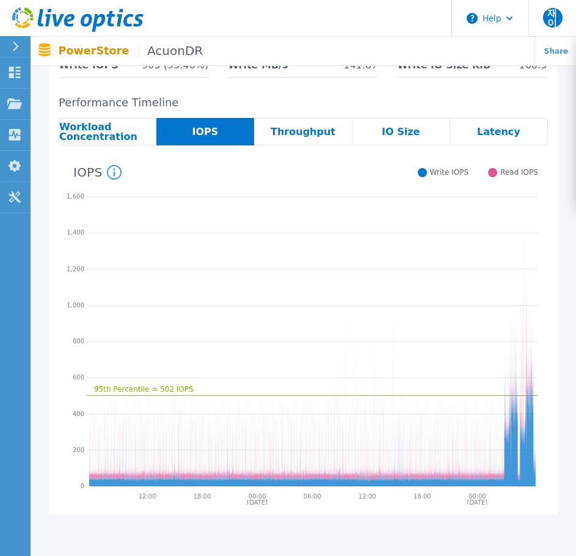
click at [236, 92] on div "Peak IOPS Peak Throughput 95% IOPS 95% Throughput Average Peak Throughput Date …" at bounding box center [303, 222] width 509 height 584
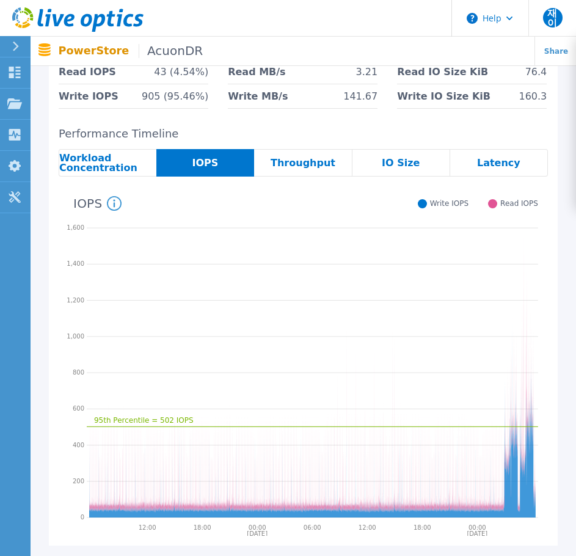
scroll to position [0, 0]
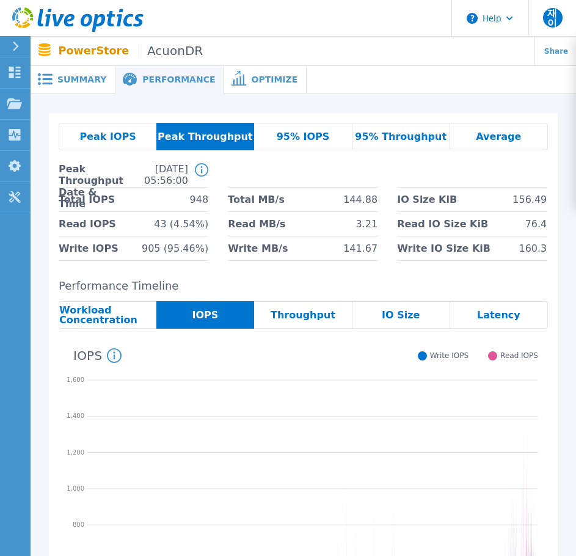
click at [493, 132] on span "Average" at bounding box center [498, 137] width 45 height 10
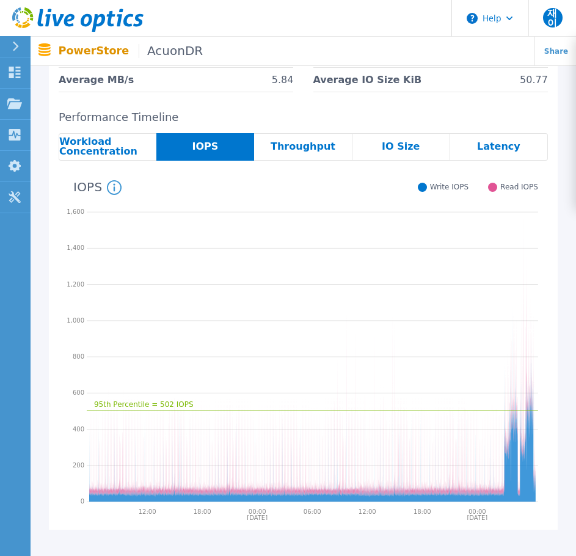
scroll to position [122, 0]
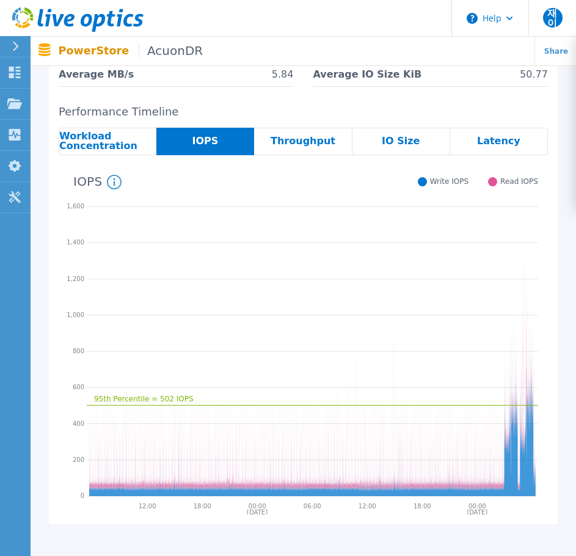
click at [131, 230] on icon "95th Percentile = 502 IOPS" at bounding box center [312, 349] width 451 height 305
click at [169, 251] on icon "95th Percentile = 502 IOPS" at bounding box center [312, 349] width 451 height 305
click at [277, 149] on div "Throughput" at bounding box center [303, 141] width 98 height 27
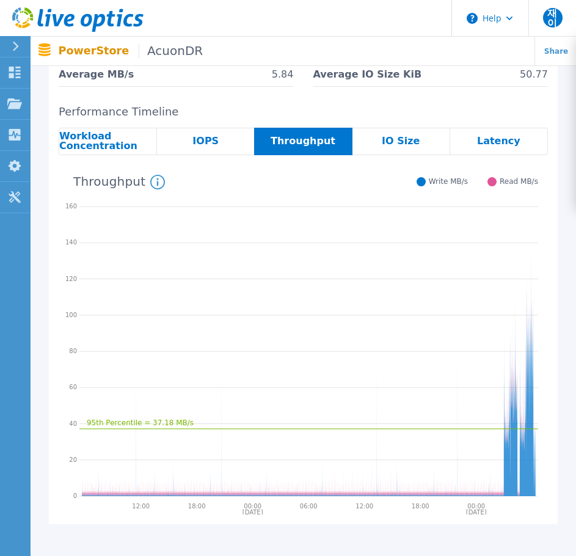
click at [178, 237] on icon "95th Percentile = 37.18 MB/s" at bounding box center [308, 349] width 458 height 305
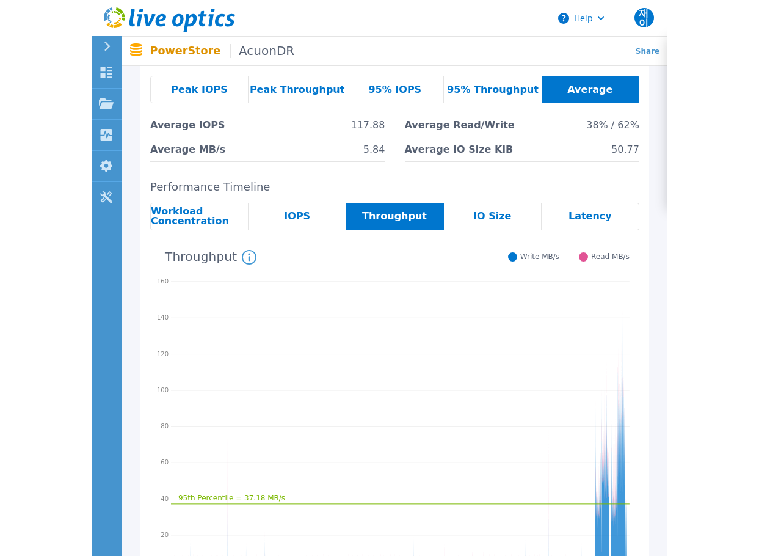
scroll to position [0, 0]
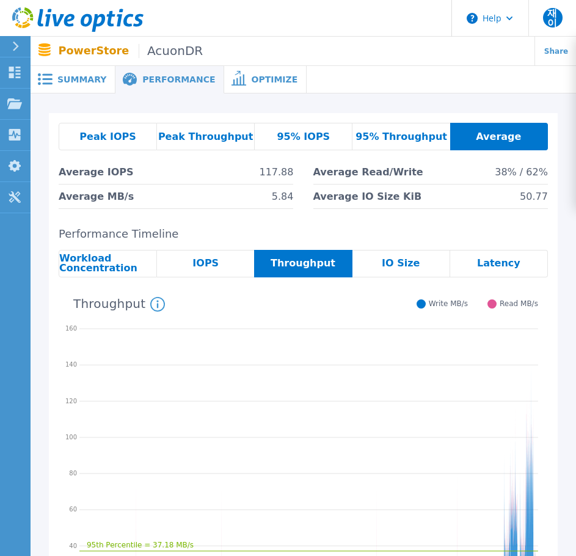
click at [216, 138] on span "Peak Throughput" at bounding box center [205, 137] width 95 height 10
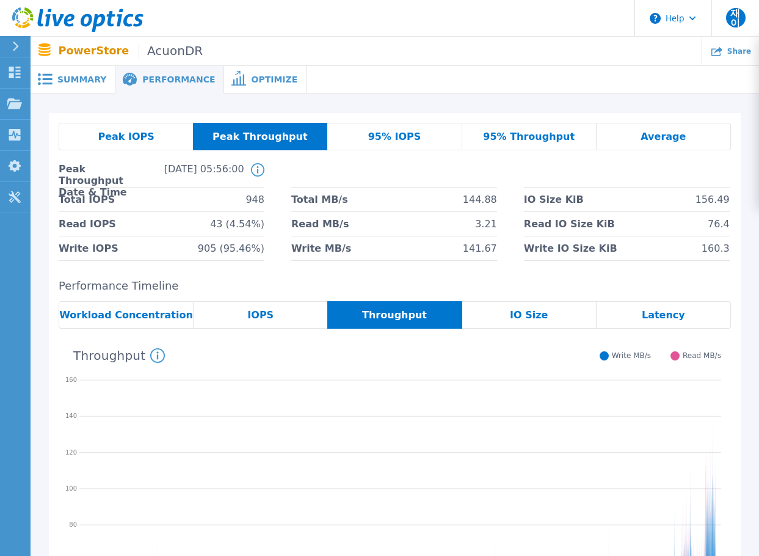
click at [198, 280] on h2 "Performance Timeline" at bounding box center [395, 286] width 672 height 13
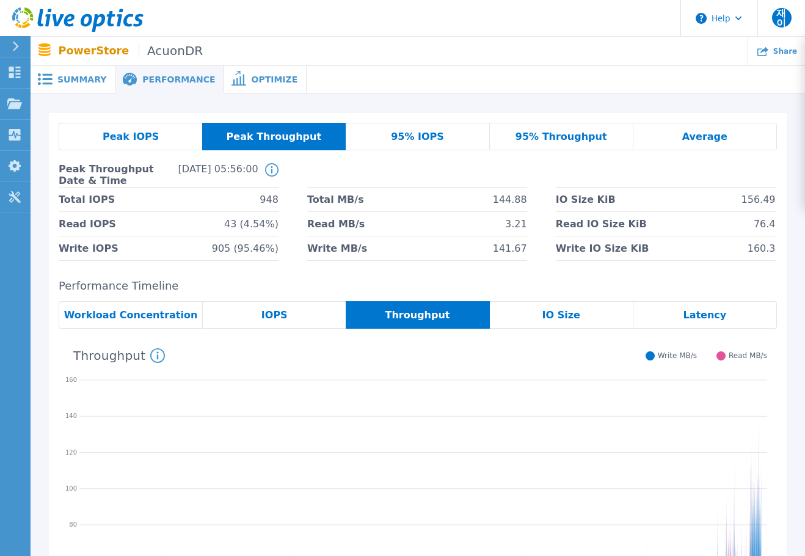
click at [168, 159] on div "Peak IOPS Peak Throughput 95% IOPS 95% Throughput Average Peak Throughput Date …" at bounding box center [418, 192] width 718 height 138
click at [175, 240] on li "Write IOPS 905 (95.46%)" at bounding box center [169, 248] width 220 height 24
click at [176, 149] on div "Peak IOPS" at bounding box center [130, 136] width 143 height 27
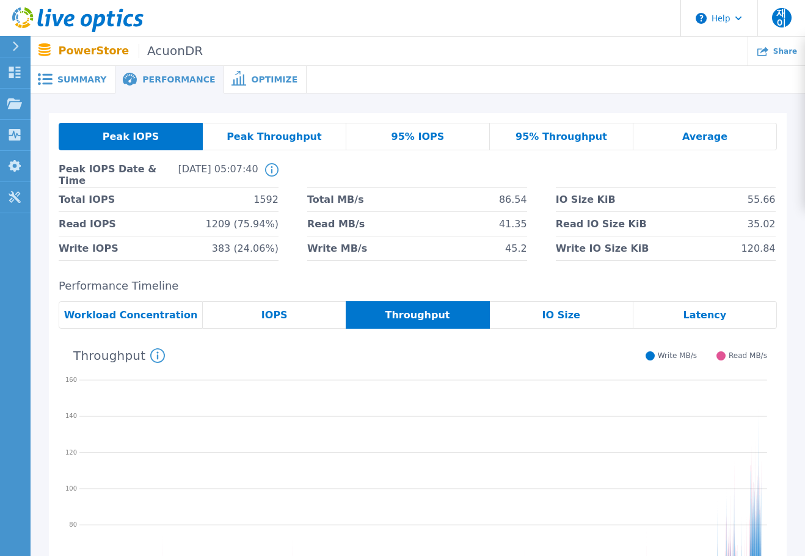
click at [194, 179] on span "[DATE] 05:07:40" at bounding box center [208, 175] width 100 height 24
click at [689, 124] on div "Average" at bounding box center [704, 136] width 143 height 27
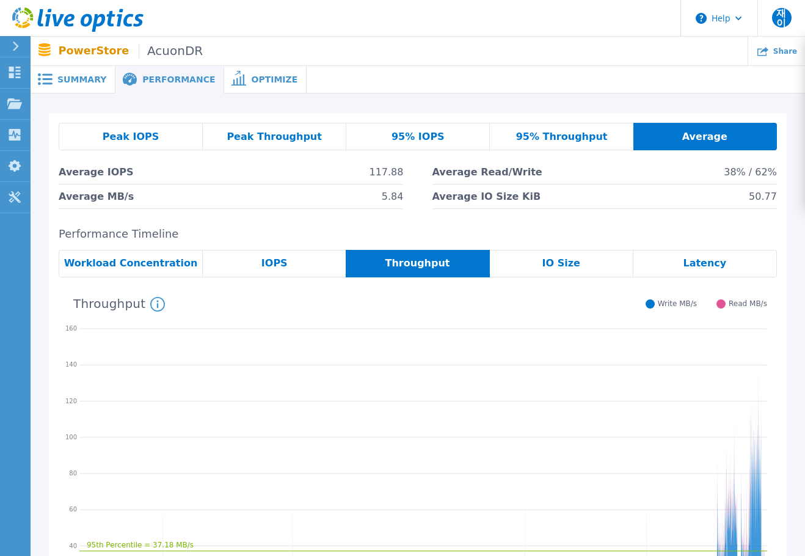
click at [211, 313] on div "Throughput System Throughput (MB/s) over the period of time collected. These ch…" at bounding box center [413, 303] width 708 height 32
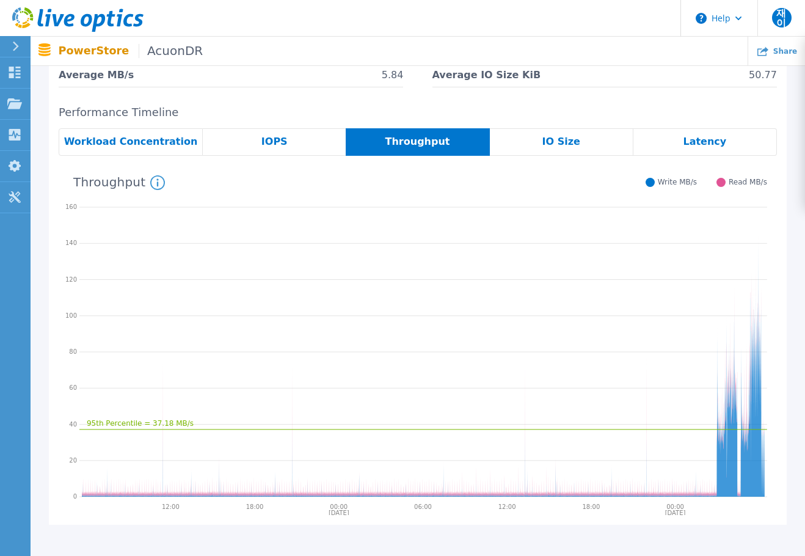
scroll to position [122, 0]
